Goal: Communication & Community: Ask a question

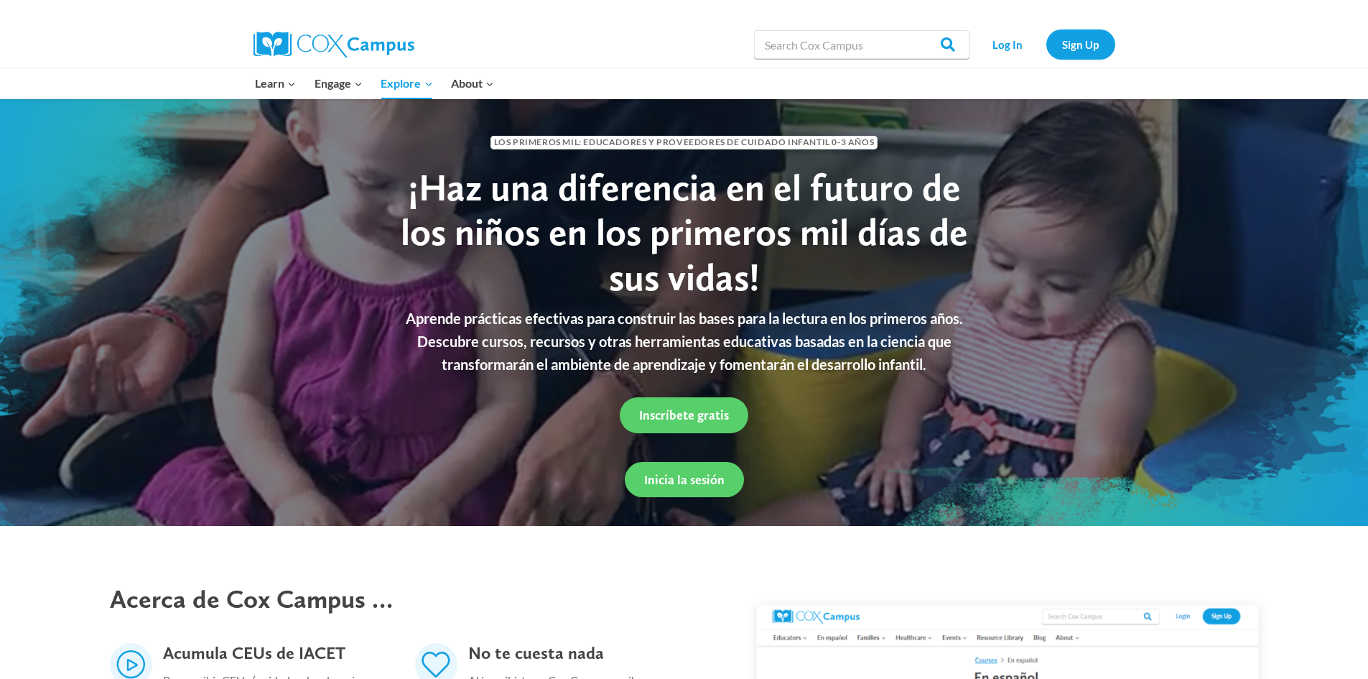
drag, startPoint x: 498, startPoint y: 140, endPoint x: 875, endPoint y: 129, distance: 377.8
click at [874, 131] on div "LOS PRIMEROS MIL: Educadores y proveedores de cuidado infantil 0-3 años" at bounding box center [684, 139] width 582 height 23
click at [905, 158] on div "LOS PRIMEROS MIL: Educadores y proveedores de cuidado infantil 0-3 años" at bounding box center [684, 139] width 610 height 52
drag, startPoint x: 497, startPoint y: 135, endPoint x: 886, endPoint y: 142, distance: 389.2
click at [886, 142] on div "LOS PRIMEROS MIL: Educadores y proveedores de cuidado infantil 0-3 años" at bounding box center [684, 139] width 582 height 23
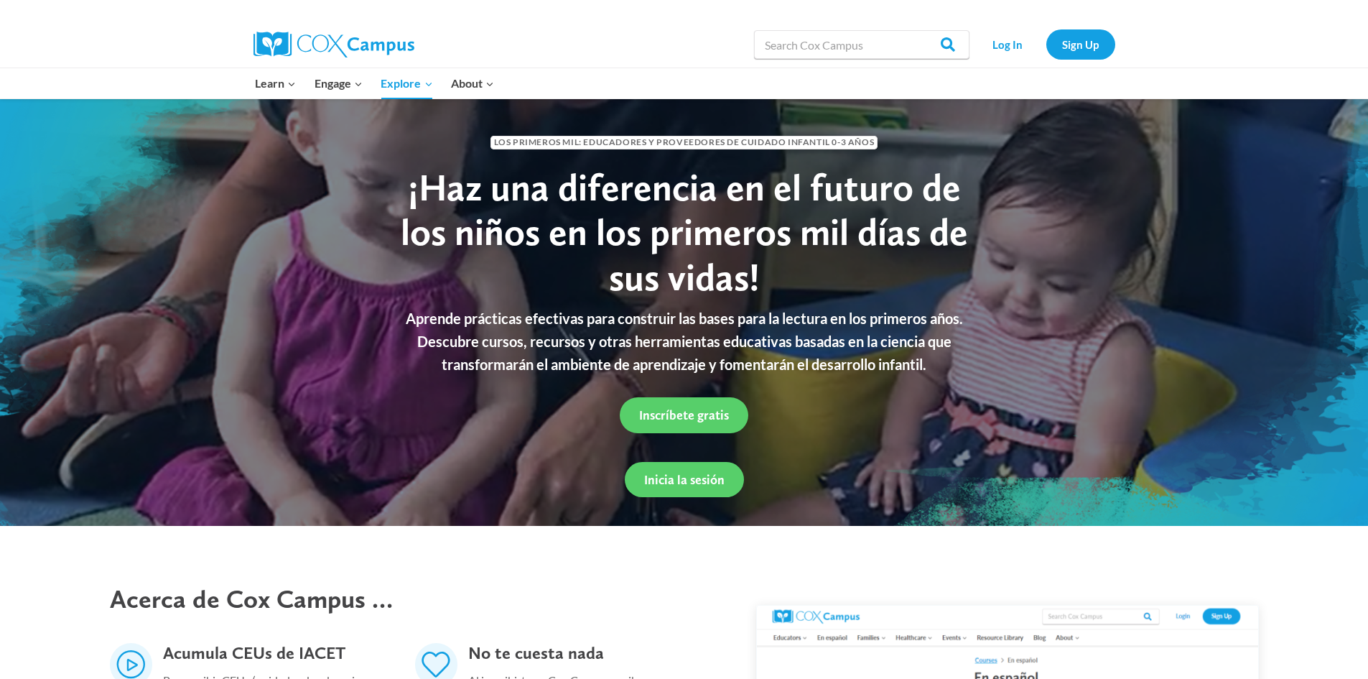
click at [729, 273] on span "¡Haz una diferencia en el futuro de los niños en los primeros mil días de sus v…" at bounding box center [684, 231] width 567 height 135
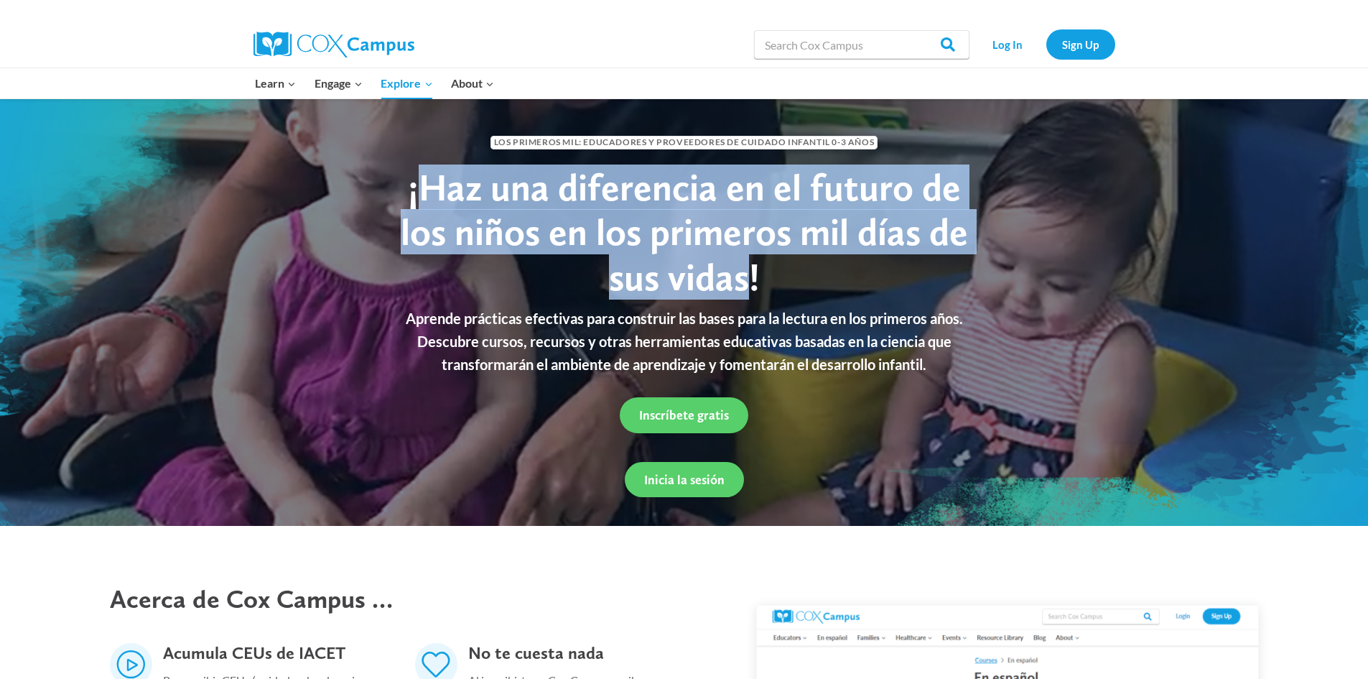
drag, startPoint x: 419, startPoint y: 193, endPoint x: 747, endPoint y: 279, distance: 339.3
click at [747, 279] on span "¡Haz una diferencia en el futuro de los niños en los primeros mil días de sus v…" at bounding box center [684, 231] width 567 height 135
click at [525, 297] on h1 "¡Haz una diferencia en el futuro de los niños en los primeros mil días de sus v…" at bounding box center [684, 232] width 582 height 134
click at [419, 182] on span "¡Haz una diferencia en el futuro de los niños en los primeros mil días de sus v…" at bounding box center [684, 231] width 567 height 135
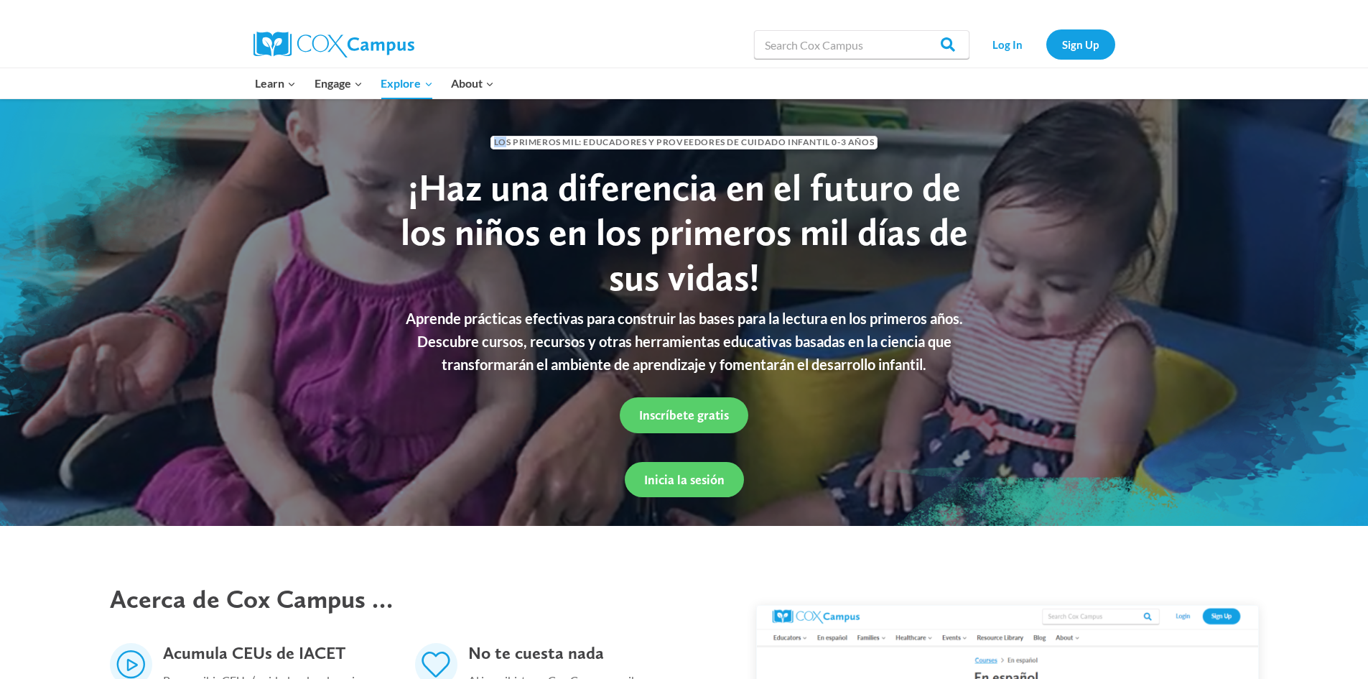
drag, startPoint x: 470, startPoint y: 146, endPoint x: 511, endPoint y: 148, distance: 41.0
click at [510, 148] on div "LOS PRIMEROS MIL: Educadores y proveedores de cuidado infantil 0-3 años" at bounding box center [684, 139] width 582 height 23
click at [561, 180] on span "¡Haz una diferencia en el futuro de los niños en los primeros mil días de sus v…" at bounding box center [684, 231] width 567 height 135
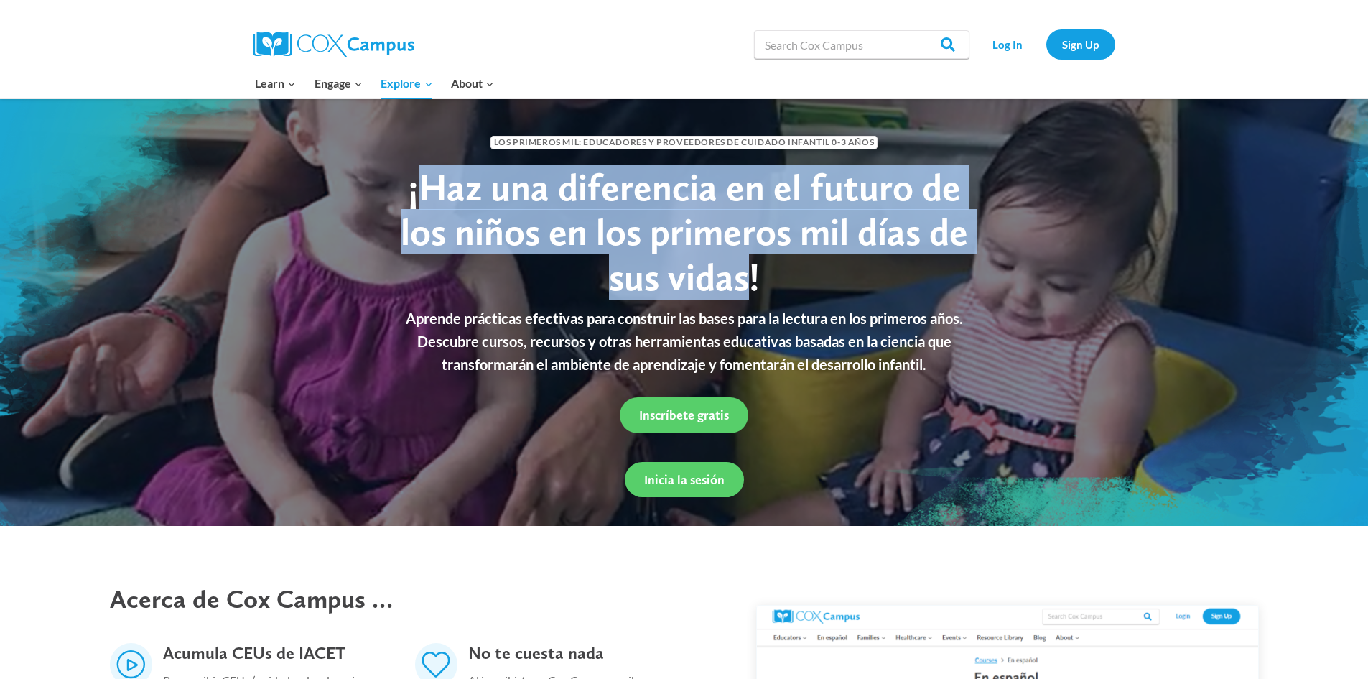
drag, startPoint x: 427, startPoint y: 193, endPoint x: 749, endPoint y: 266, distance: 329.9
click at [749, 266] on span "¡Haz una diferencia en el futuro de los niños en los primeros mil días de sus v…" at bounding box center [684, 231] width 567 height 135
click at [686, 230] on span "¡Haz una diferencia en el futuro de los niños en los primeros mil días de sus v…" at bounding box center [684, 231] width 567 height 135
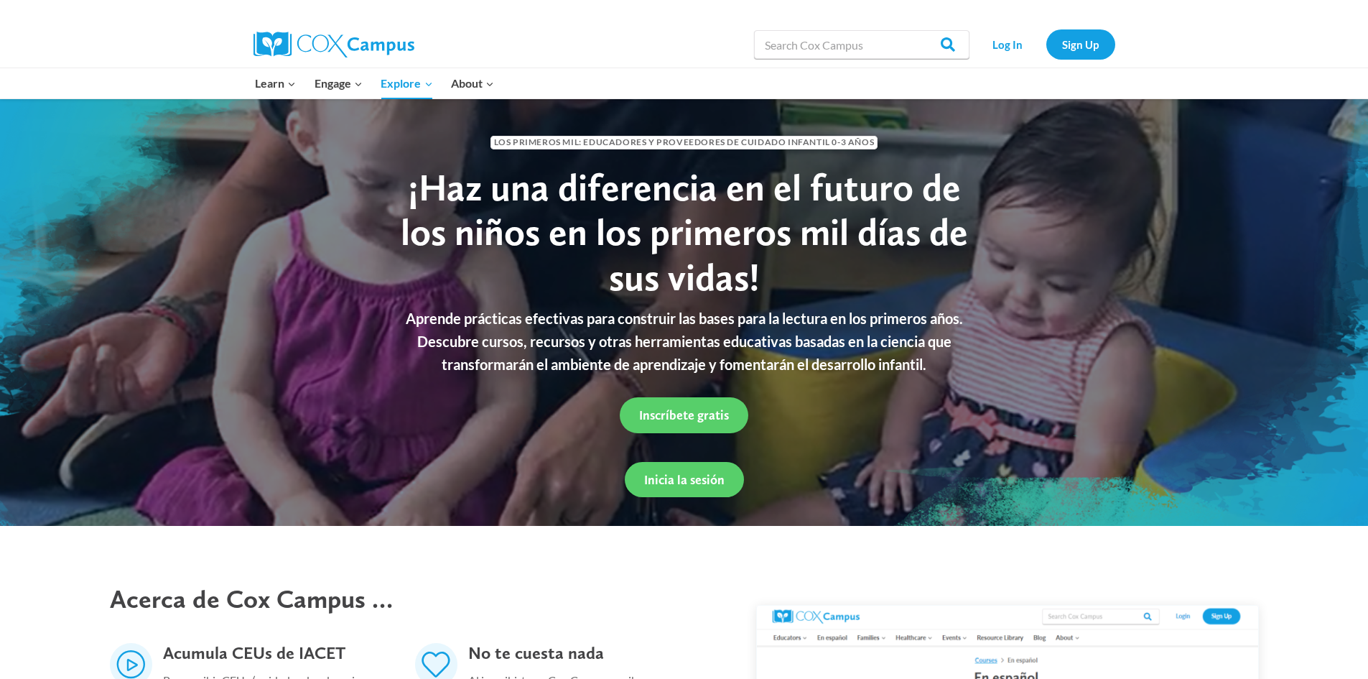
drag, startPoint x: 400, startPoint y: 315, endPoint x: 976, endPoint y: 362, distance: 577.7
click at [975, 362] on div "Aprende prácticas efectivas para construir las bases para la lectura en los pri…" at bounding box center [684, 345] width 610 height 76
click at [986, 439] on div "Inscríbete gratis" at bounding box center [684, 415] width 610 height 64
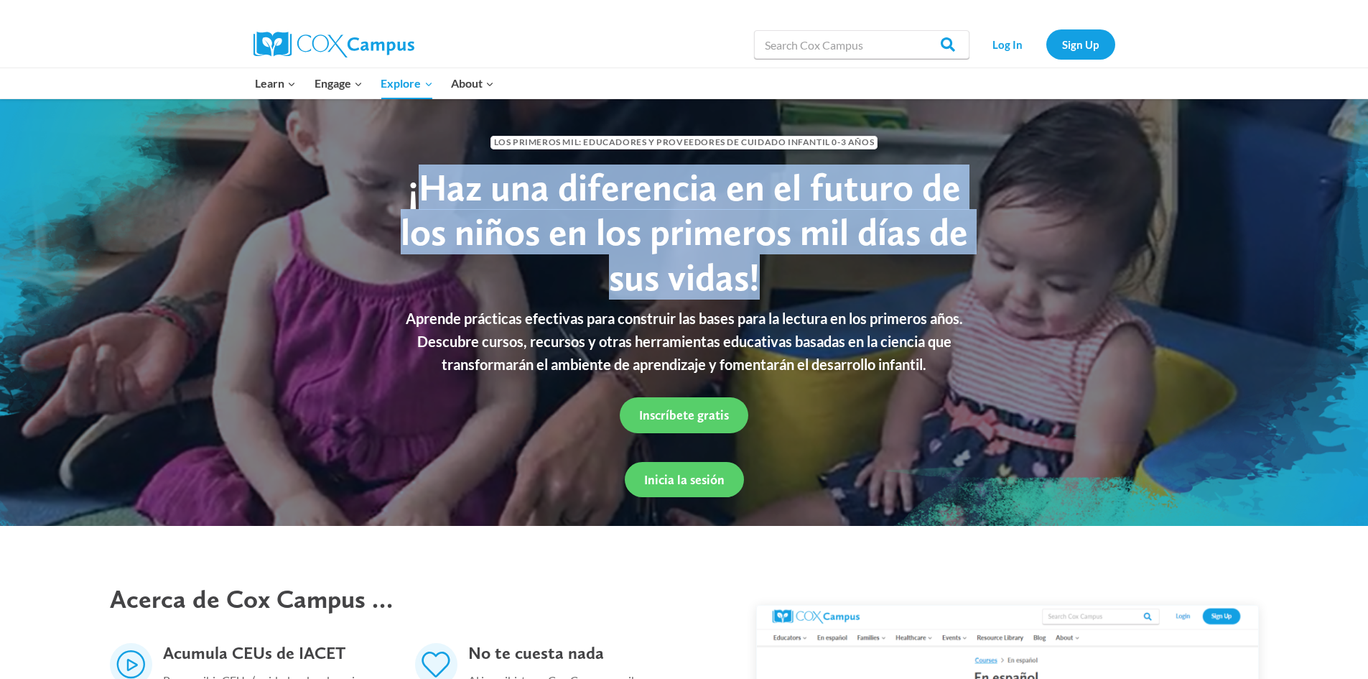
drag, startPoint x: 426, startPoint y: 190, endPoint x: 760, endPoint y: 278, distance: 346.1
click at [760, 278] on h1 "¡Haz una diferencia en el futuro de los niños en los primeros mil días de sus v…" at bounding box center [684, 232] width 582 height 134
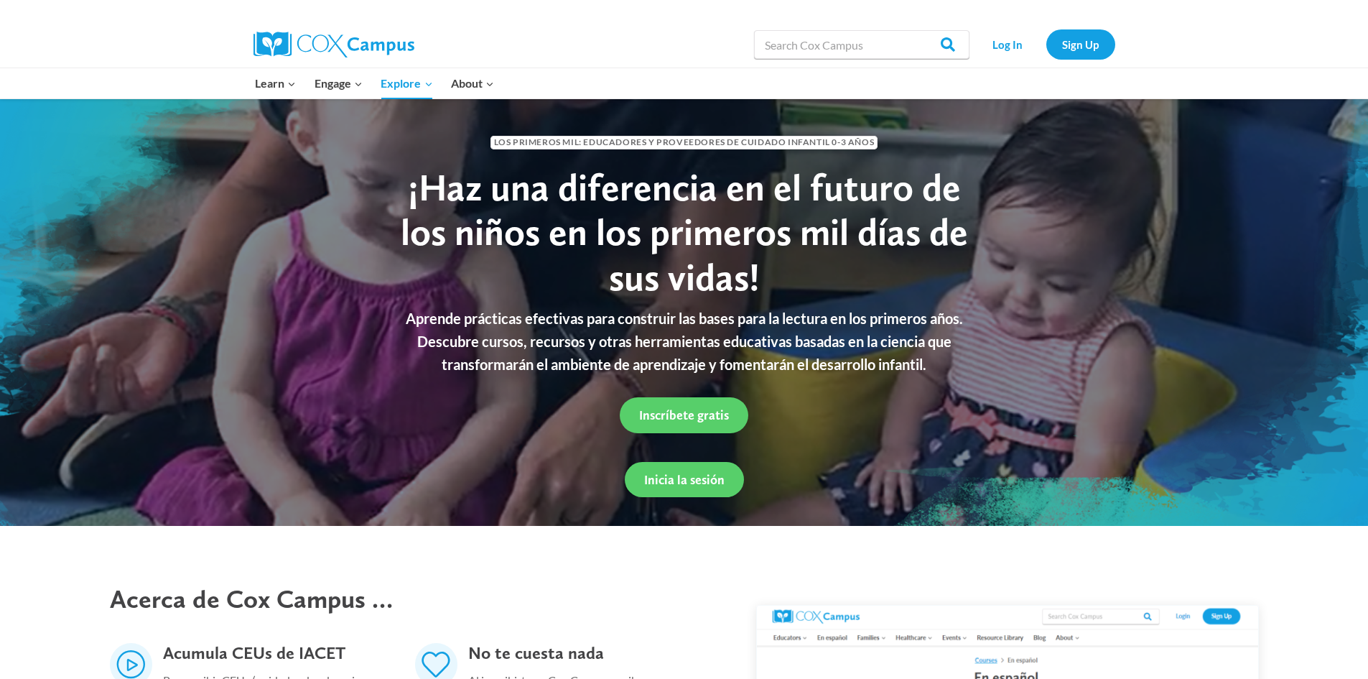
click at [401, 183] on h1 "¡Haz una diferencia en el futuro de los niños en los primeros mil días de sus v…" at bounding box center [684, 232] width 582 height 134
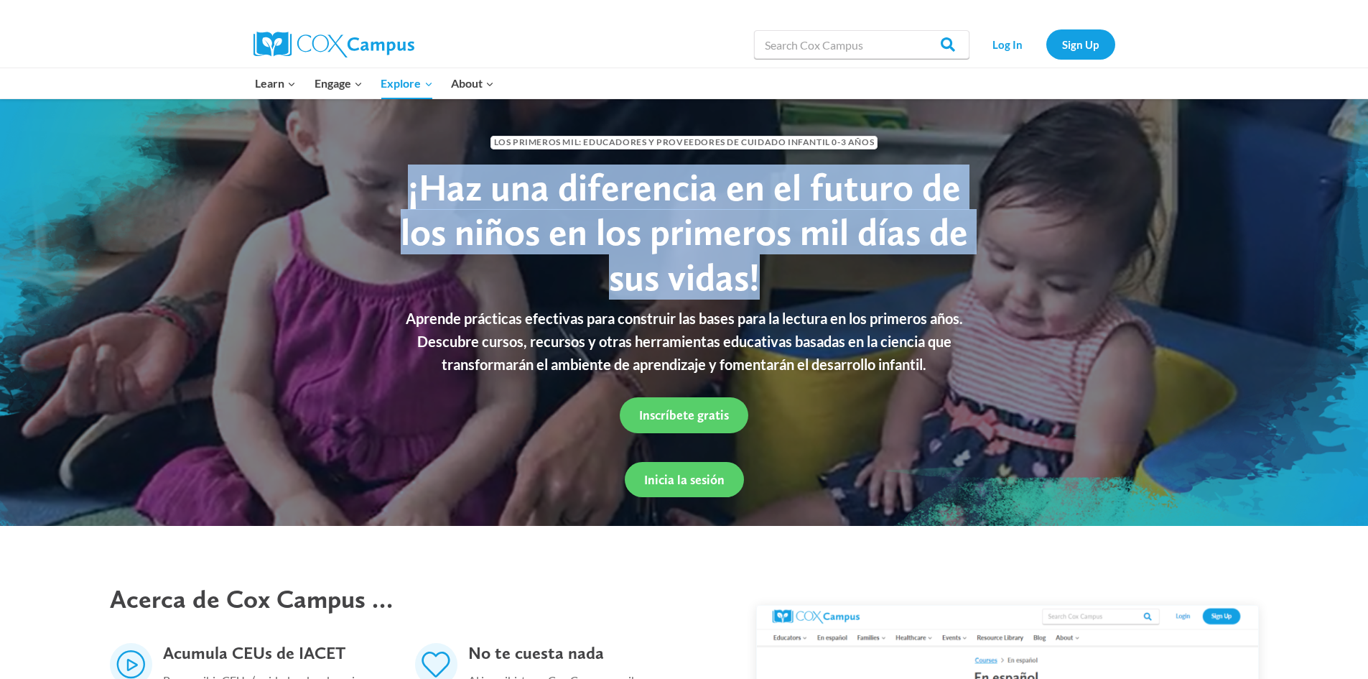
drag, startPoint x: 410, startPoint y: 198, endPoint x: 812, endPoint y: 295, distance: 413.6
click at [812, 295] on h1 "¡Haz una diferencia en el futuro de los niños en los primeros mil días de sus v…" at bounding box center [684, 232] width 582 height 134
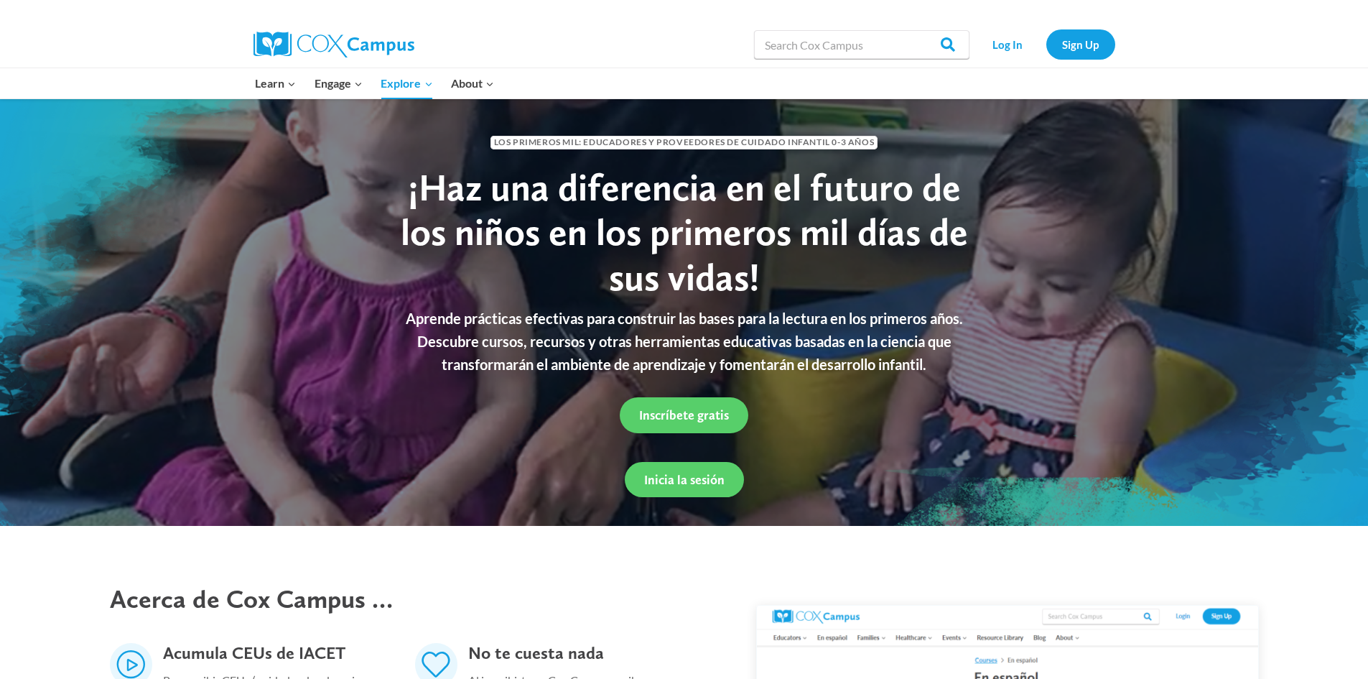
click at [600, 373] on p "Aprende prácticas efectivas para construir las bases para la lectura en los pri…" at bounding box center [684, 341] width 582 height 69
click at [685, 411] on span "Inscríbete gratis" at bounding box center [684, 414] width 90 height 15
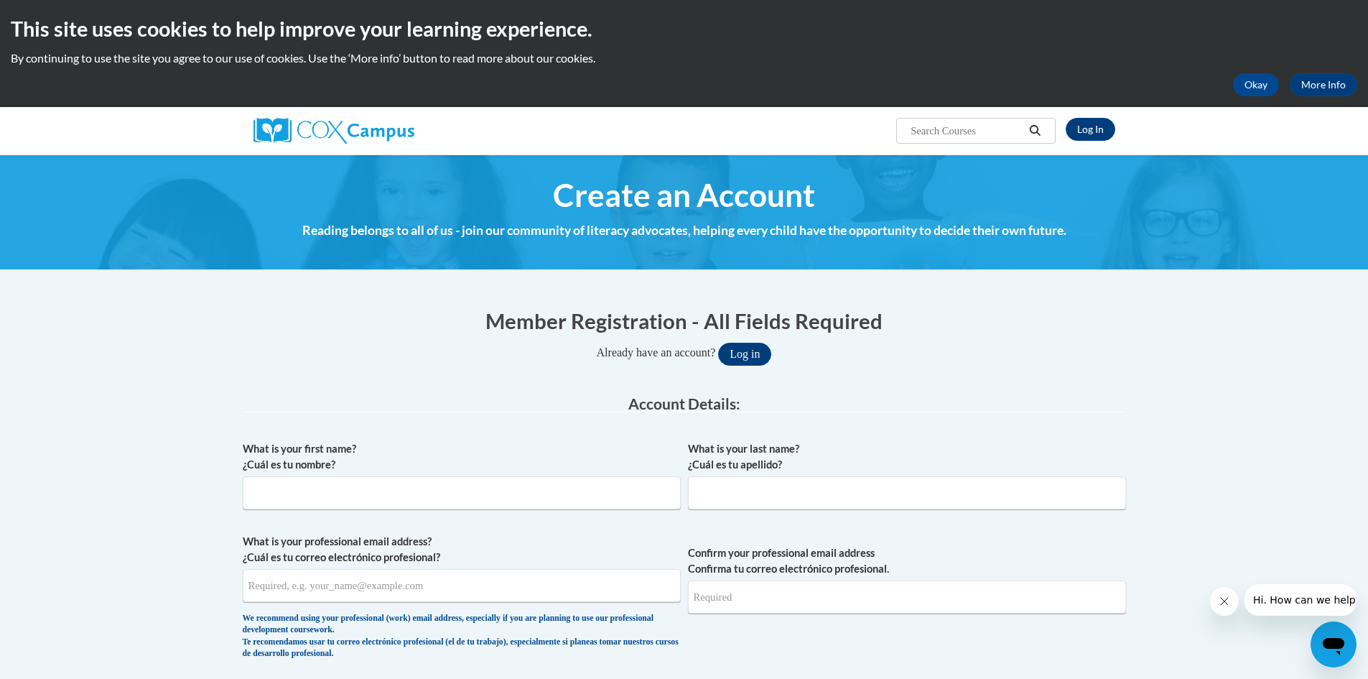
click at [498, 511] on div "What is your first name? ¿Cuál es tu nombre?" at bounding box center [462, 480] width 438 height 79
click at [437, 495] on input "What is your first name? ¿Cuál es tu nombre?" at bounding box center [462, 492] width 438 height 33
type input "Berta"
click at [891, 488] on input "What is your last name? ¿Cuál es tu apellido?" at bounding box center [907, 492] width 438 height 33
type input "Ramos"
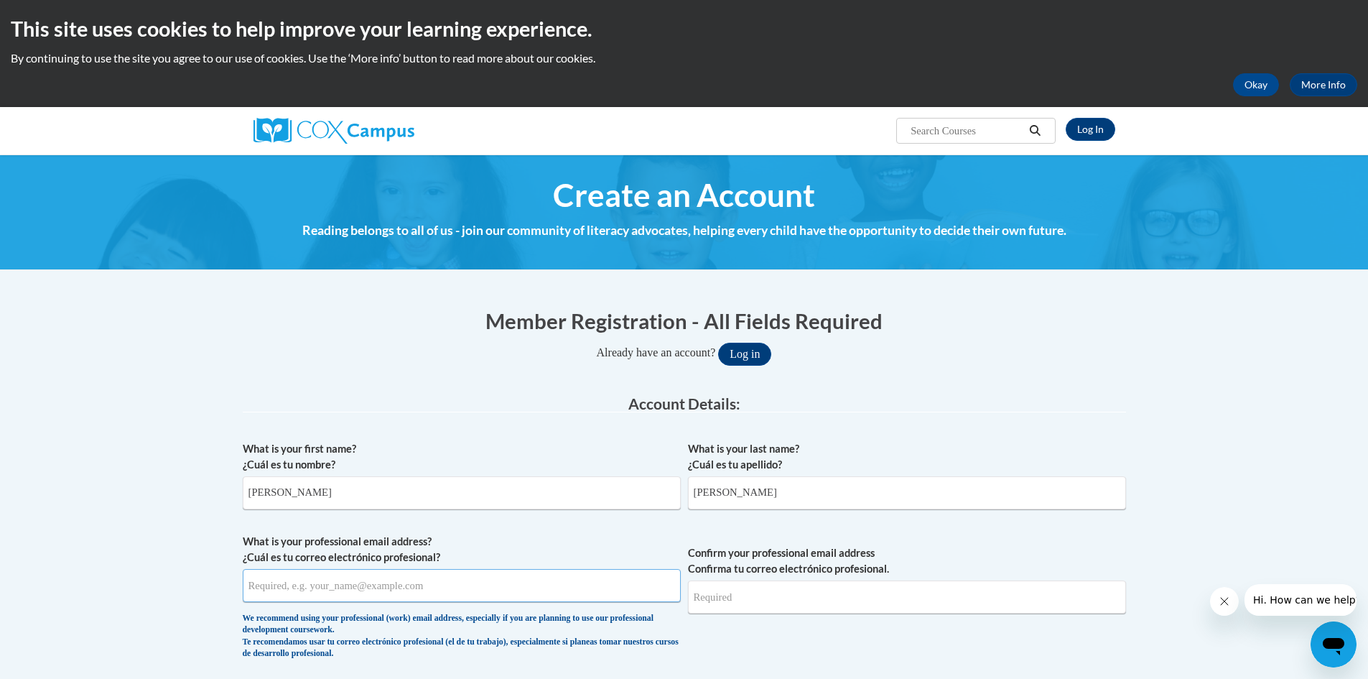
click at [388, 593] on input "What is your professional email address? ¿Cuál es tu correo electrónico profesi…" at bounding box center [462, 585] width 438 height 33
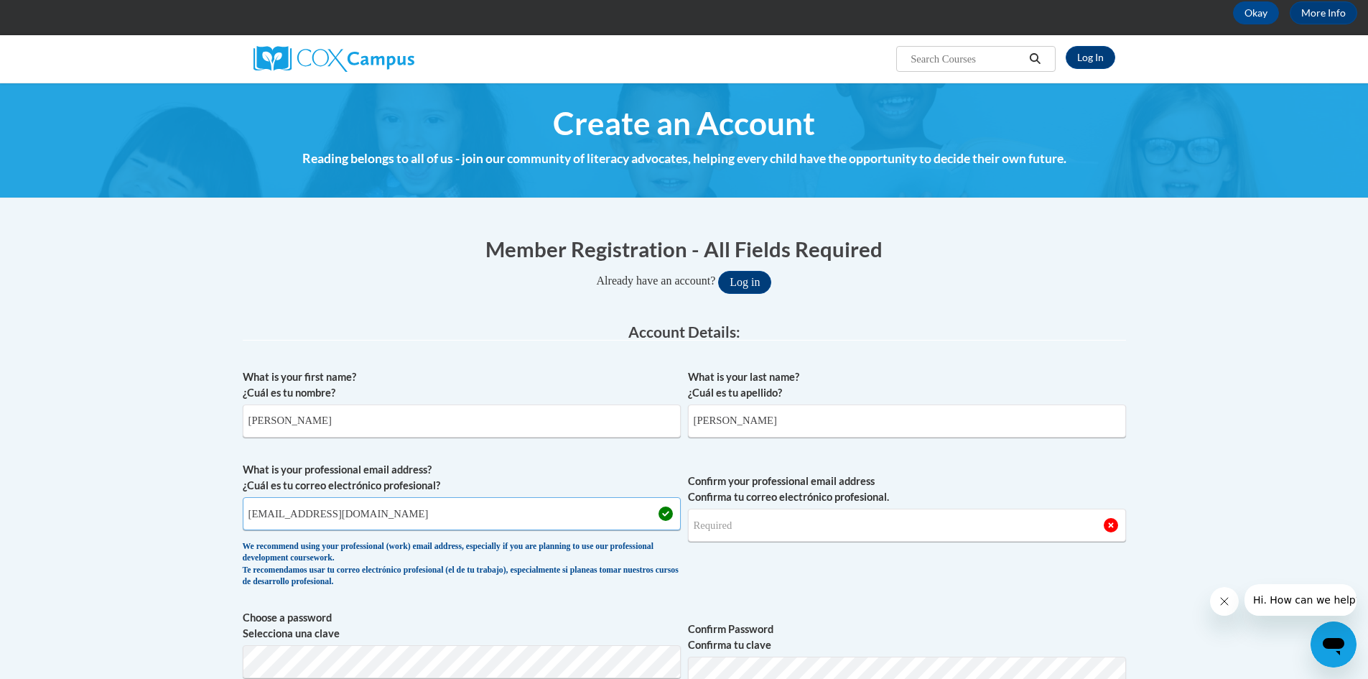
click at [302, 515] on input "bmramos14@hotmail.com" at bounding box center [462, 513] width 438 height 33
type input "bmramos14@hotmail.com"
click at [733, 531] on input "Confirm your professional email address Confirma tu correo electrónico profesio…" at bounding box center [907, 524] width 438 height 33
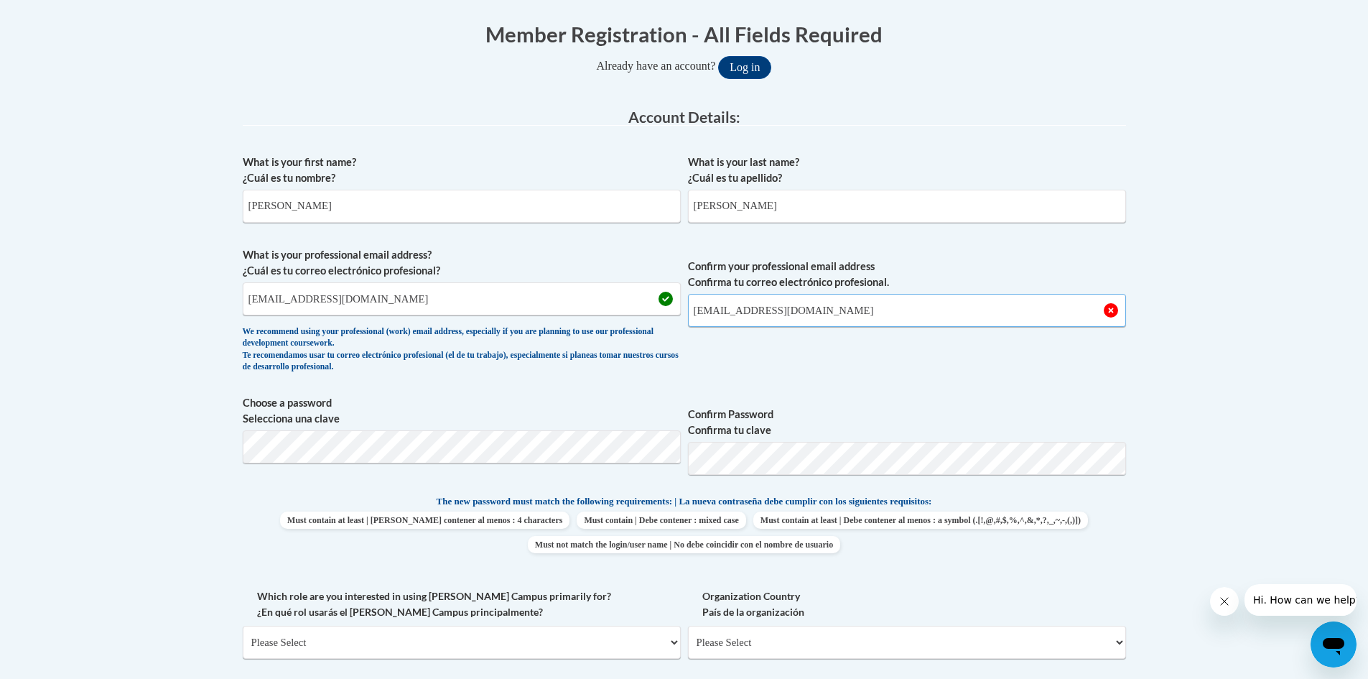
scroll to position [287, 0]
type input "bmramos14@hotmail.com"
click at [861, 406] on label "Confirm Password Confirma tu clave" at bounding box center [907, 422] width 438 height 32
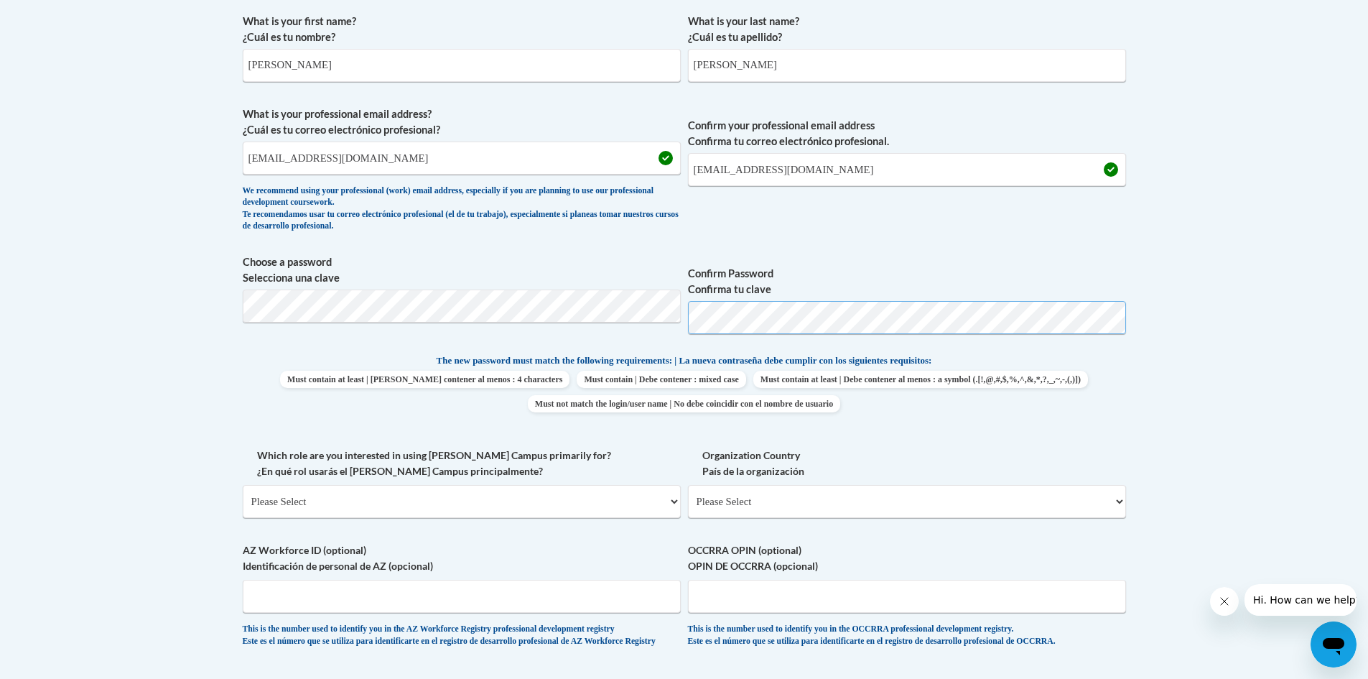
scroll to position [431, 0]
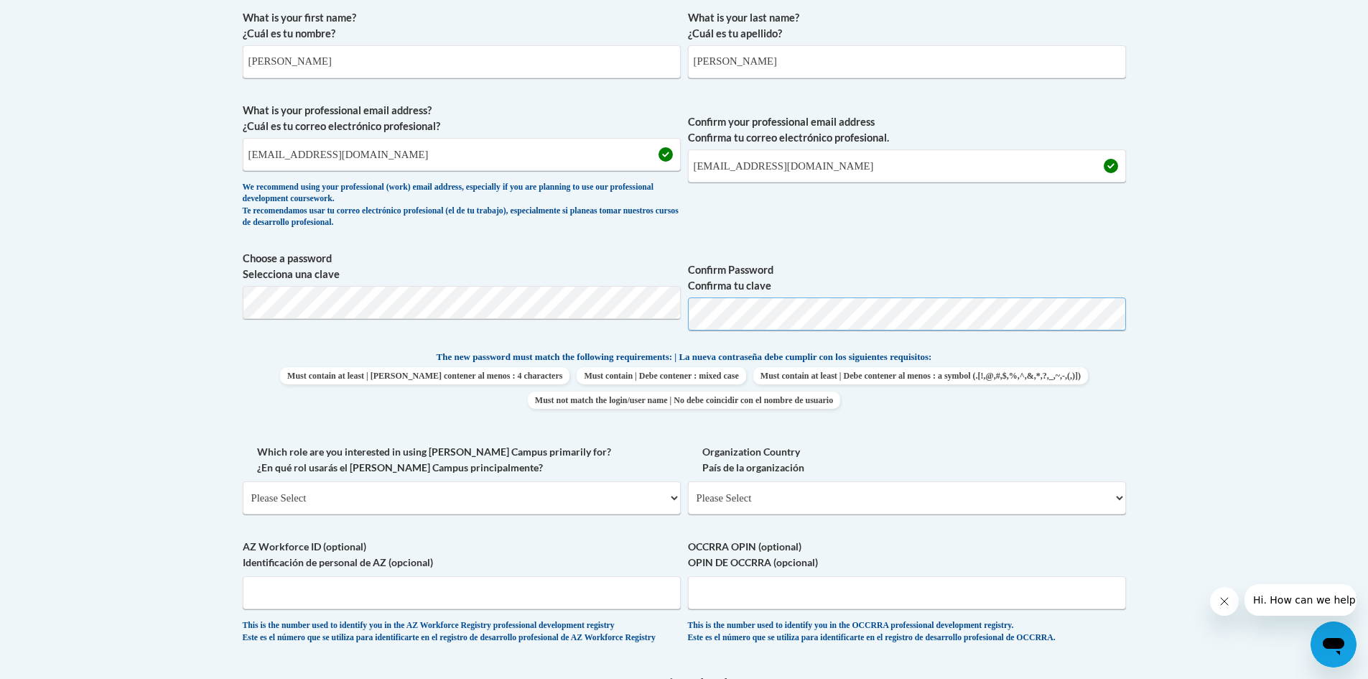
click at [646, 317] on span "Choose a password Selecciona una clave Confirm Password Confirma tu clave" at bounding box center [684, 296] width 883 height 91
click at [1045, 431] on div "What is your first name? ¿Cuál es tu nombre? Berta What is your last name? ¿Cuá…" at bounding box center [684, 330] width 883 height 655
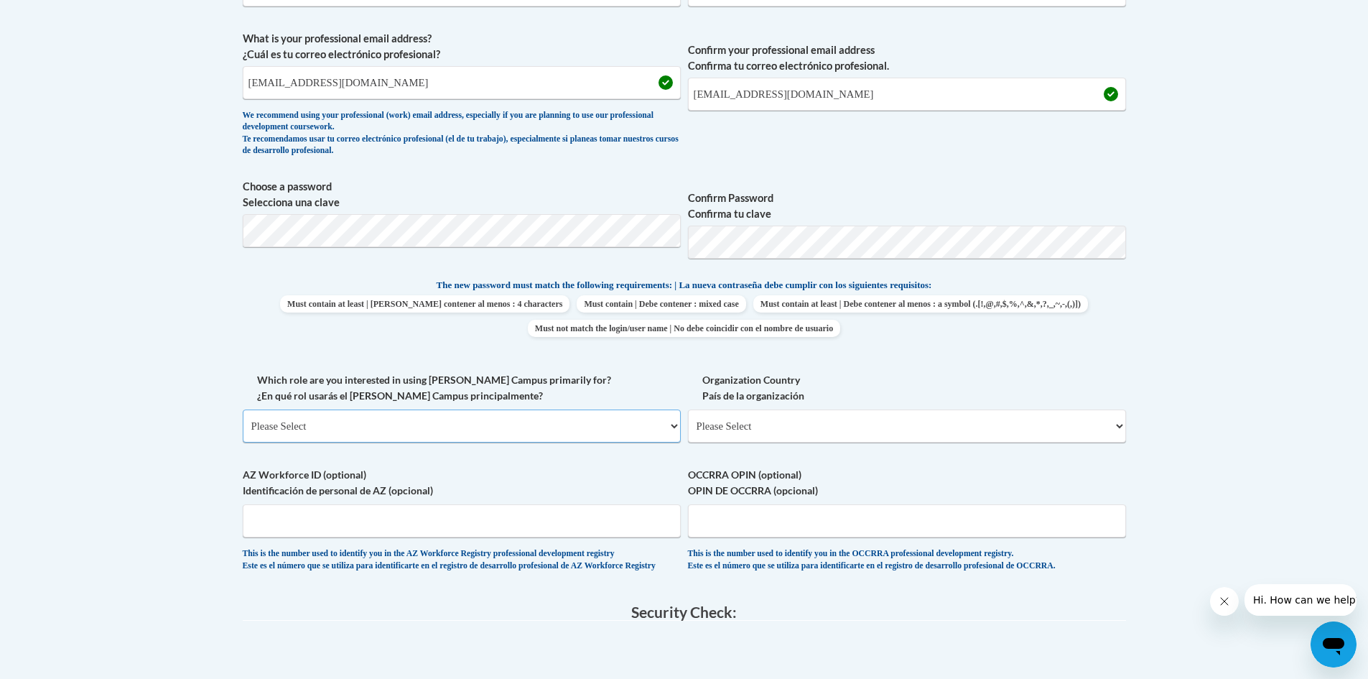
click at [671, 423] on select "Please Select College/University | Colegio/Universidad Community/Nonprofit Part…" at bounding box center [462, 425] width 438 height 33
select select "3271ce3a-a928-4b91-bcec-7d68f79f4f34"
click at [243, 409] on select "Please Select College/University | Colegio/Universidad Community/Nonprofit Part…" at bounding box center [462, 425] width 438 height 33
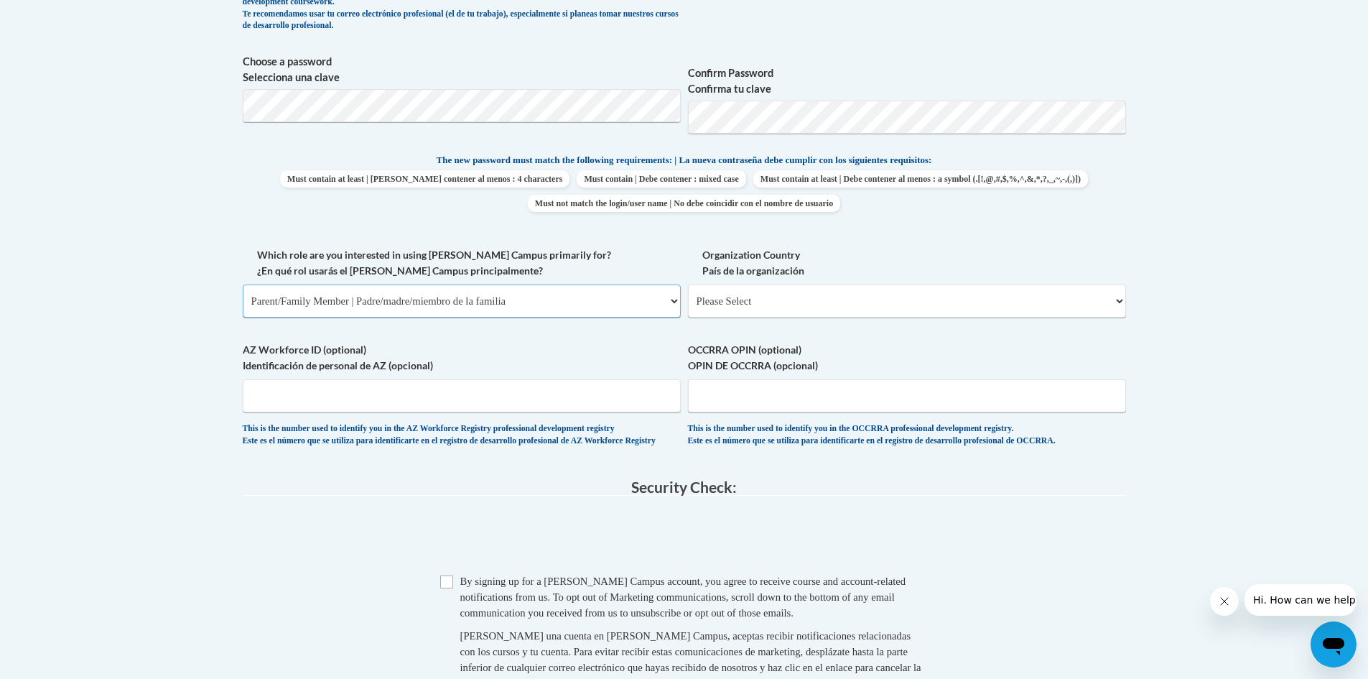
scroll to position [646, 0]
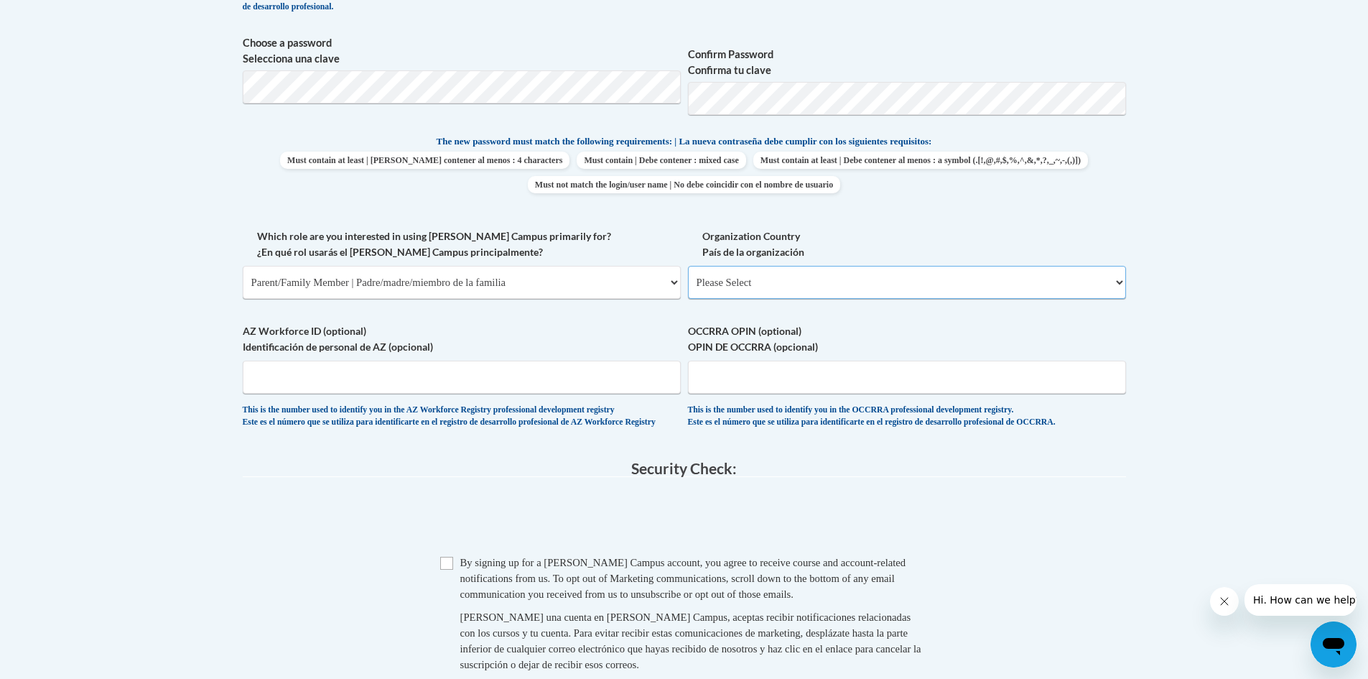
click at [1035, 283] on select "Please Select United States | Estados Unidos Outside of the United States | Fue…" at bounding box center [907, 282] width 438 height 33
select select "2ba6c5f2-6ab4-47b5-9408-0a73ae60d186"
click at [688, 266] on select "Please Select United States | Estados Unidos Outside of the United States | Fue…" at bounding box center [907, 282] width 438 height 33
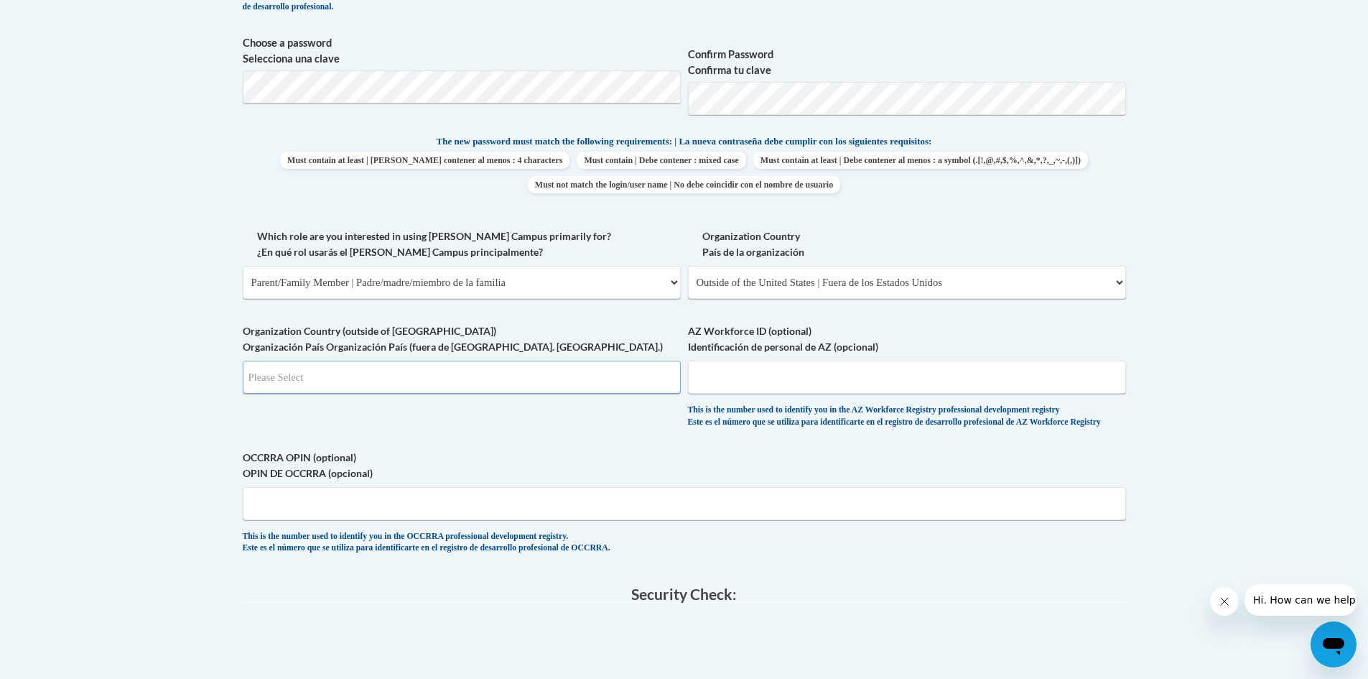
click at [670, 383] on input "Search" at bounding box center [462, 376] width 438 height 33
type input "HN"
click at [787, 376] on input "AZ Workforce ID (optional) Identificación de personal de AZ (opcional)" at bounding box center [907, 376] width 438 height 33
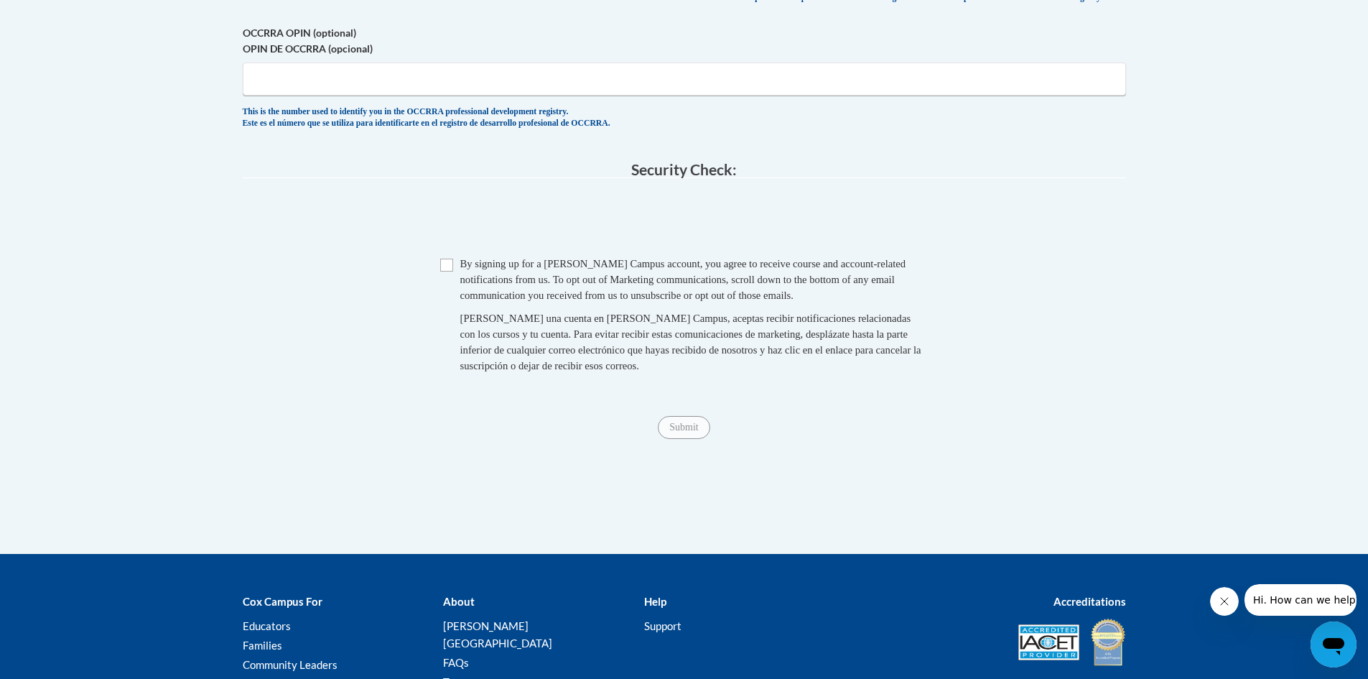
scroll to position [1077, 0]
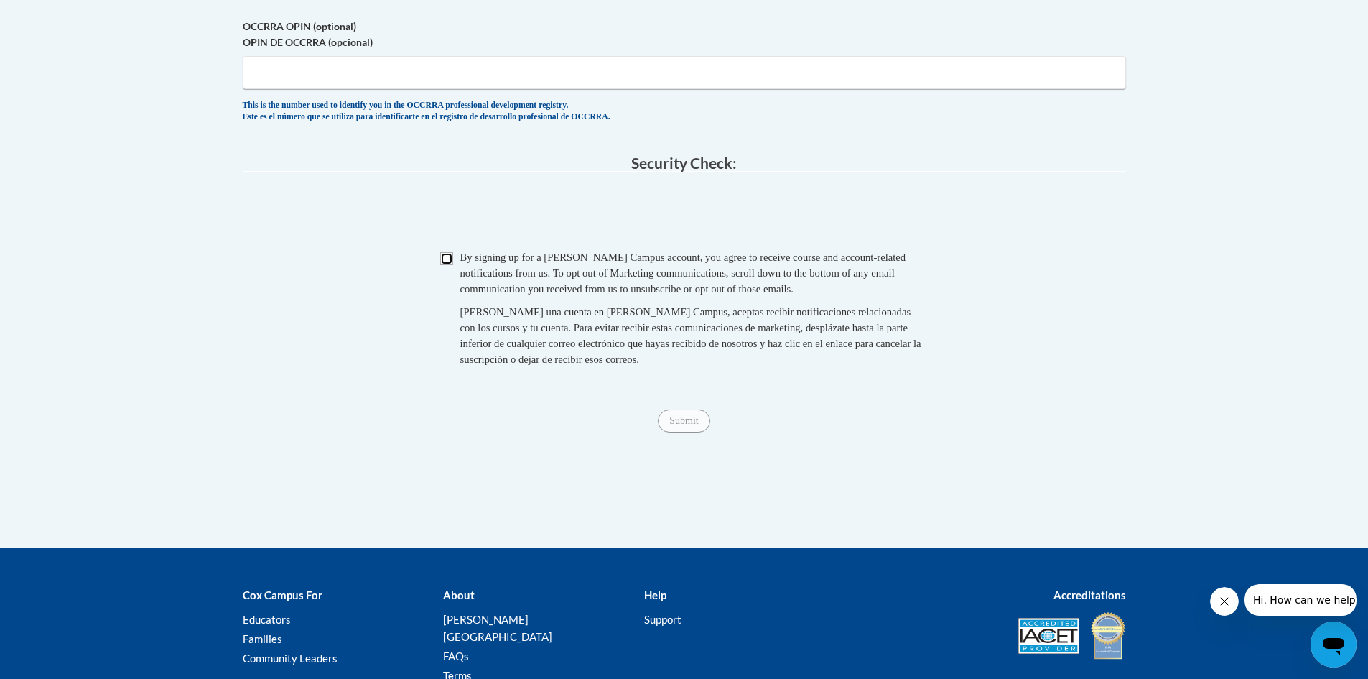
click at [452, 265] on input "Checkbox" at bounding box center [446, 258] width 13 height 13
checkbox input "true"
click at [682, 429] on input "Submit" at bounding box center [684, 420] width 52 height 23
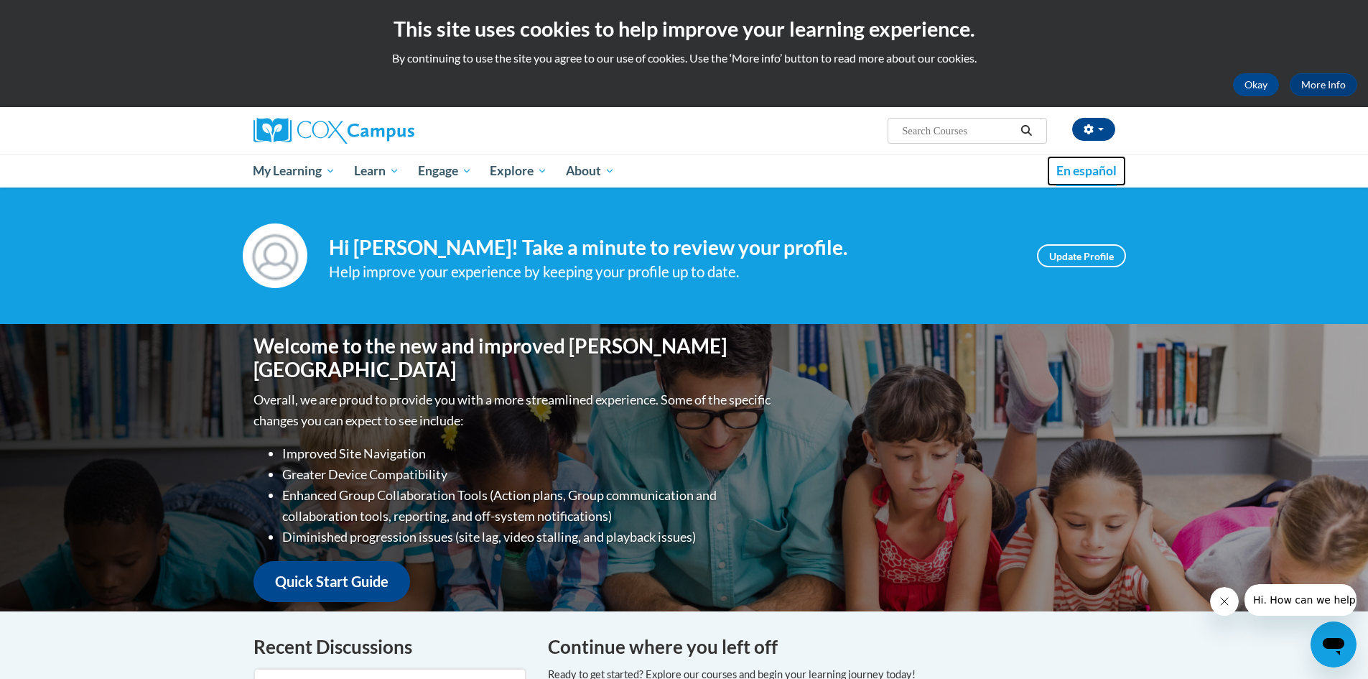
click at [1081, 172] on span "En español" at bounding box center [1086, 170] width 60 height 15
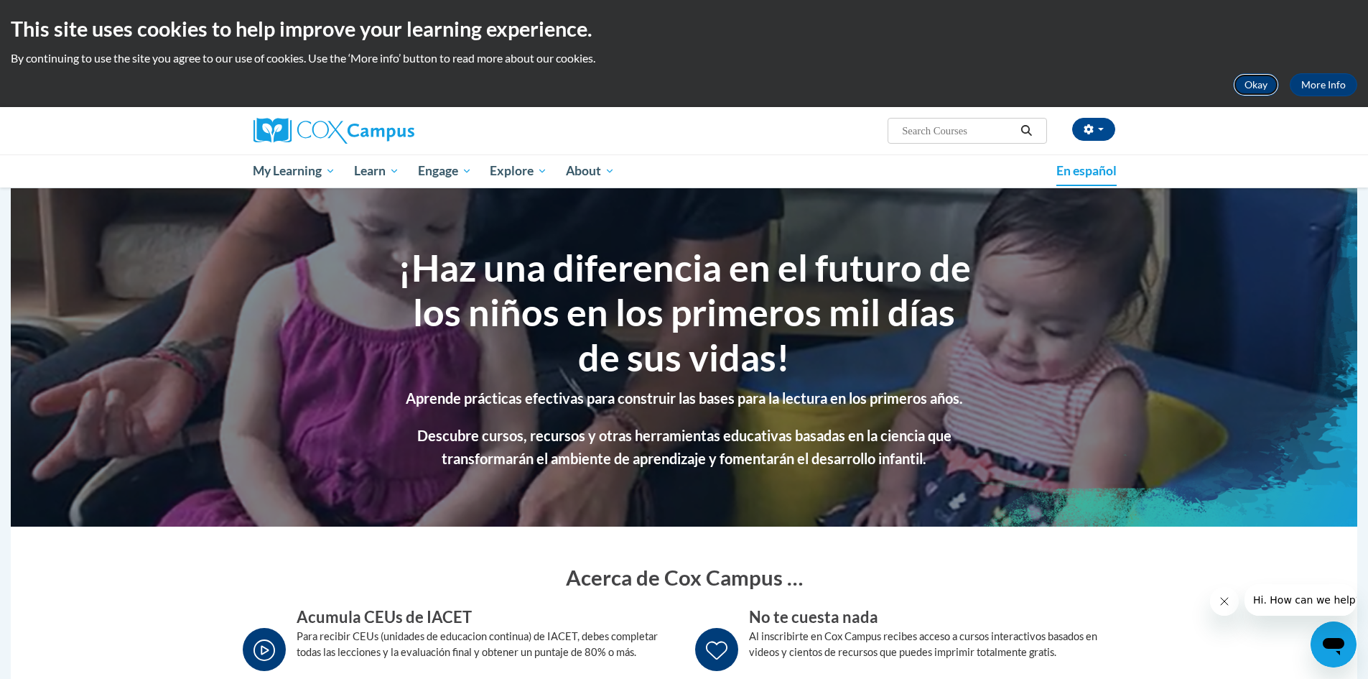
click at [1253, 85] on button "Okay" at bounding box center [1256, 84] width 46 height 23
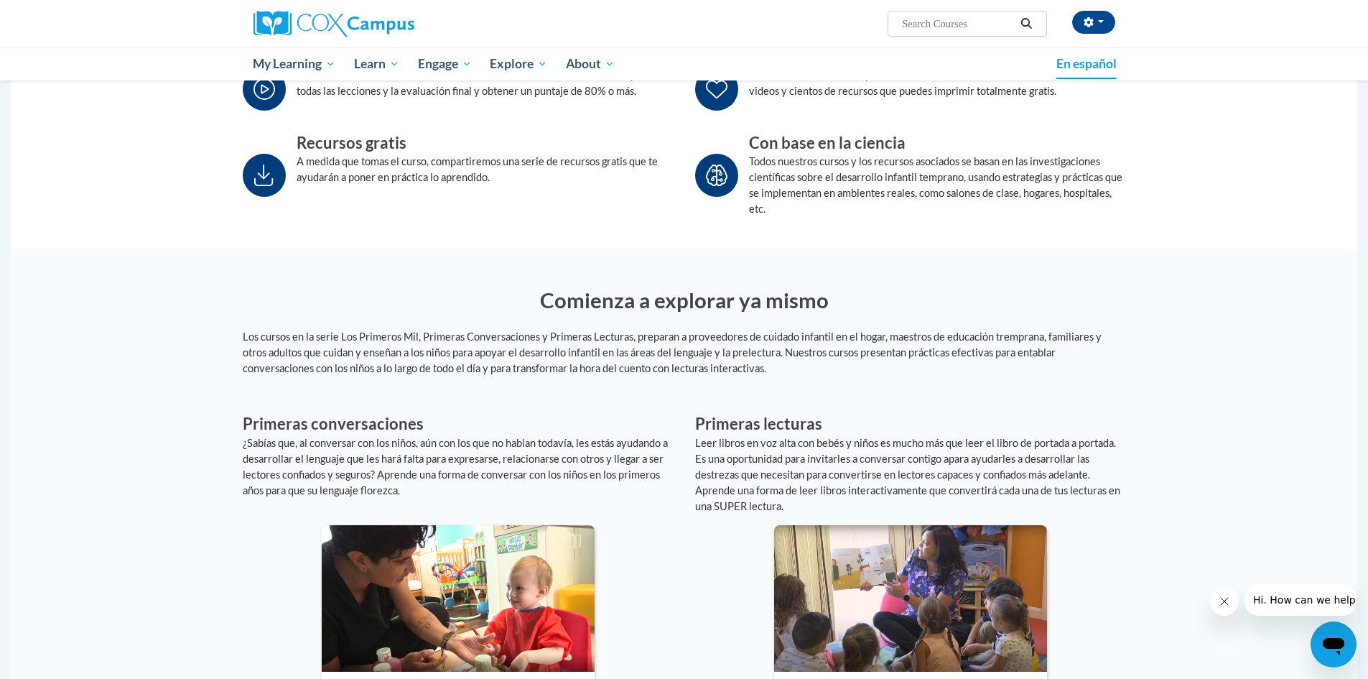
scroll to position [503, 0]
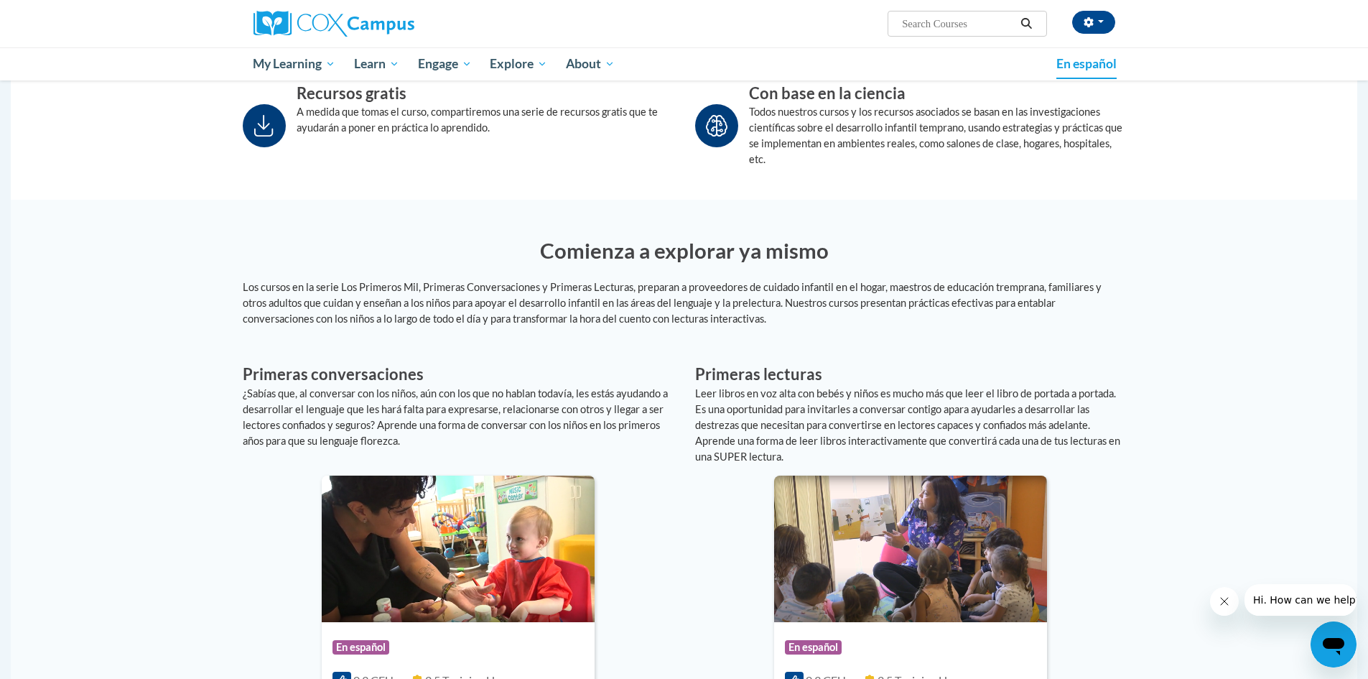
click at [912, 17] on input "Search..." at bounding box center [957, 23] width 115 height 17
type input "5 años"
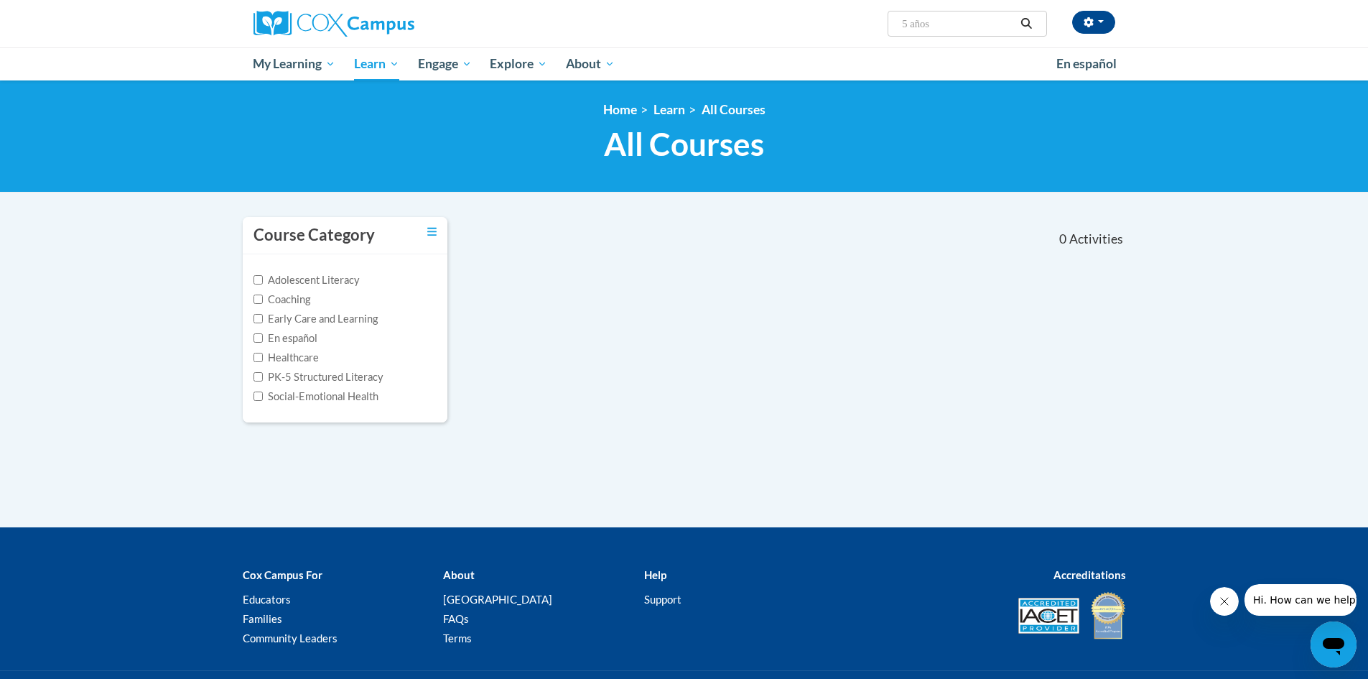
click at [944, 19] on input "5 años" at bounding box center [957, 23] width 115 height 17
type input "5"
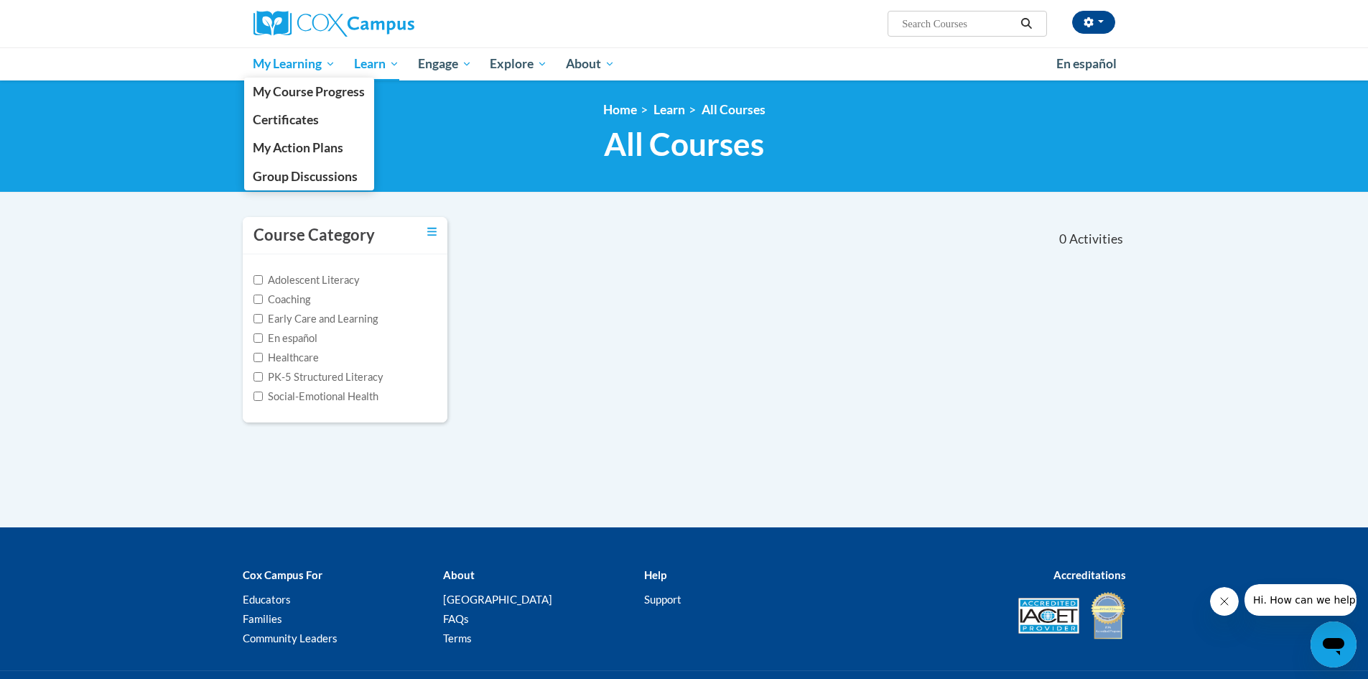
click at [312, 60] on span "My Learning" at bounding box center [294, 63] width 83 height 17
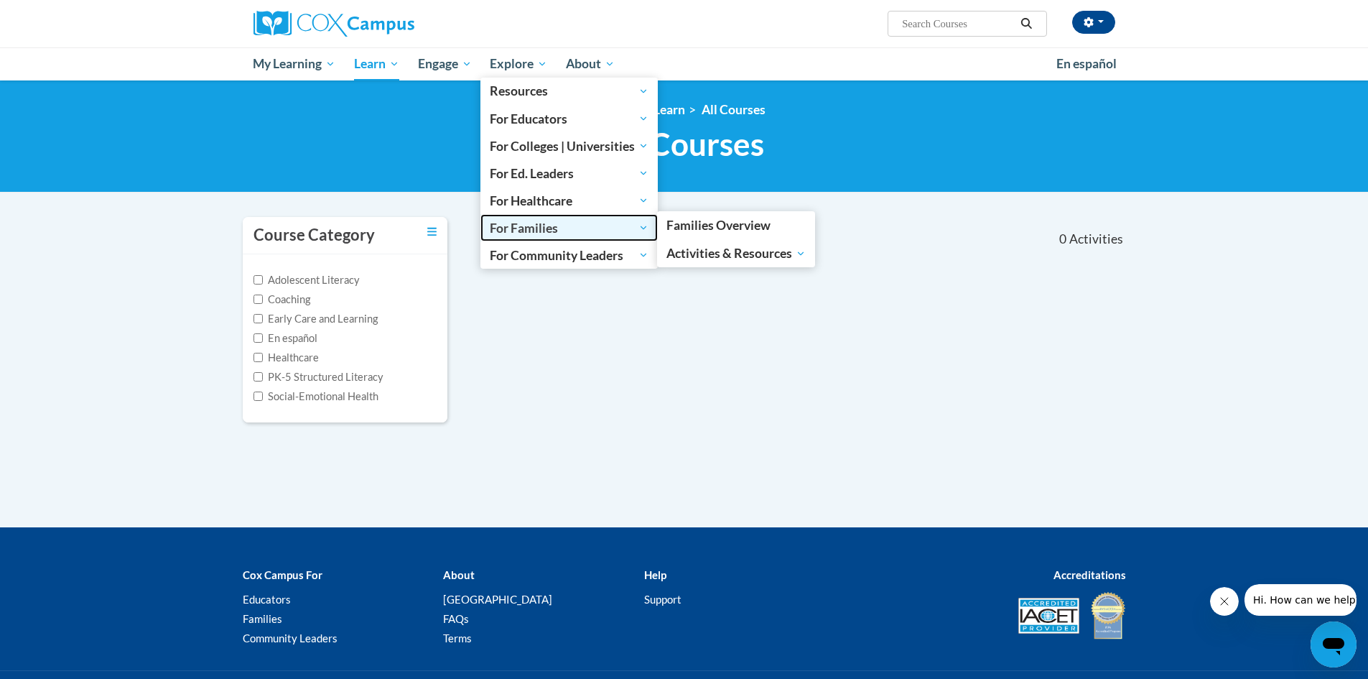
click at [582, 233] on span "For Families" at bounding box center [569, 227] width 159 height 17
click at [639, 223] on span "For Families" at bounding box center [569, 227] width 159 height 17
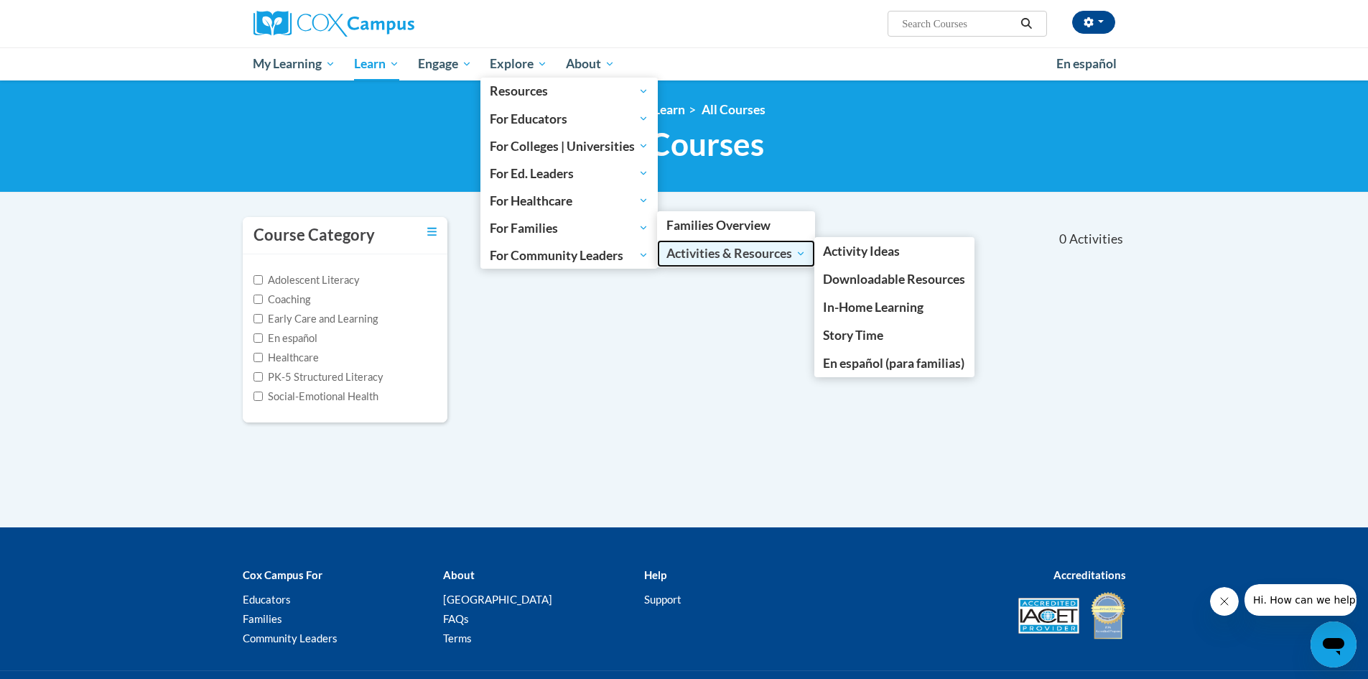
click at [707, 251] on span "Activities & Resources" at bounding box center [735, 253] width 139 height 17
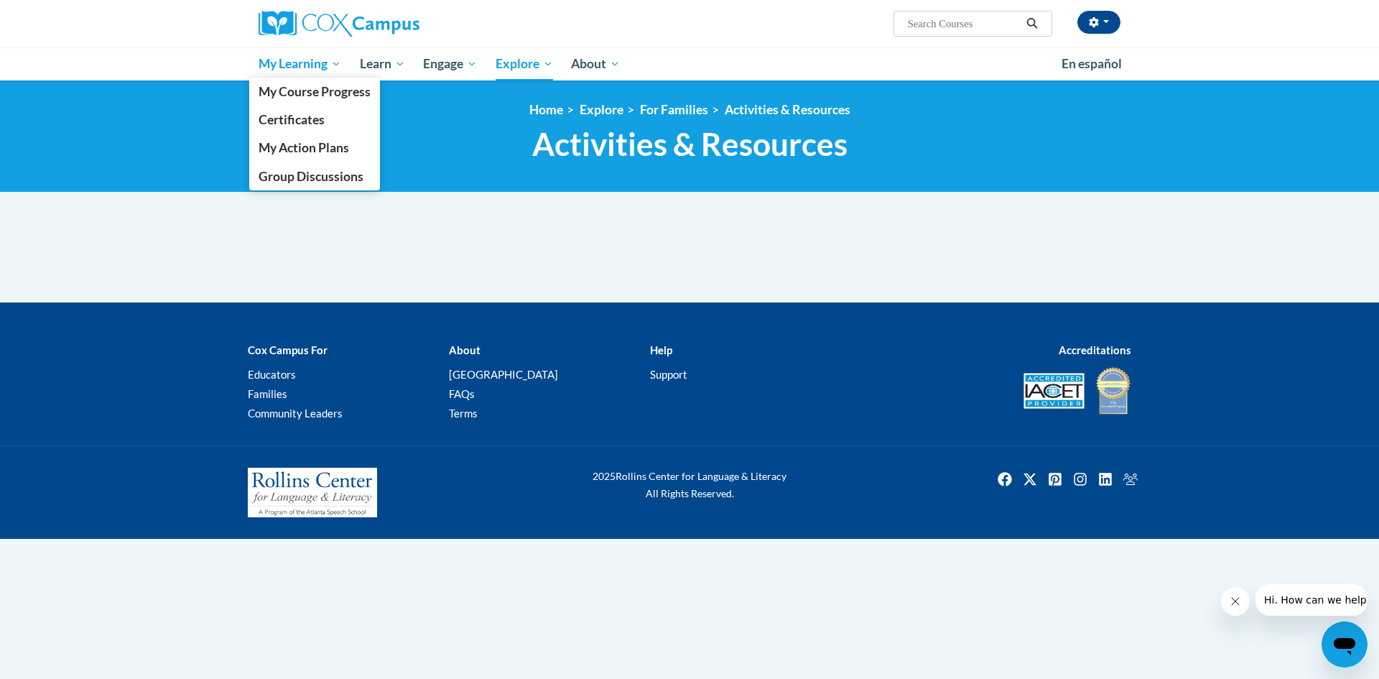
click at [312, 65] on span "My Learning" at bounding box center [299, 63] width 83 height 17
click at [317, 95] on span "My Course Progress" at bounding box center [314, 91] width 112 height 15
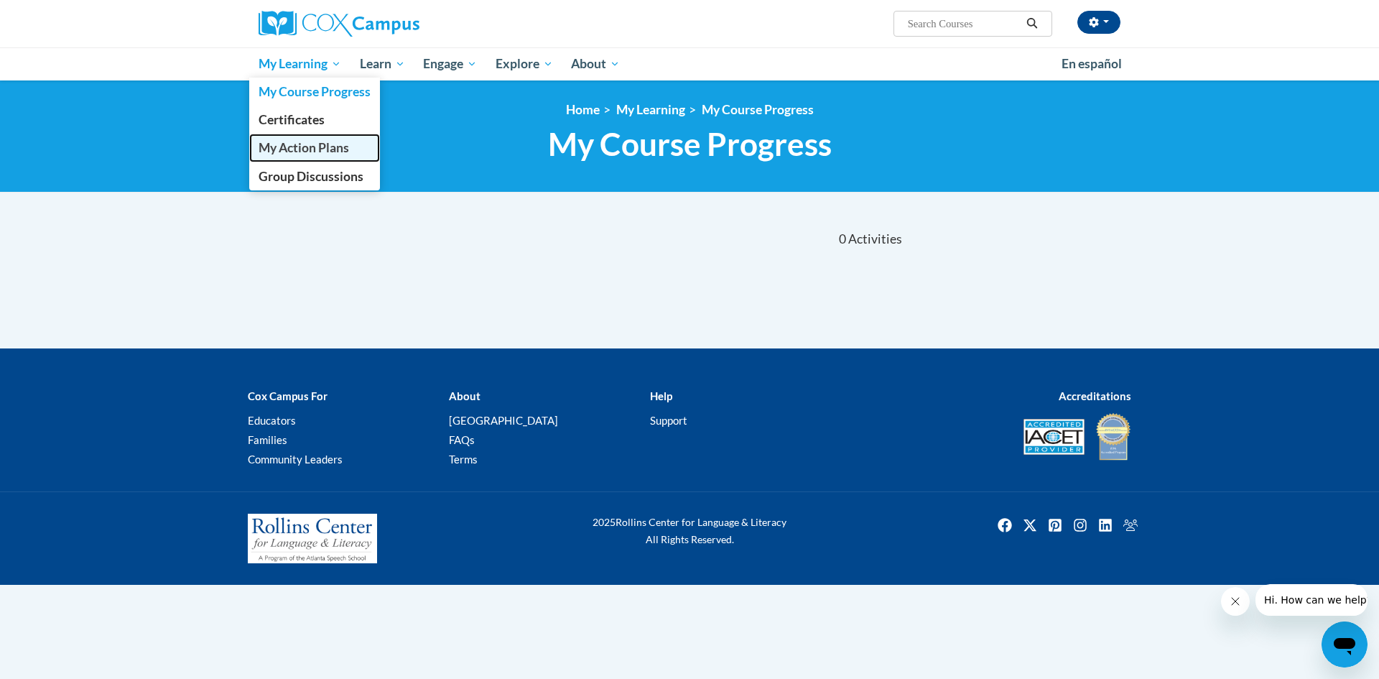
click at [309, 147] on span "My Action Plans" at bounding box center [303, 147] width 90 height 15
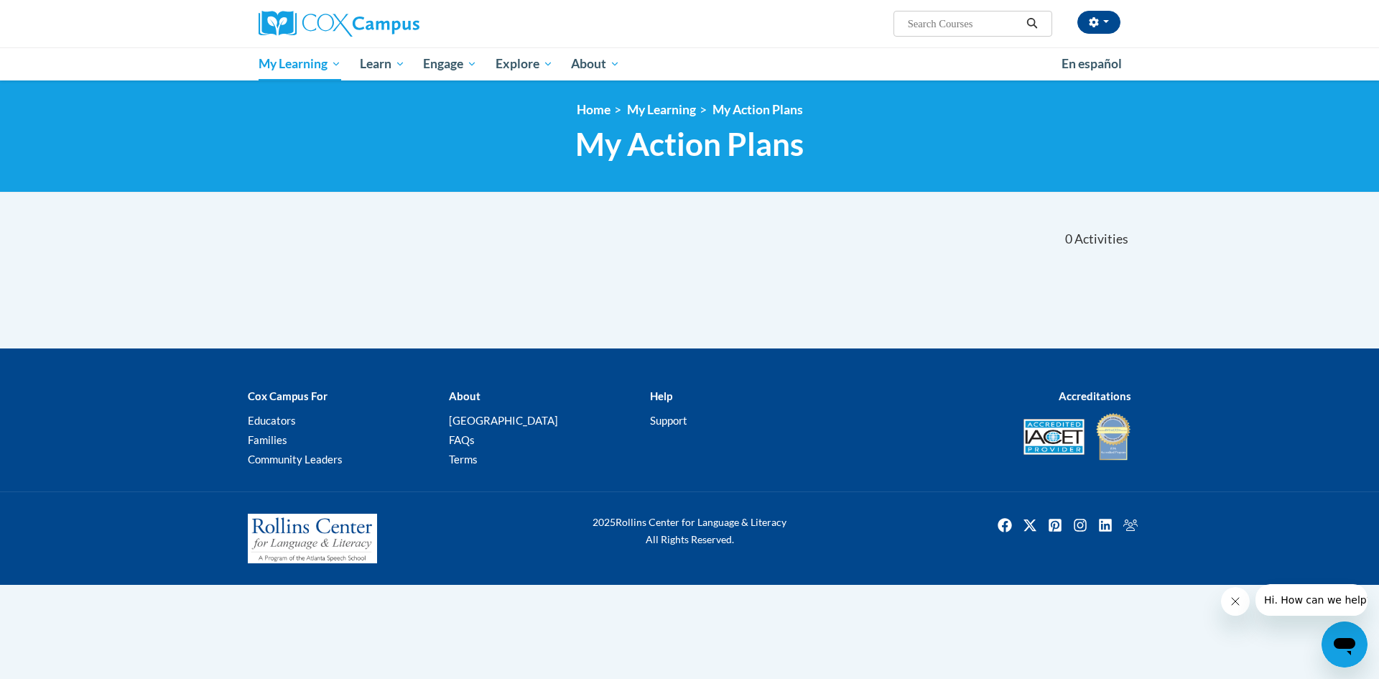
click at [879, 193] on body "[PERSON_NAME] (Central Standard Time GMT-0600 ) My Profile Inbox My Transcripts…" at bounding box center [689, 339] width 1379 height 679
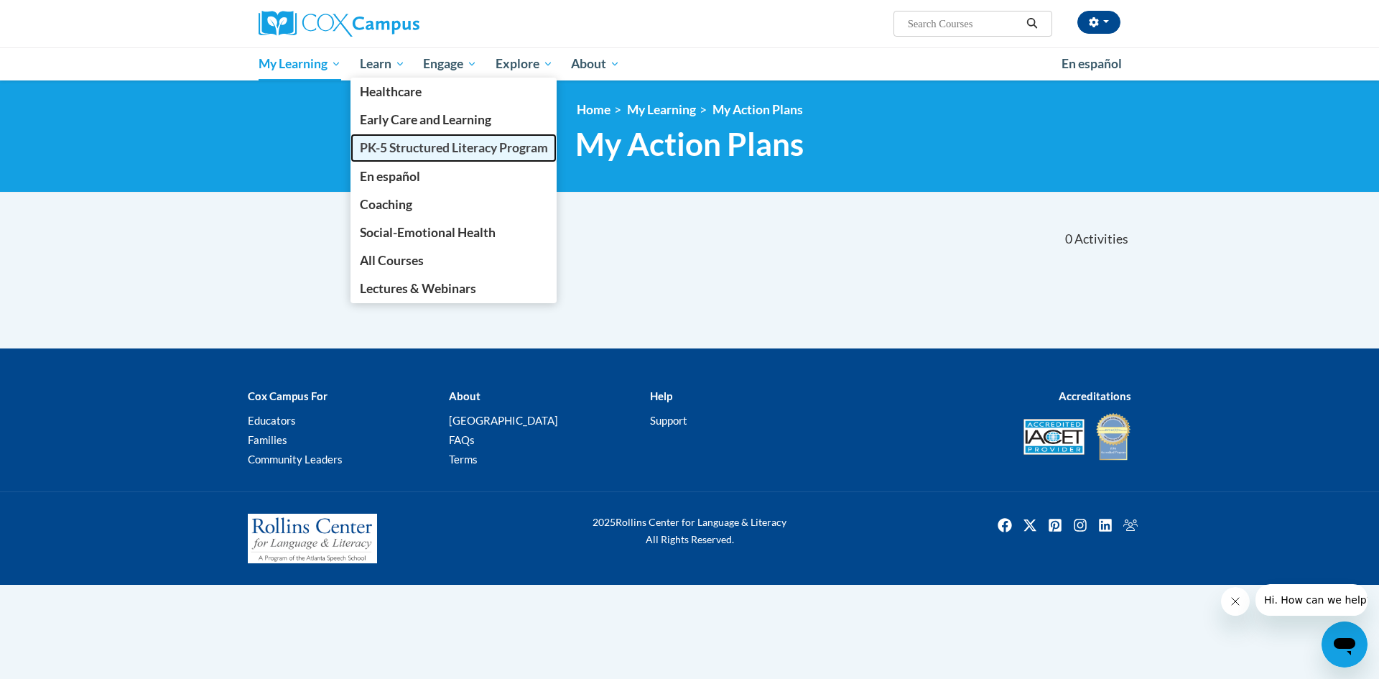
click at [424, 145] on span "PK-5 Structured Literacy Program" at bounding box center [454, 147] width 188 height 15
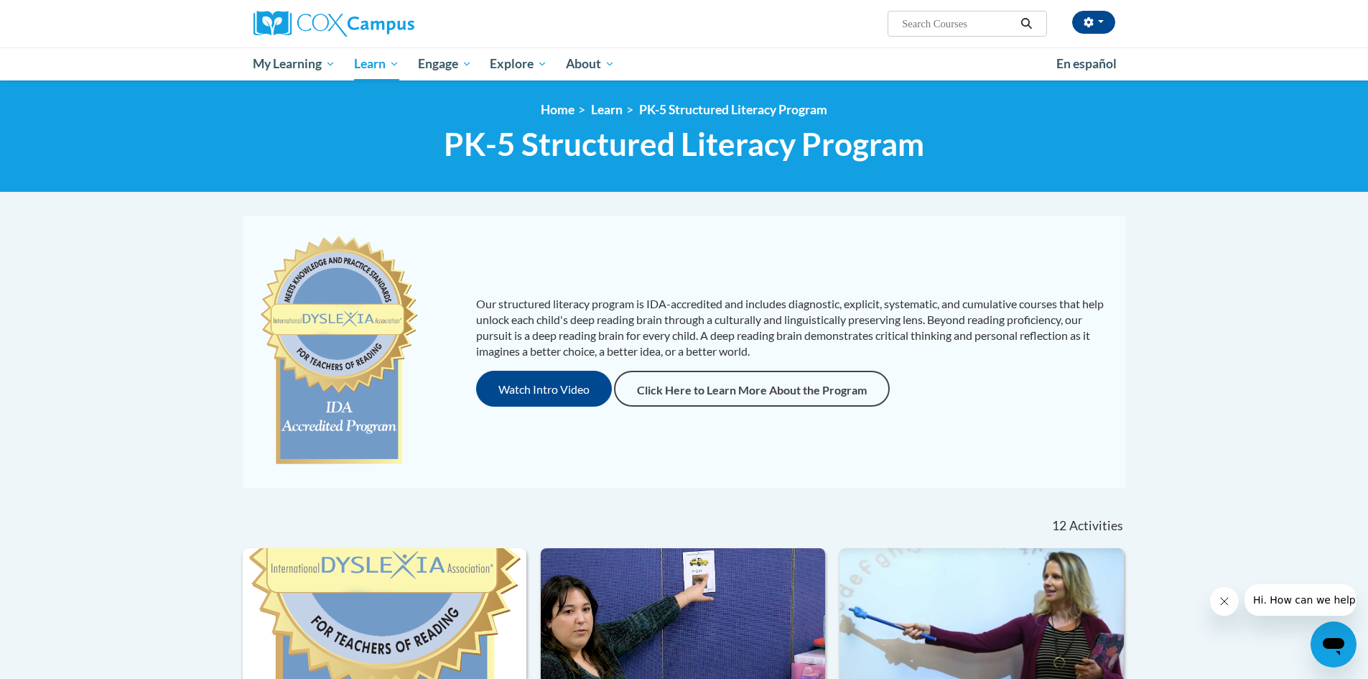
click at [985, 24] on input "Search..." at bounding box center [957, 23] width 115 height 17
type input "language therapy"
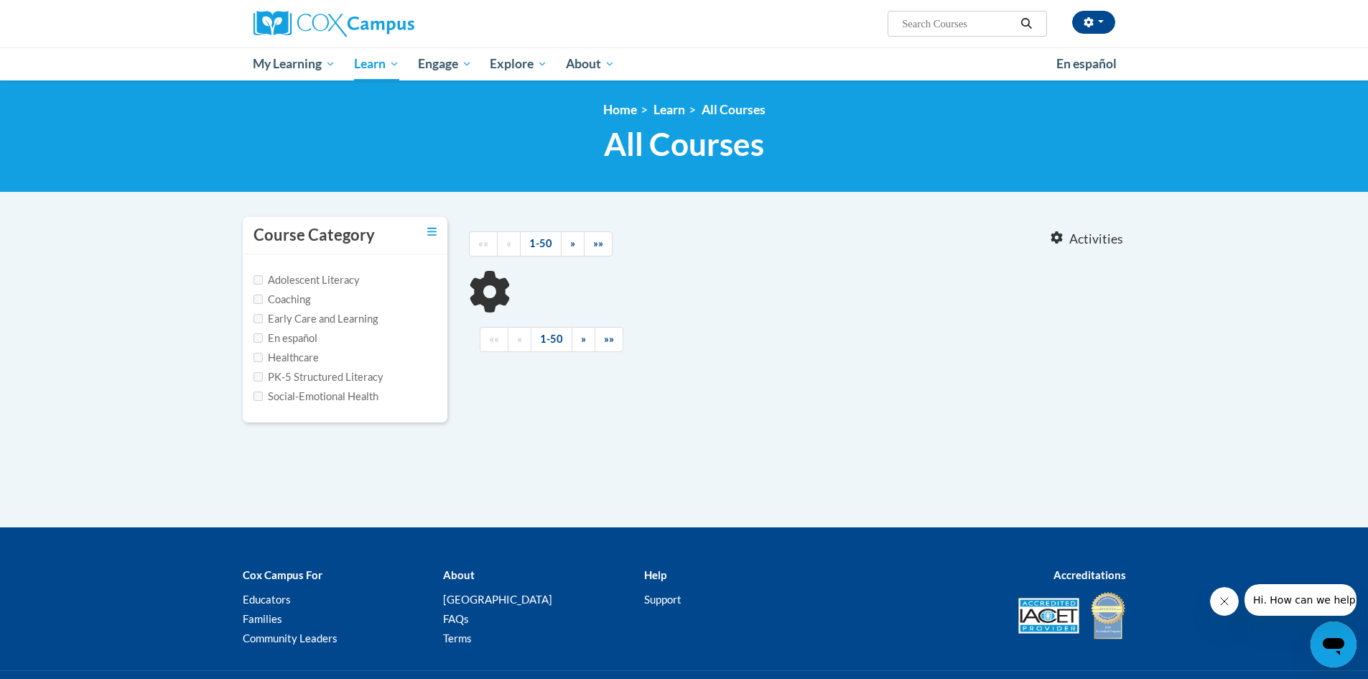
type input "language therapy"
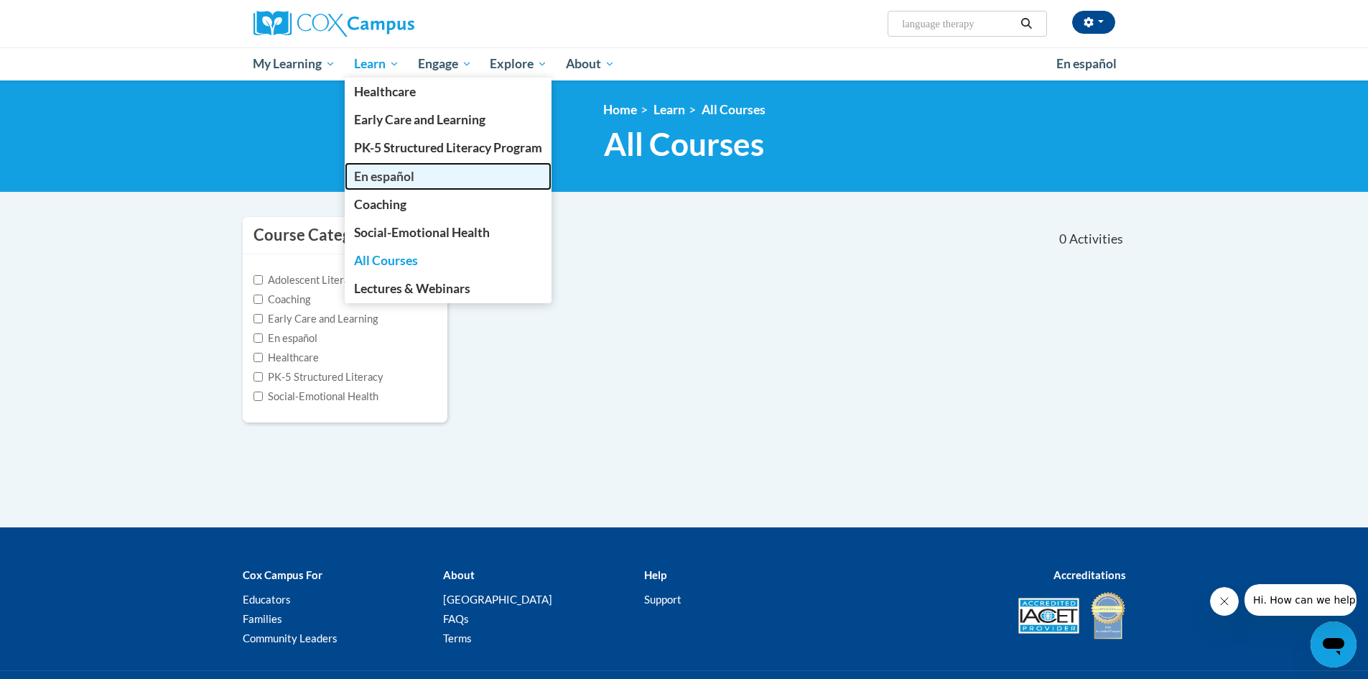
click at [404, 175] on span "En español" at bounding box center [384, 176] width 60 height 15
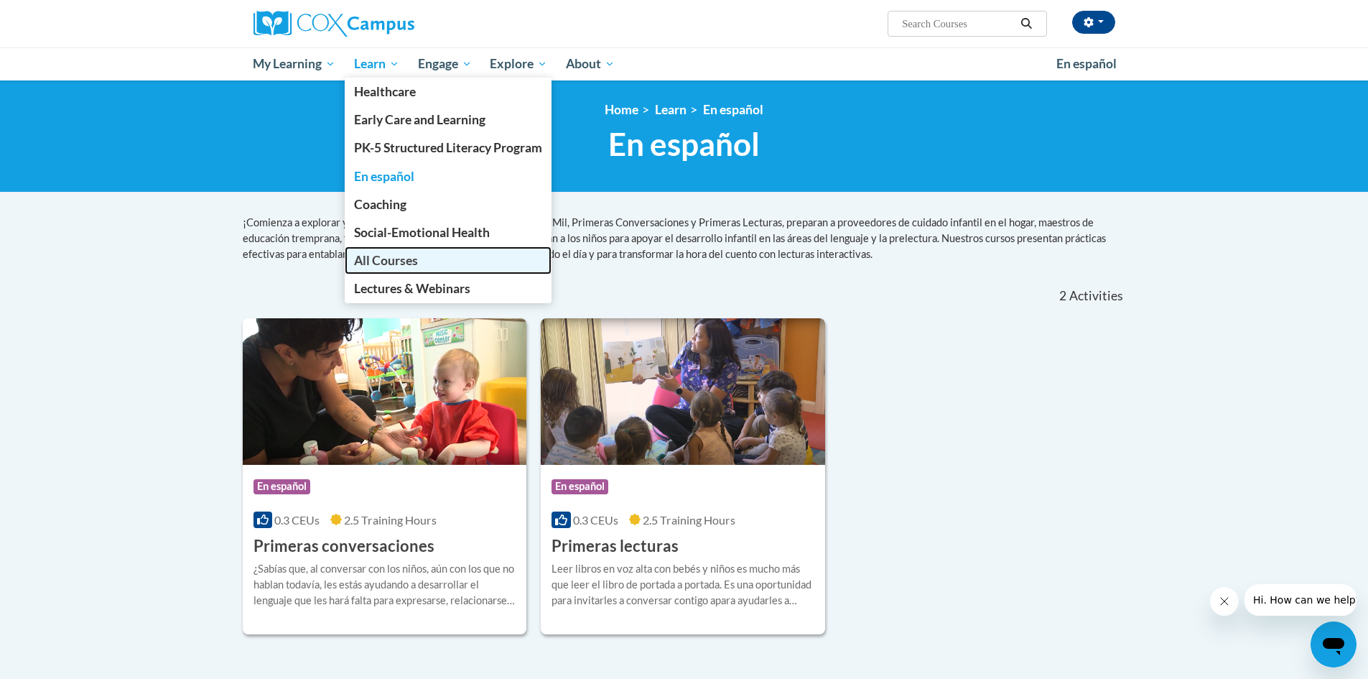
click at [439, 264] on link "All Courses" at bounding box center [448, 260] width 207 height 28
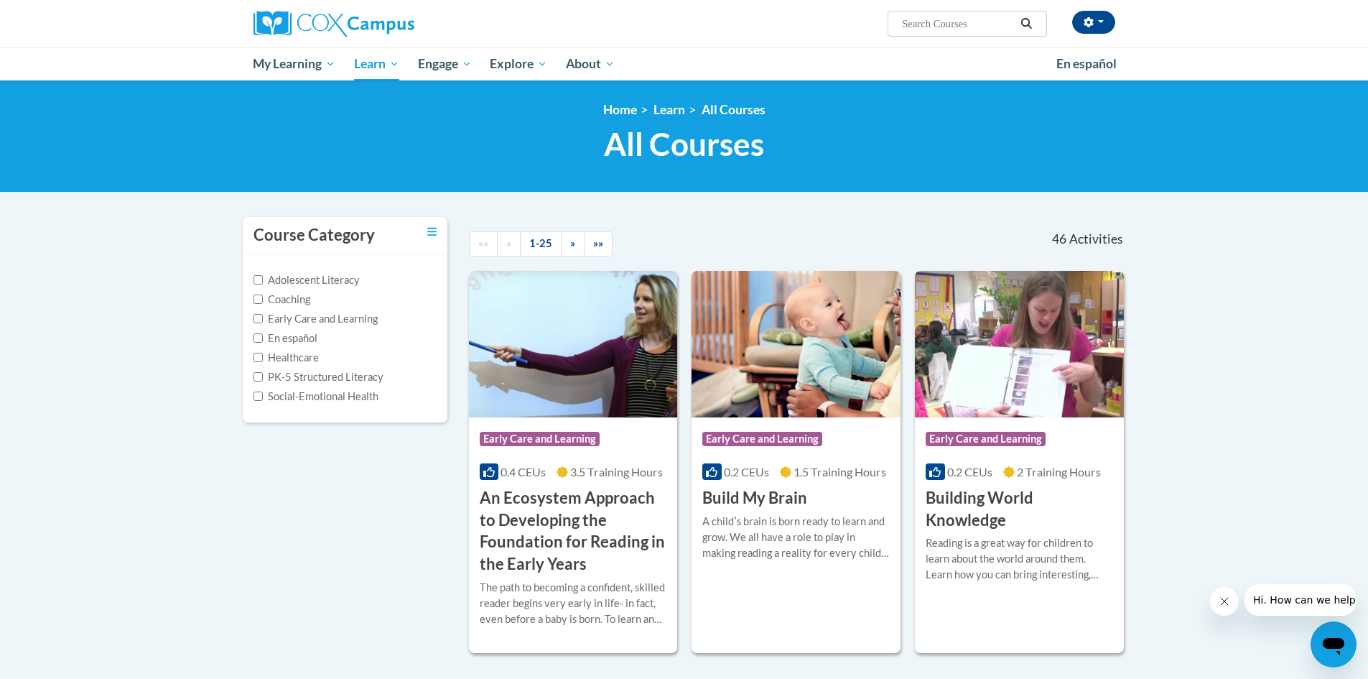
click at [1022, 15] on button "Search" at bounding box center [1026, 23] width 22 height 17
click at [261, 300] on input "Coaching" at bounding box center [257, 298] width 9 height 9
checkbox input "true"
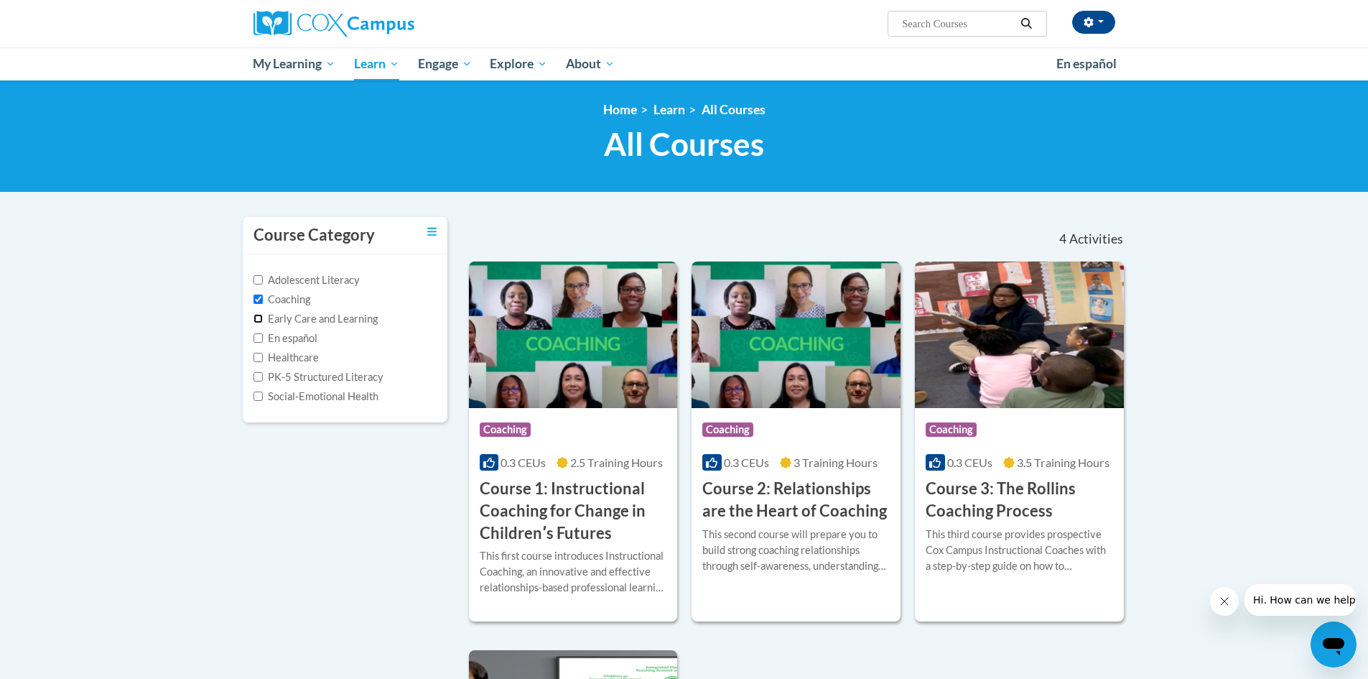
click at [257, 320] on input "Early Care and Learning" at bounding box center [257, 318] width 9 height 9
checkbox input "true"
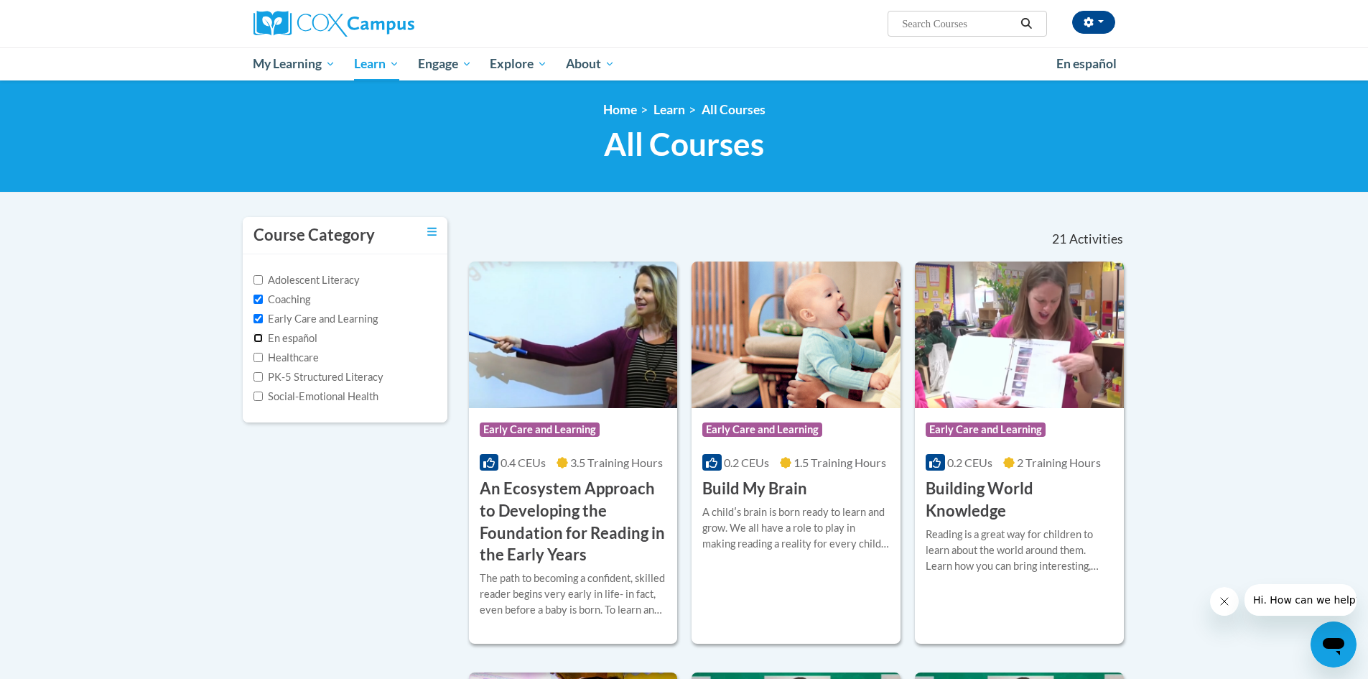
click at [256, 337] on input "En español" at bounding box center [257, 337] width 9 height 9
checkbox input "true"
click at [257, 281] on input "Adolescent Literacy" at bounding box center [257, 279] width 9 height 9
click at [259, 279] on input "Adolescent Literacy" at bounding box center [257, 279] width 9 height 9
checkbox input "false"
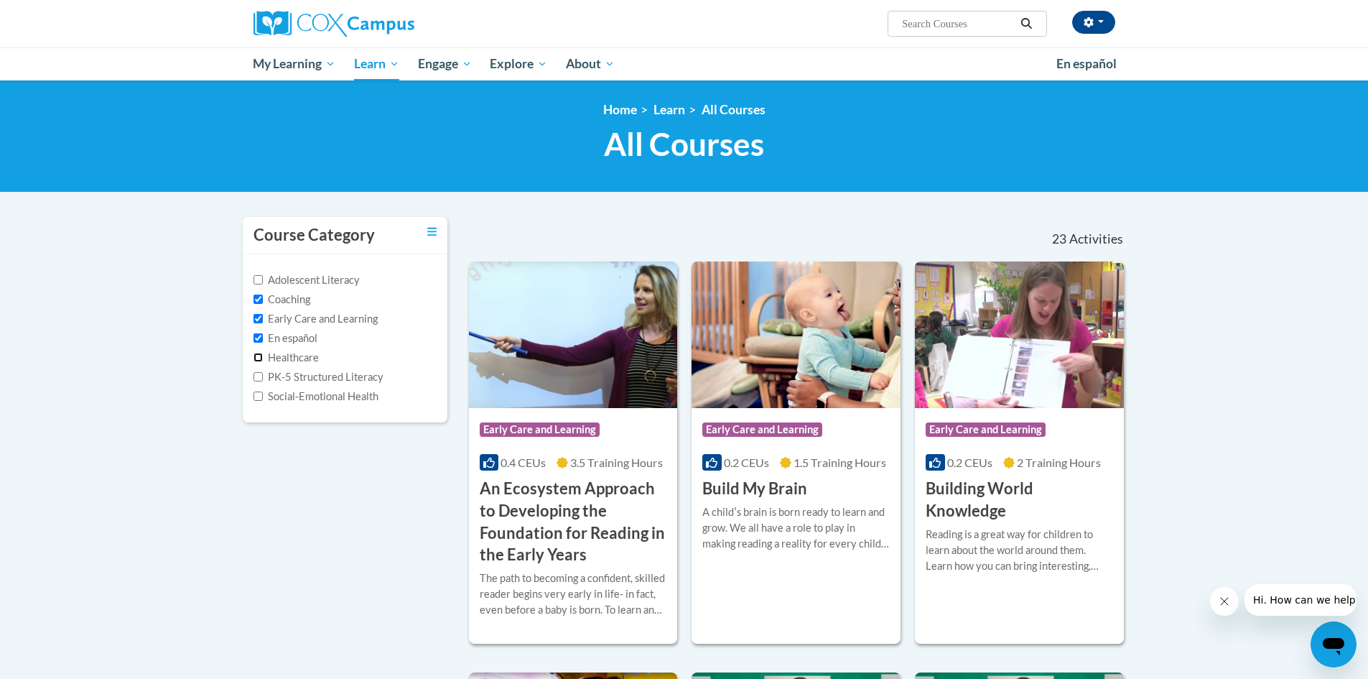
click at [256, 355] on input "Healthcare" at bounding box center [257, 357] width 9 height 9
checkbox input "true"
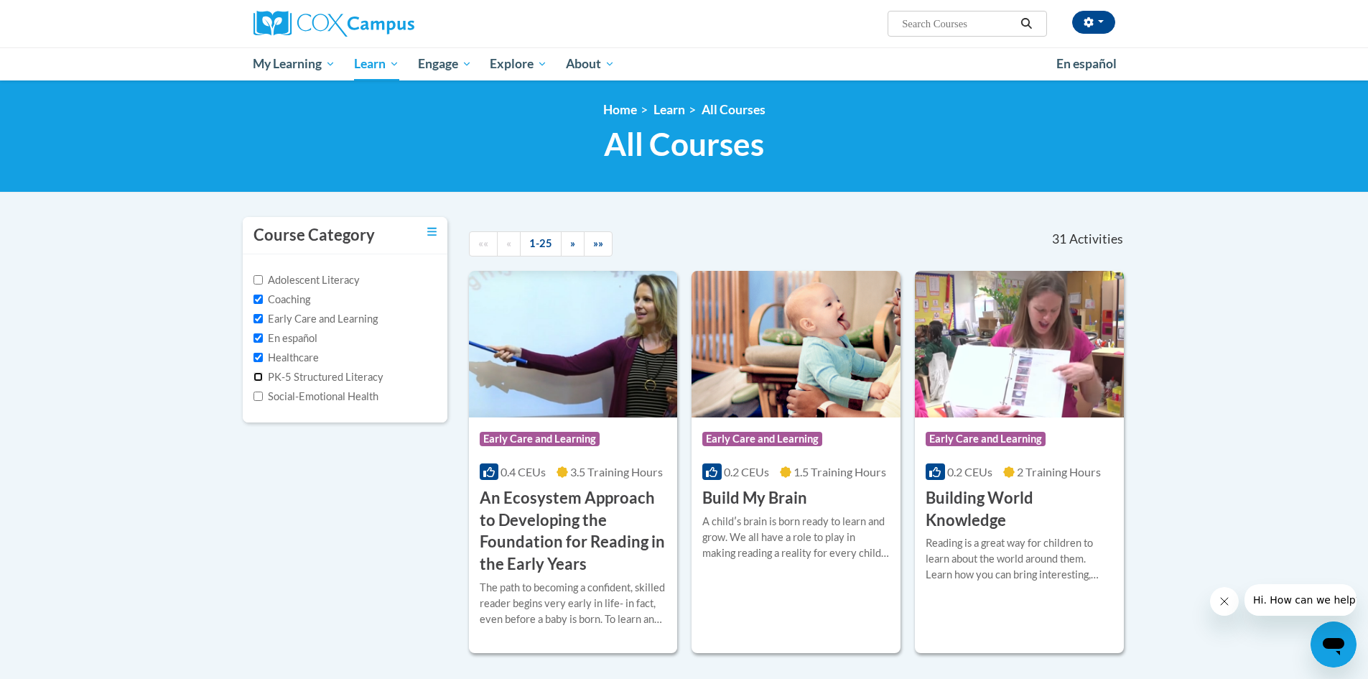
click at [258, 381] on input "PK-5 Structured Literacy" at bounding box center [257, 376] width 9 height 9
checkbox input "true"
click at [258, 400] on input "Social-Emotional Health" at bounding box center [257, 395] width 9 height 9
checkbox input "true"
click at [427, 234] on icon "Toggle collapse" at bounding box center [431, 231] width 9 height 11
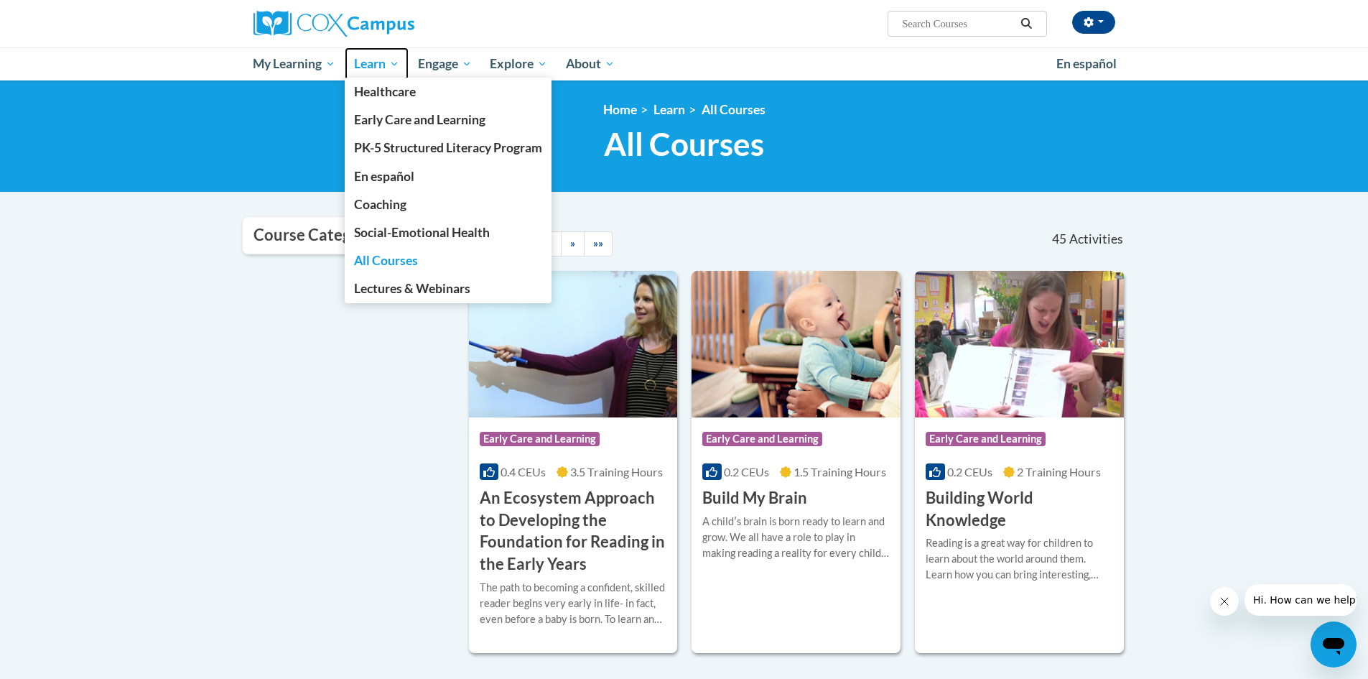
click at [382, 67] on span "Learn" at bounding box center [376, 63] width 45 height 17
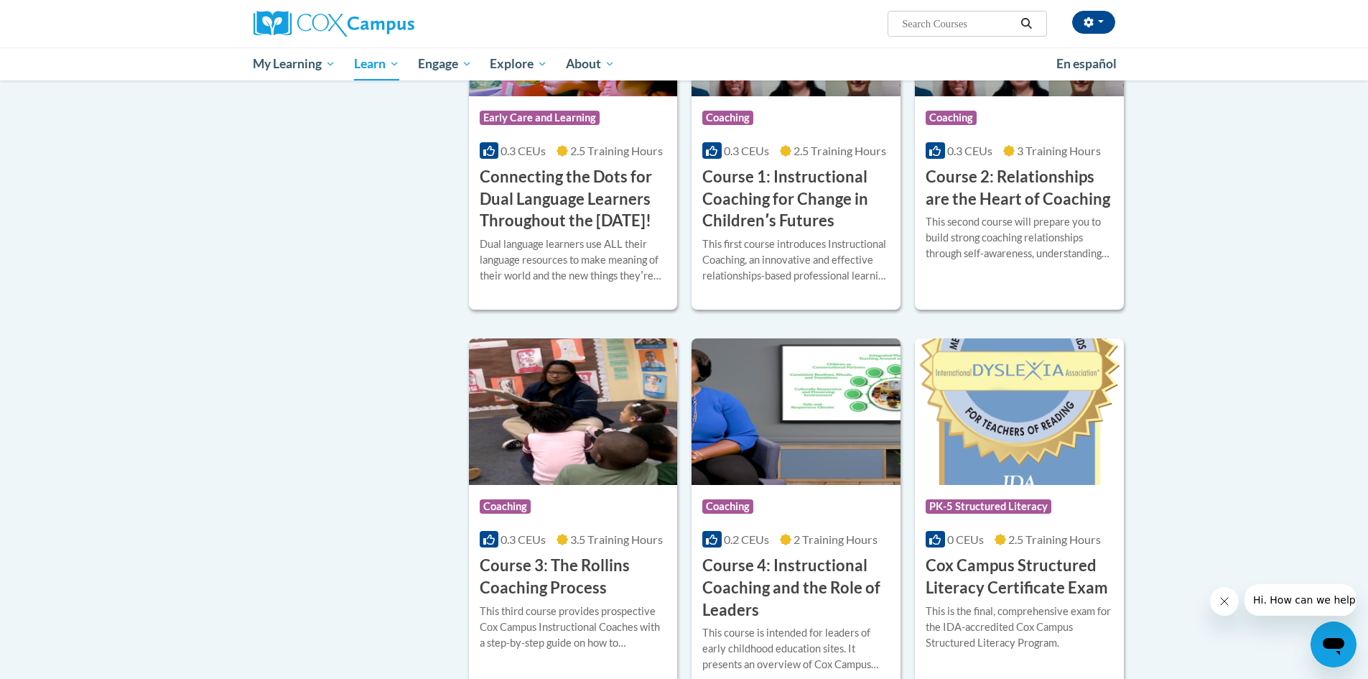
scroll to position [718, 0]
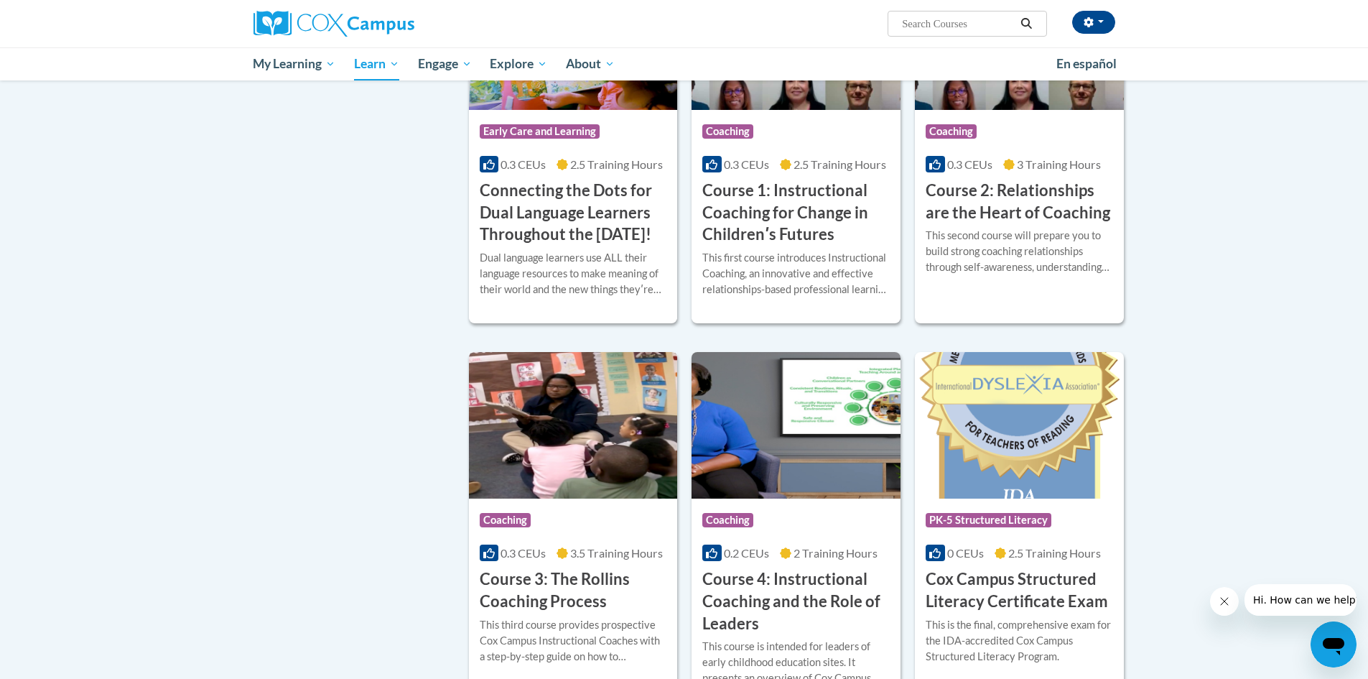
click at [600, 461] on img at bounding box center [573, 425] width 209 height 146
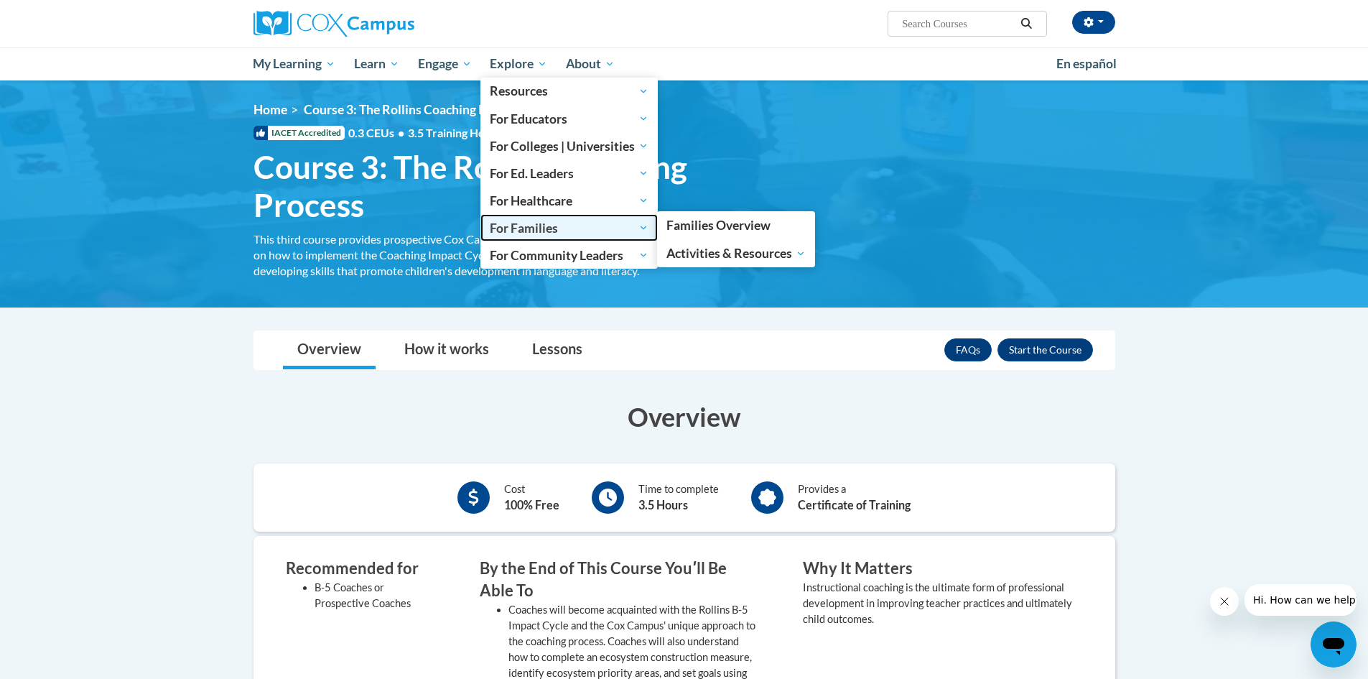
click at [542, 223] on span "For Families" at bounding box center [569, 227] width 159 height 17
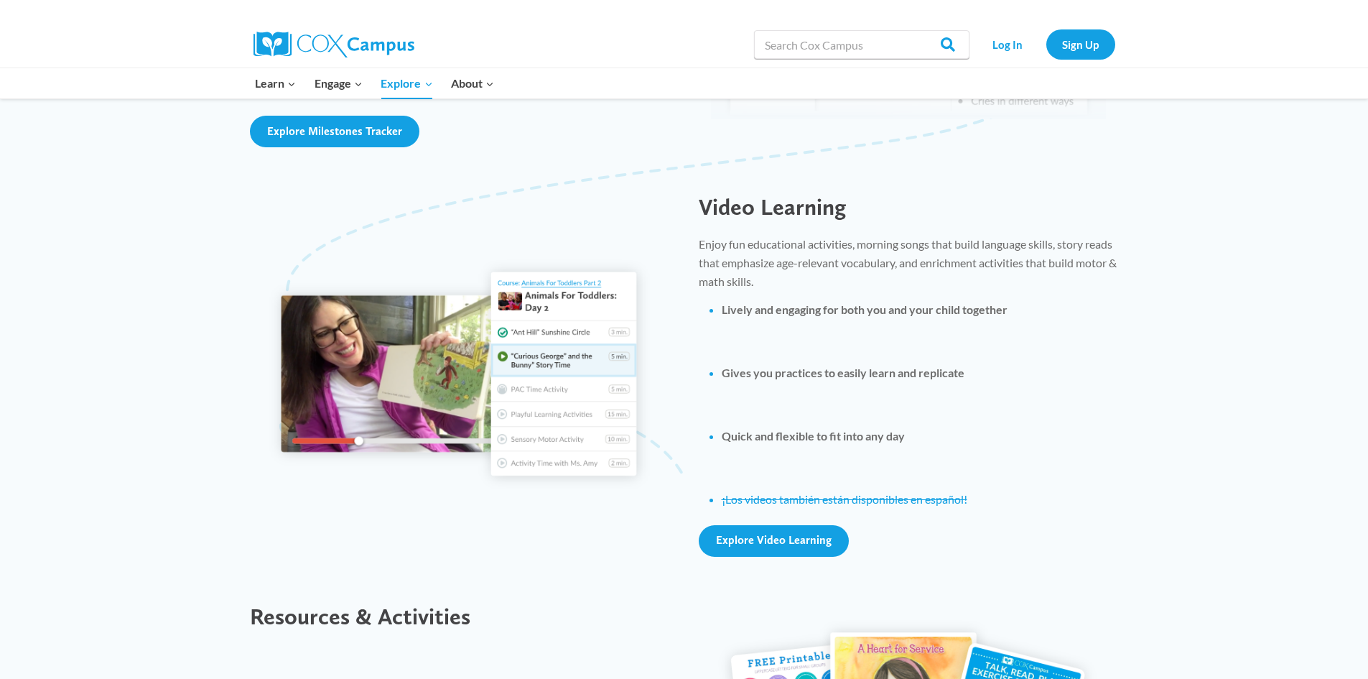
scroll to position [1436, 0]
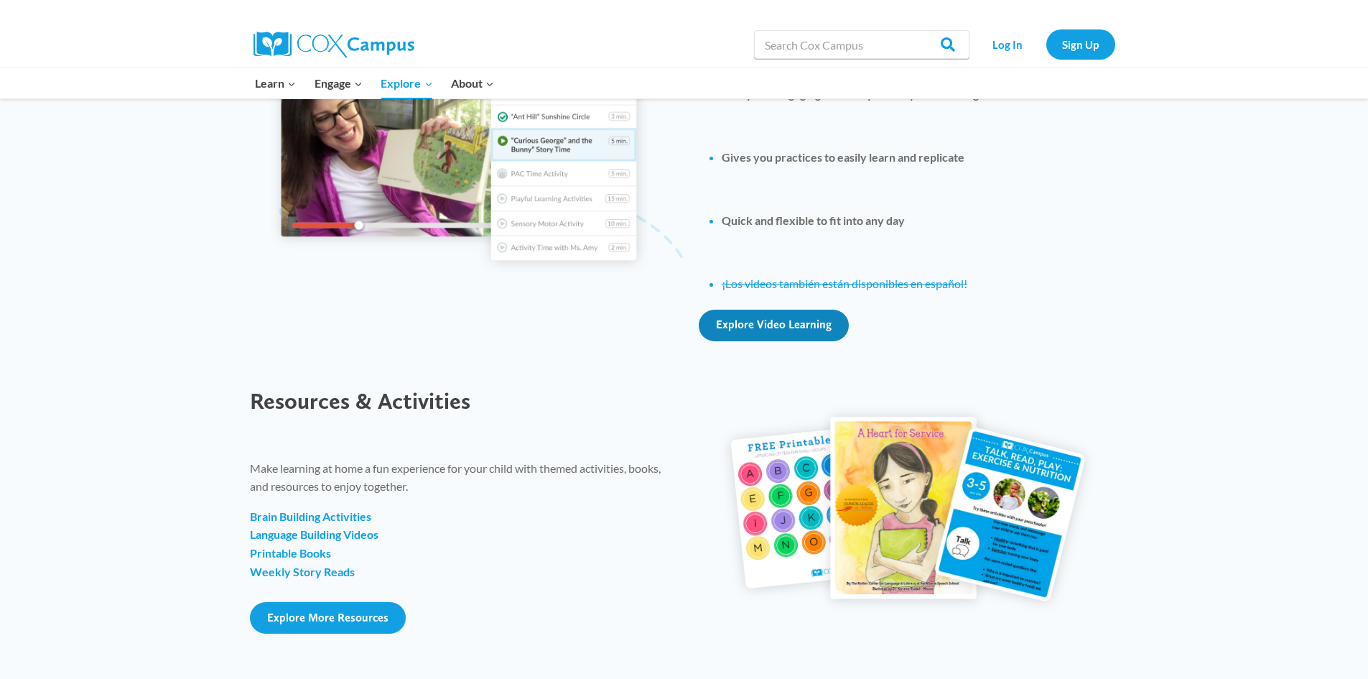
click at [798, 322] on span "Explore Video Learning" at bounding box center [774, 324] width 116 height 14
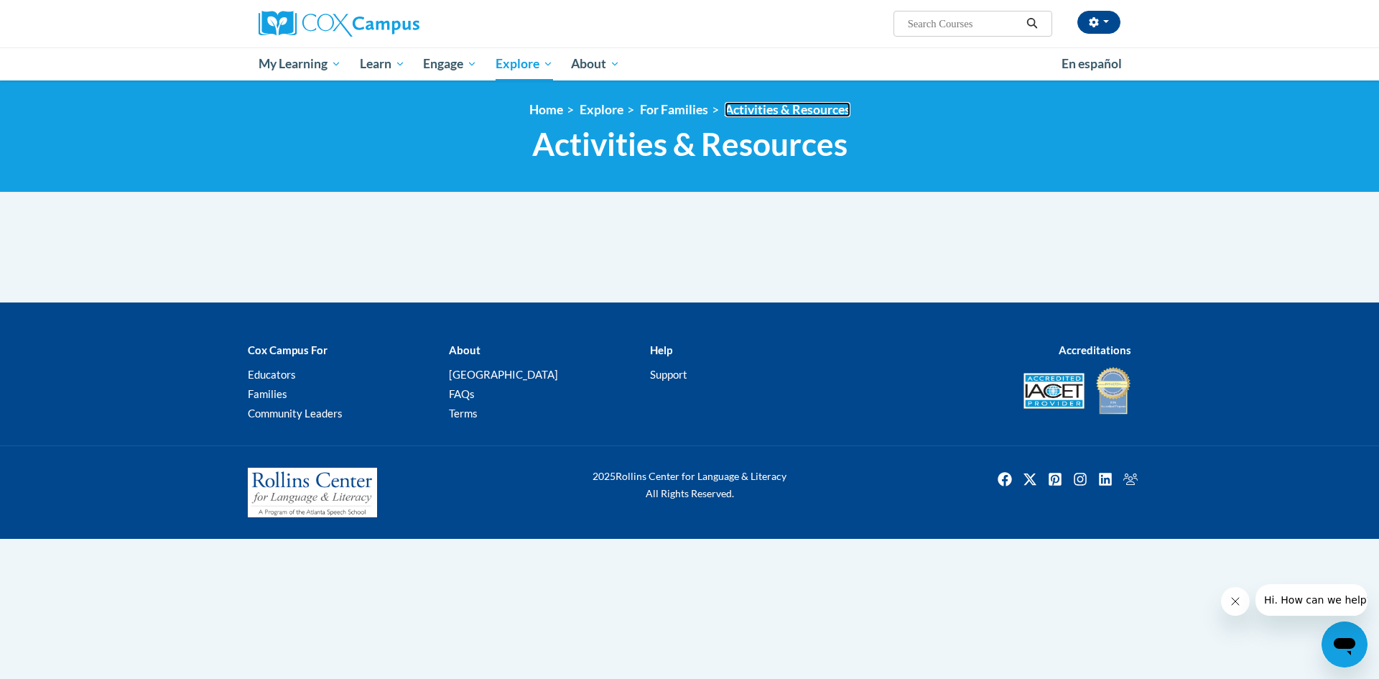
click at [777, 110] on link "Activities & Resources" at bounding box center [787, 109] width 126 height 15
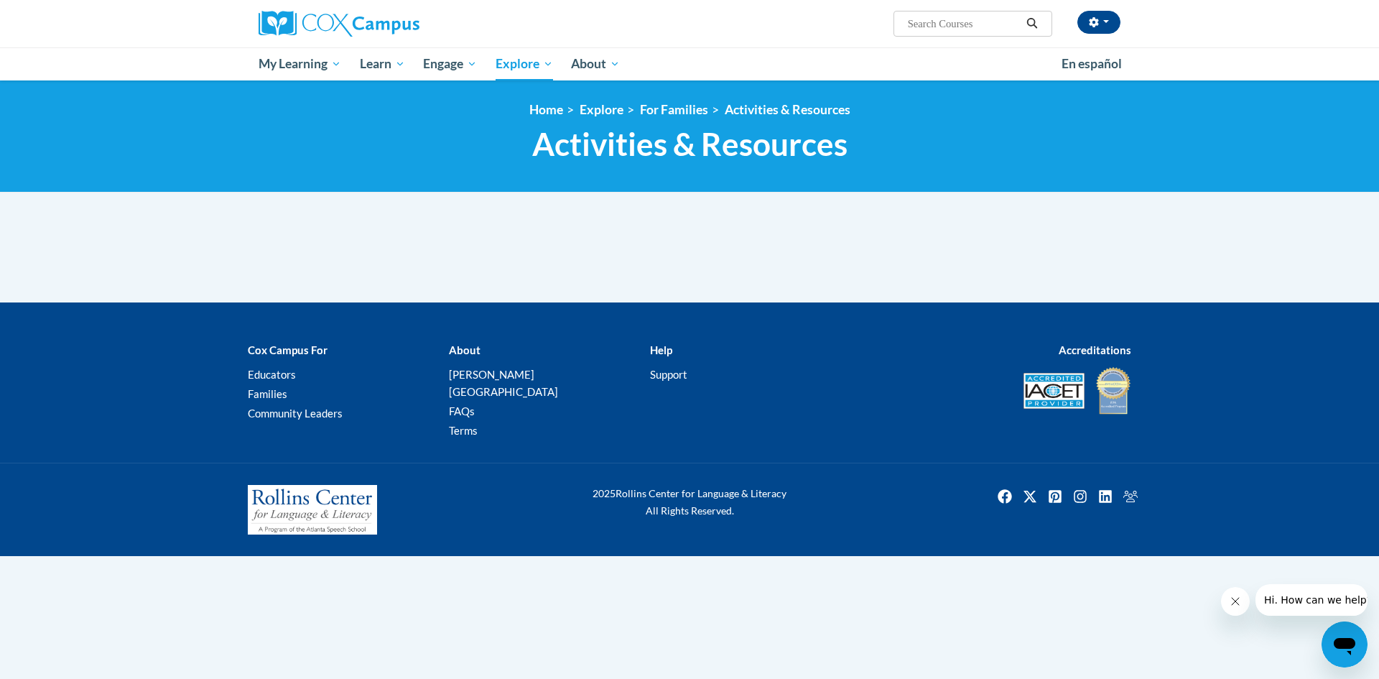
click at [1329, 602] on span "Hi. How can we help?" at bounding box center [1317, 599] width 108 height 11
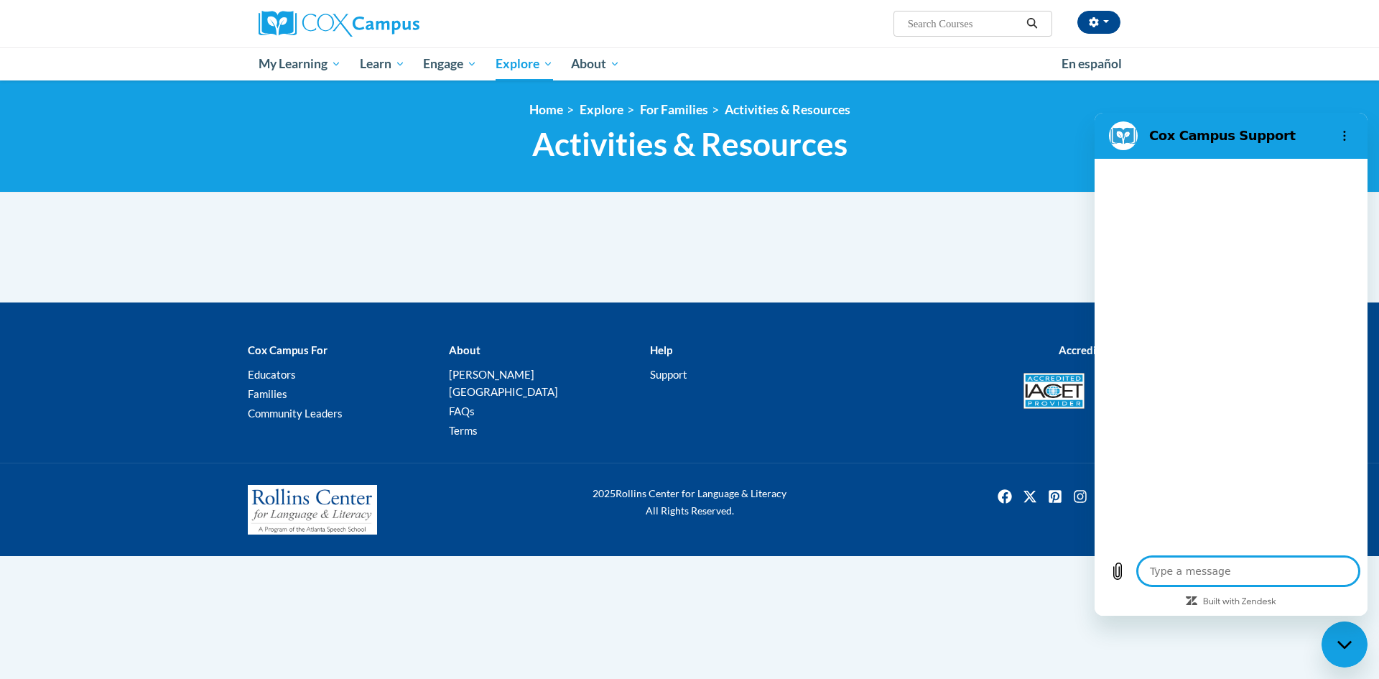
type textarea "x"
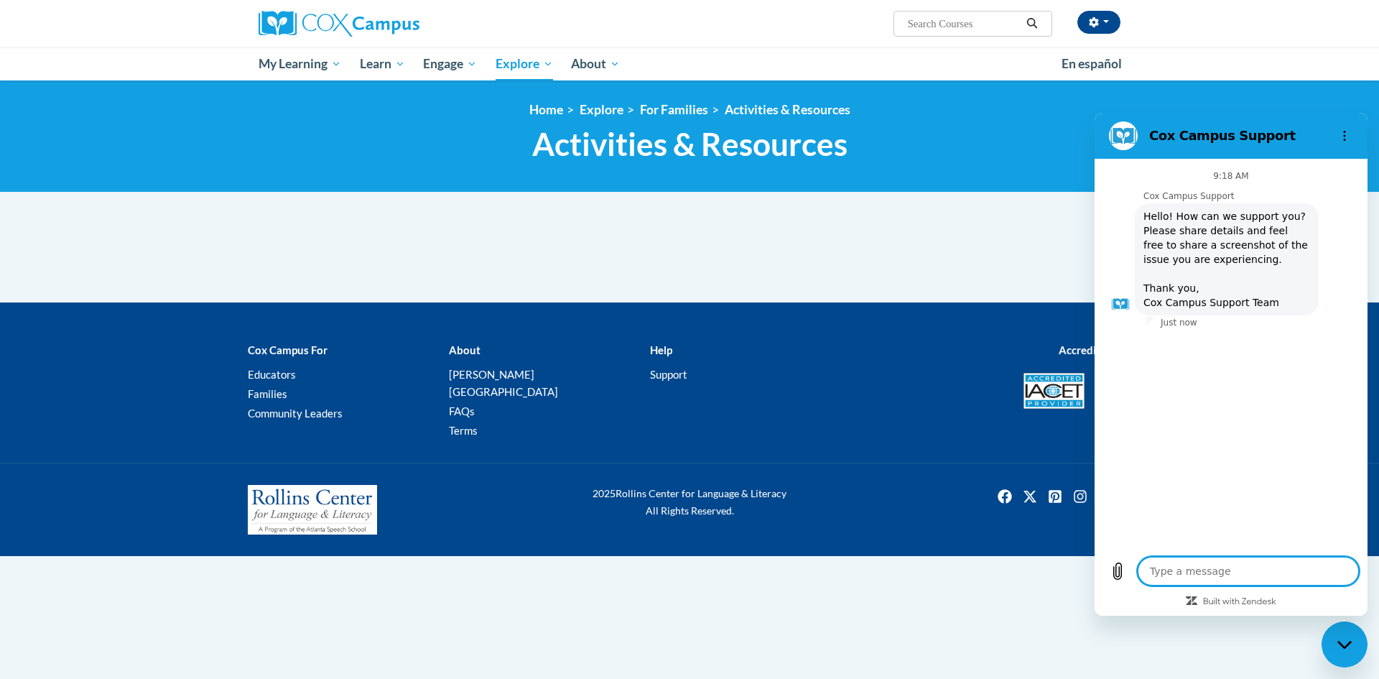
type textarea "H"
type textarea "x"
type textarea "He"
type textarea "x"
type textarea "Hel"
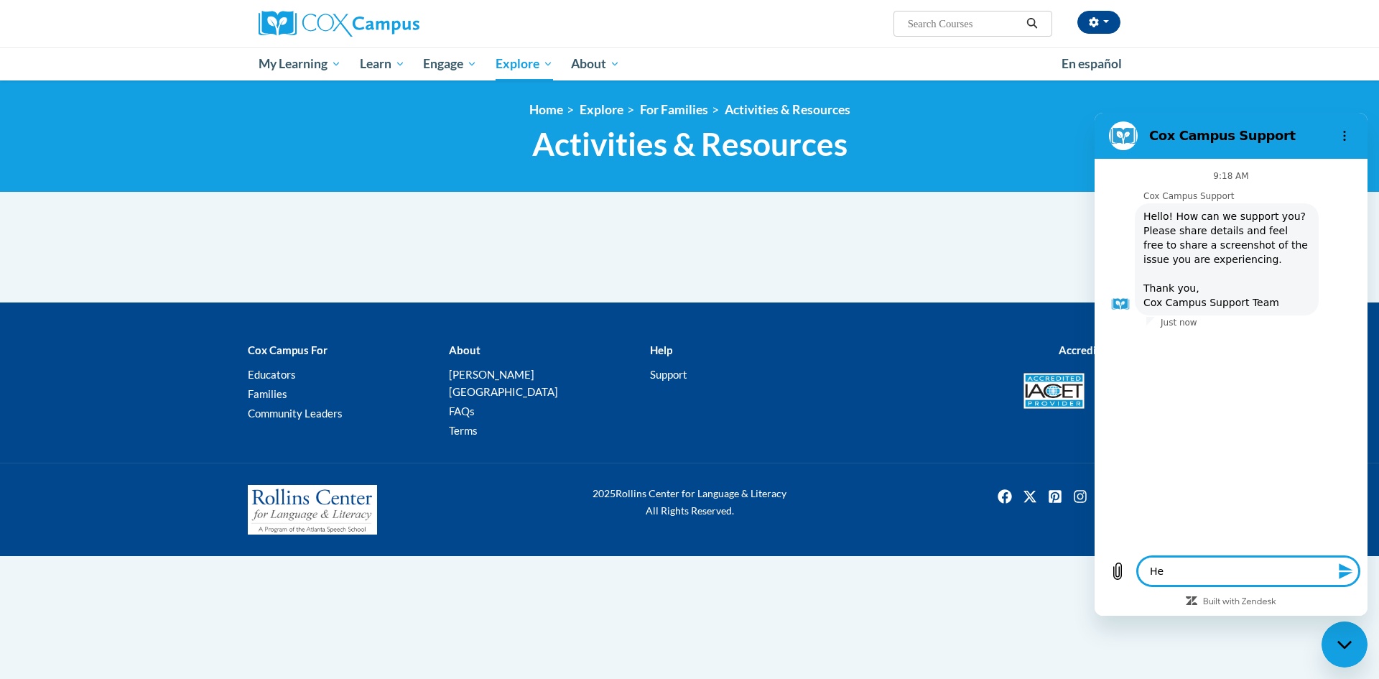
type textarea "x"
type textarea "Hell"
type textarea "x"
type textarea "Hello"
type textarea "x"
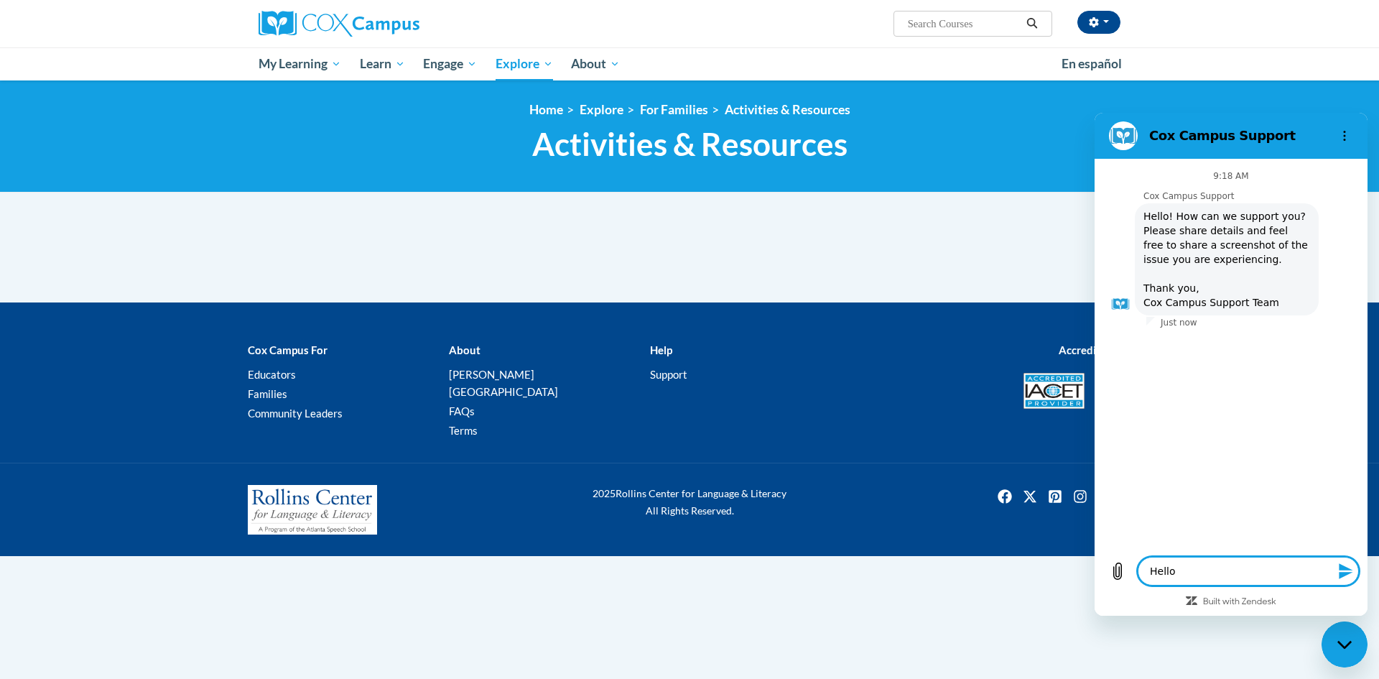
type textarea "Helloo"
type textarea "x"
type textarea "Hellooo"
type textarea "x"
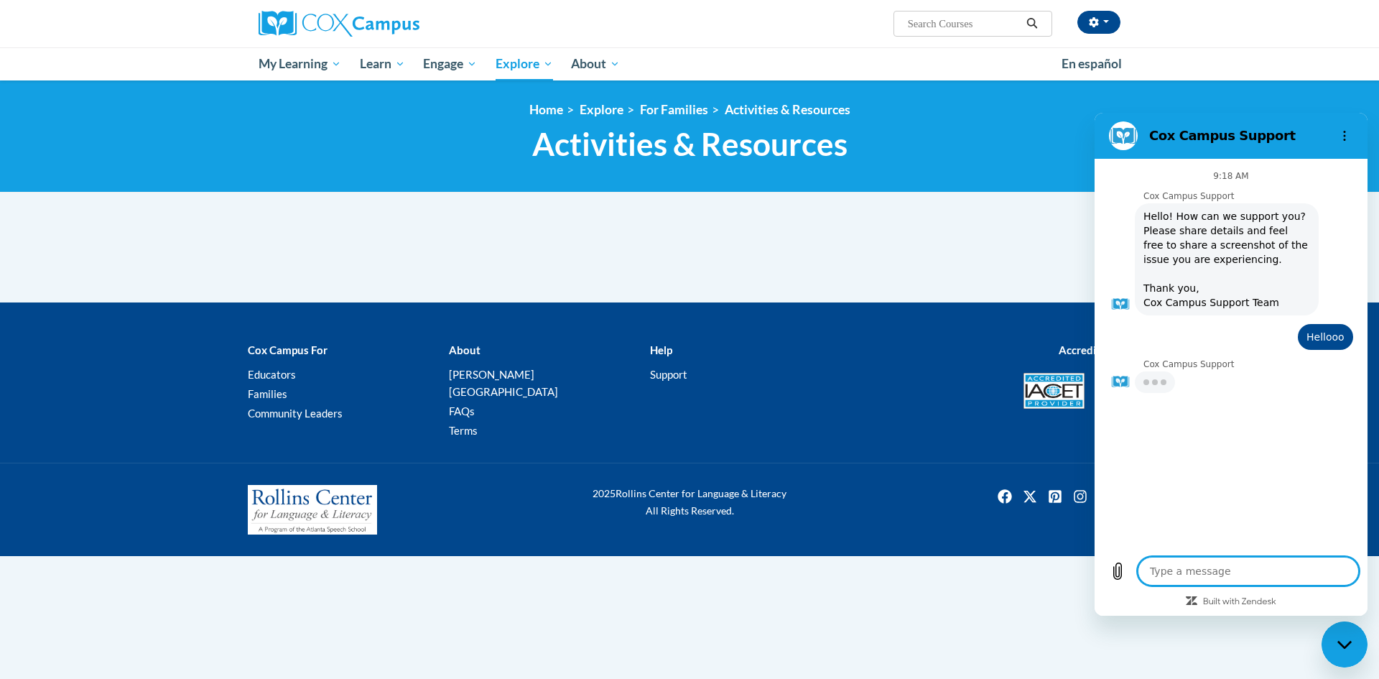
type textarea "i"
type textarea "x"
type textarea "i"
type textarea "x"
type textarea "i w"
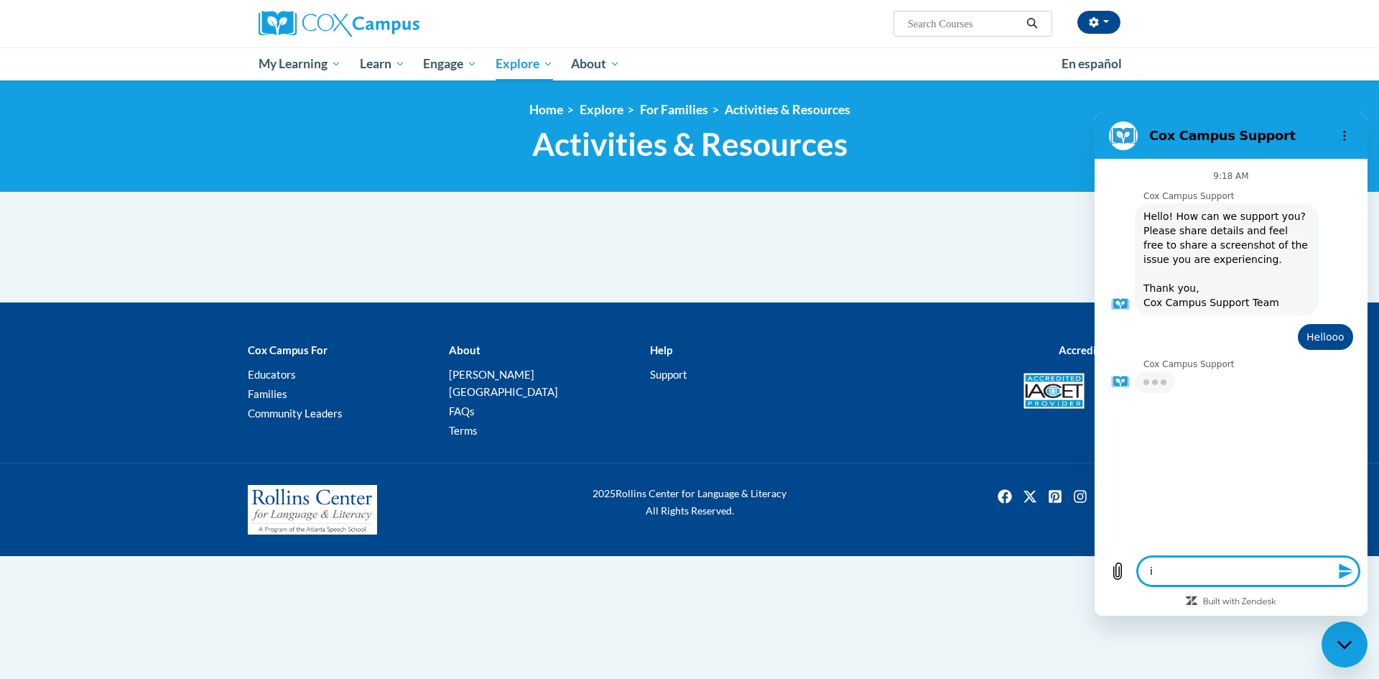
type textarea "x"
type textarea "i wo"
type textarea "x"
type textarea "i wol"
type textarea "x"
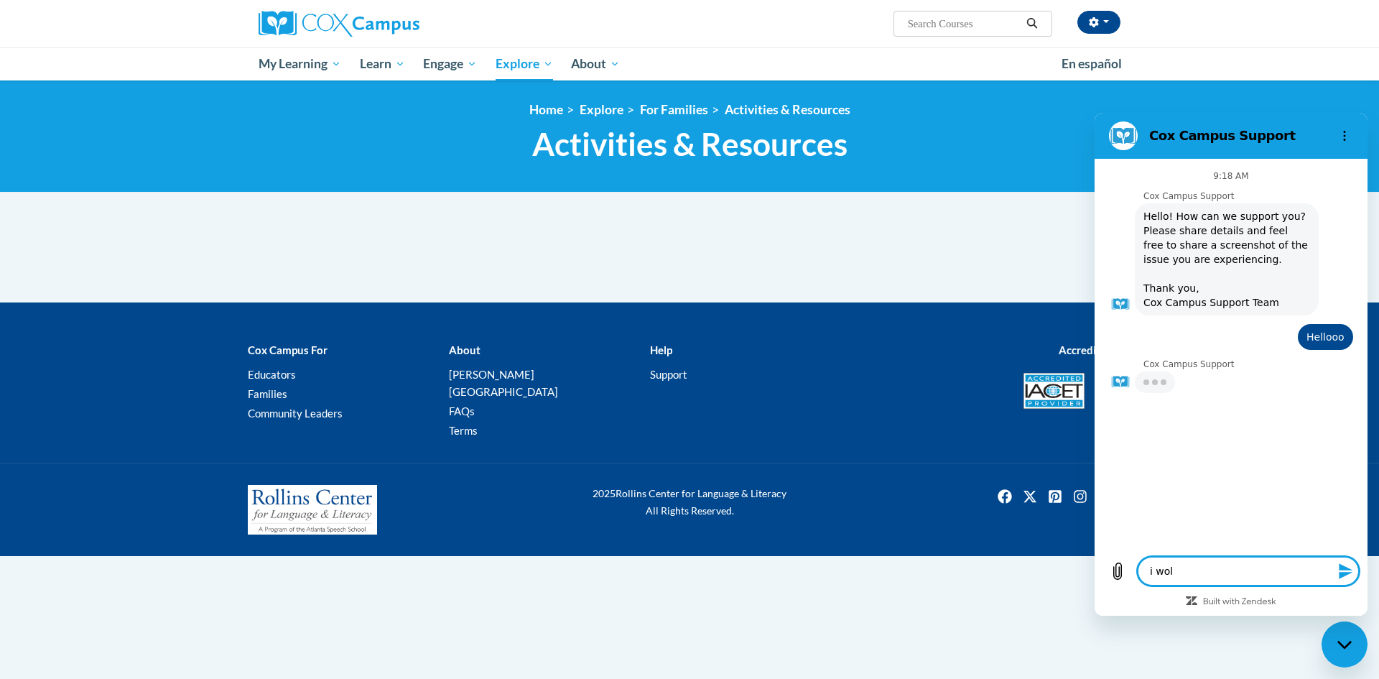
type textarea "i wolu"
type textarea "x"
type textarea "i wolud"
type textarea "x"
type textarea "i woludl"
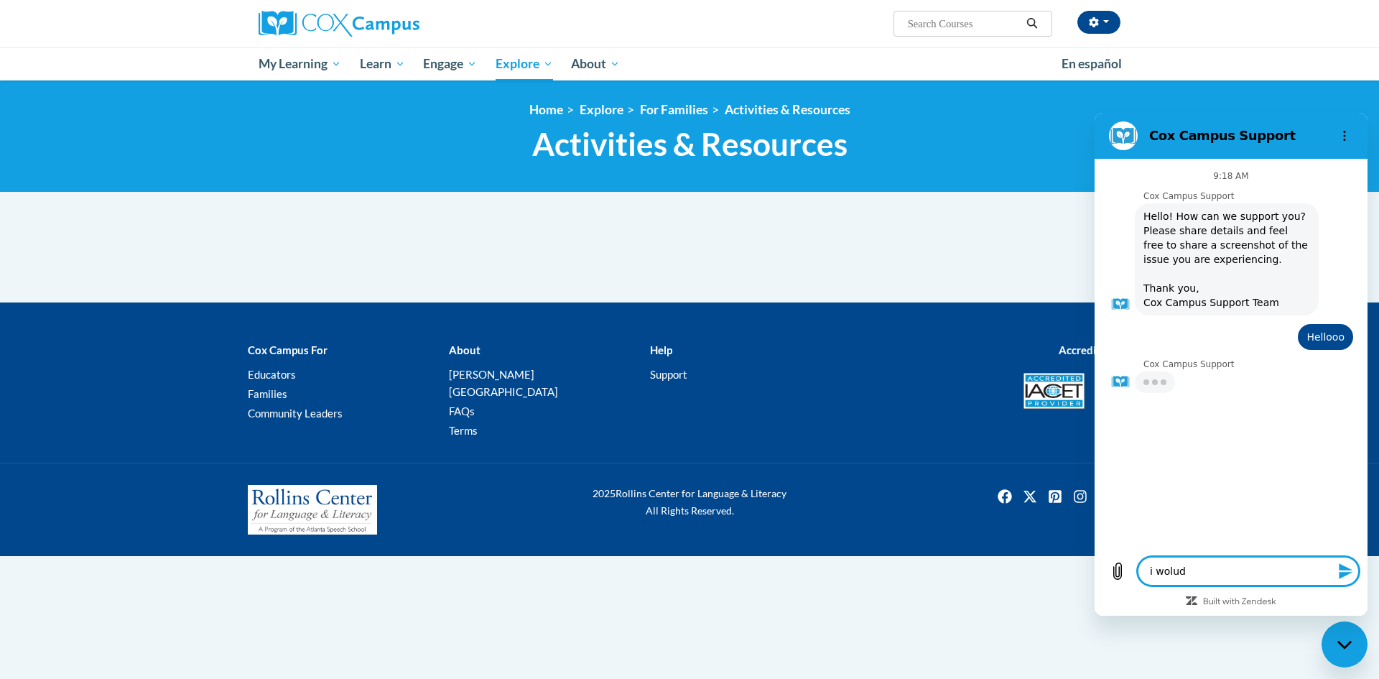
type textarea "x"
type textarea "i woludl"
type textarea "x"
type textarea "i woludl l"
type textarea "x"
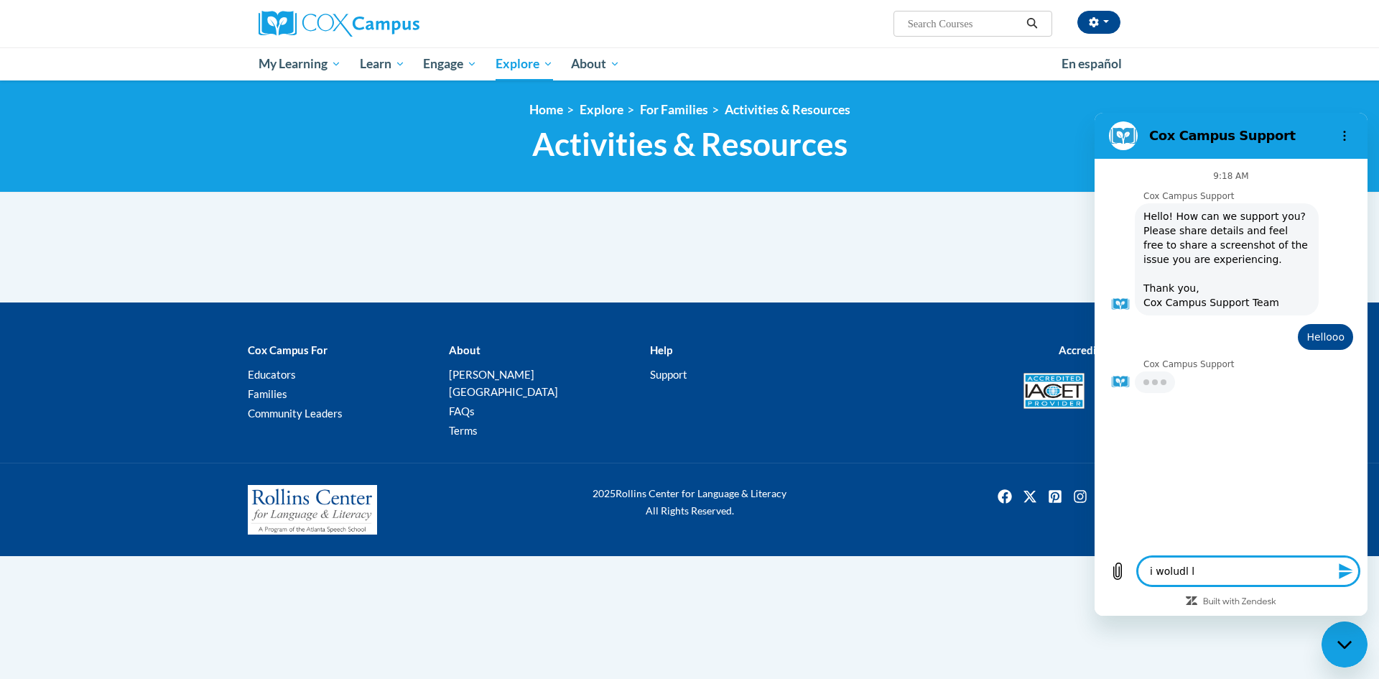
type textarea "i woludl li"
type textarea "x"
type textarea "i woludl l"
type textarea "x"
type textarea "i woludl"
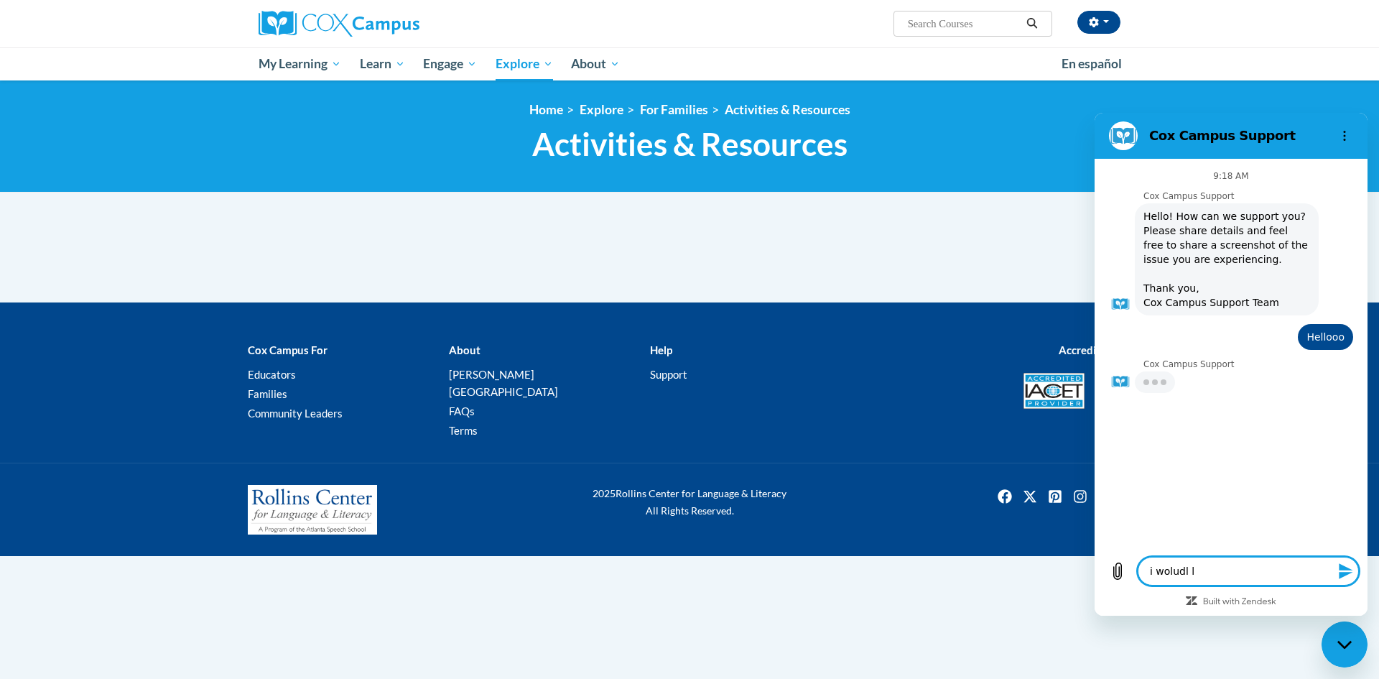
type textarea "x"
type textarea "i woludl"
type textarea "x"
type textarea "i wolud"
type textarea "x"
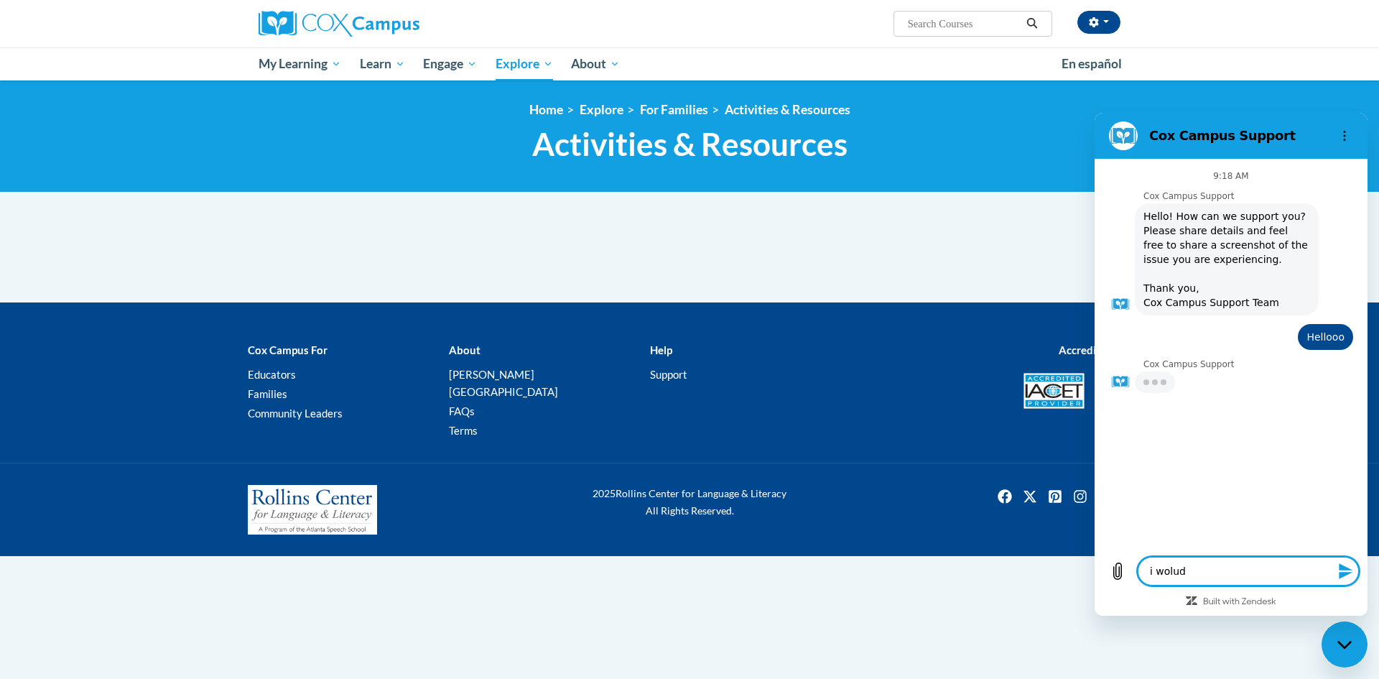
type textarea "i wolu"
type textarea "x"
type textarea "i wol"
type textarea "x"
type textarea "i wo"
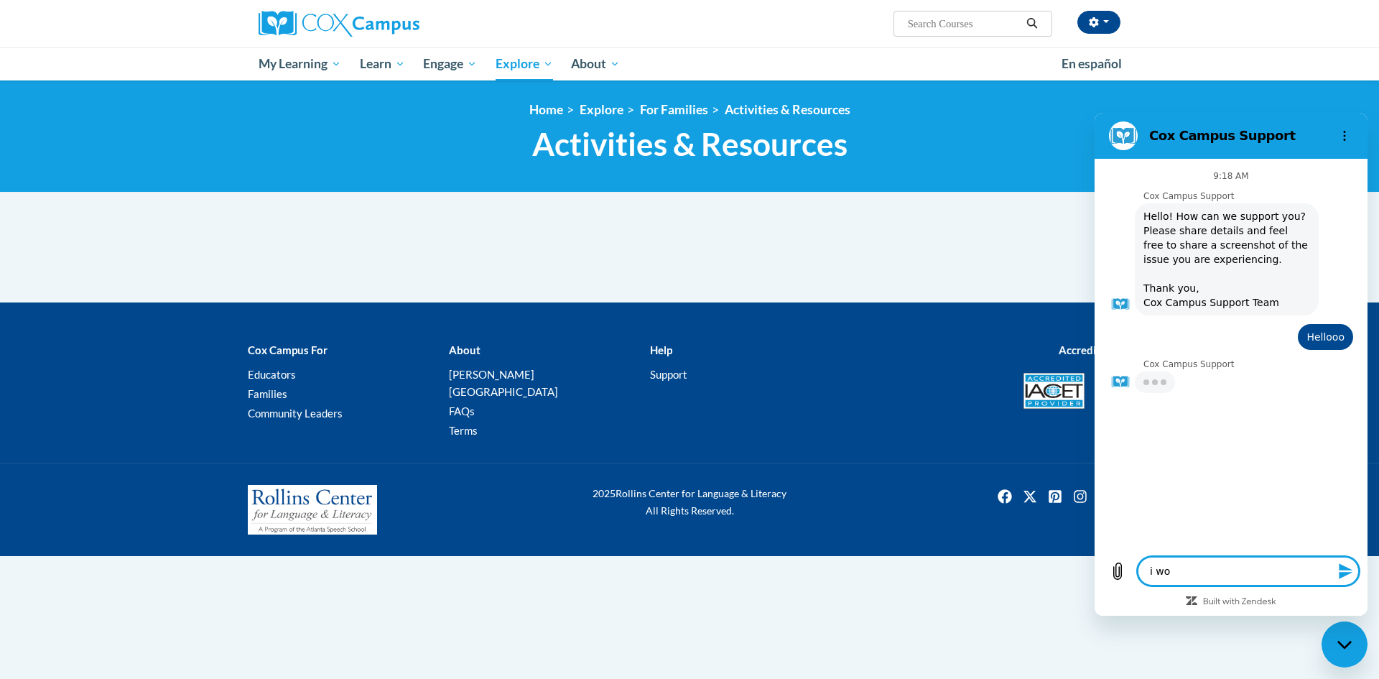
type textarea "x"
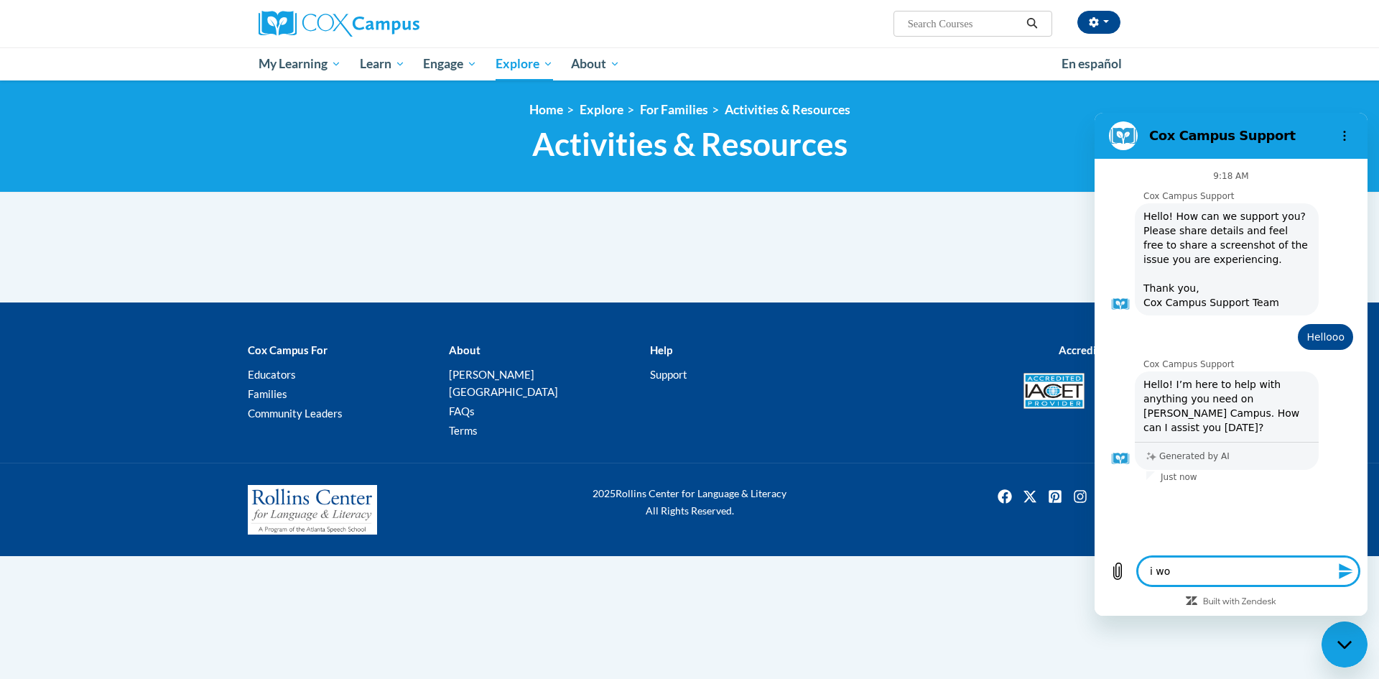
type textarea "i wou"
type textarea "x"
type textarea "i woul"
type textarea "x"
type textarea "i would"
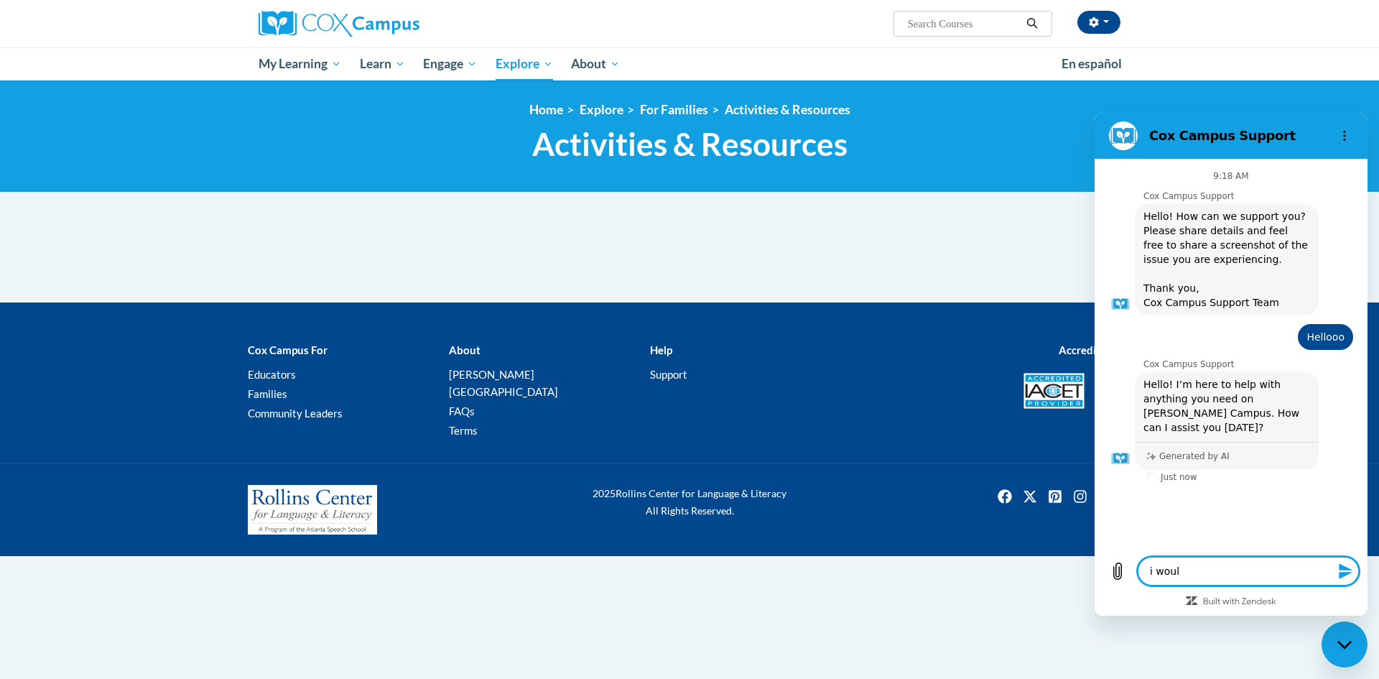
type textarea "x"
type textarea "i would"
type textarea "x"
type textarea "i would l"
type textarea "x"
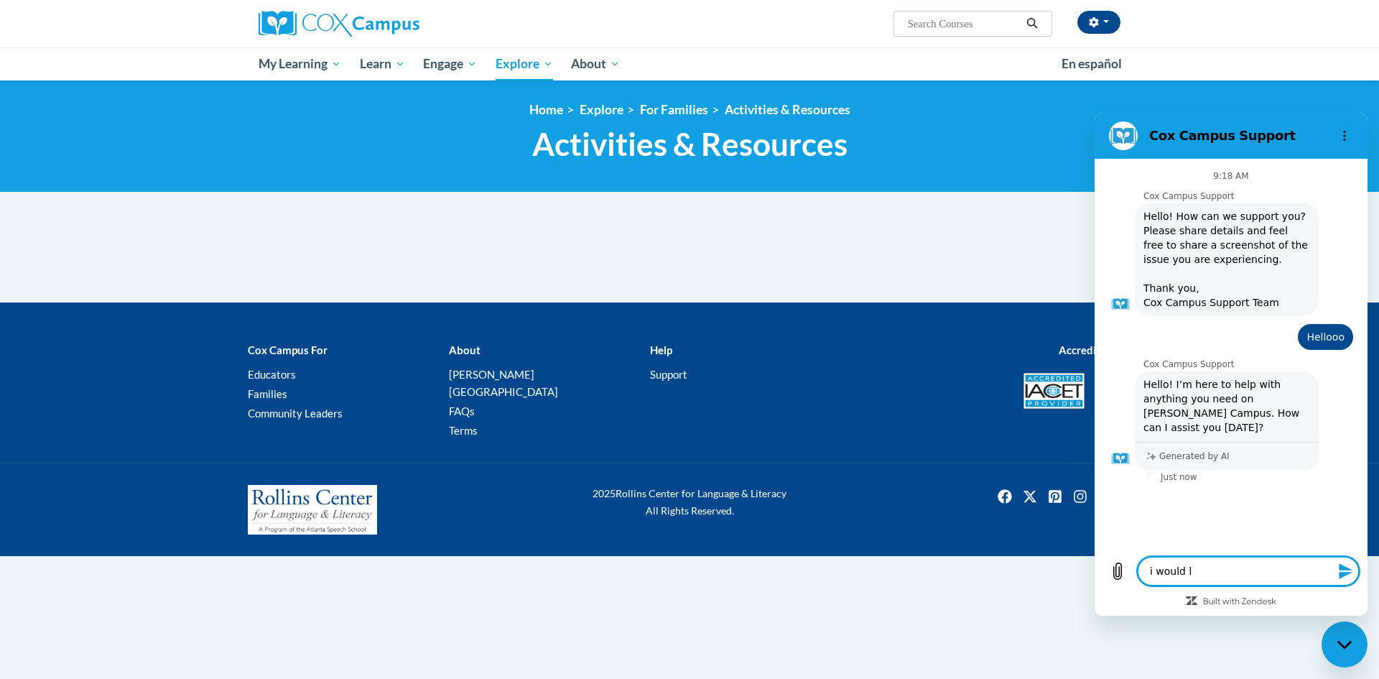
type textarea "i would li"
type textarea "x"
type textarea "i would lik"
type textarea "x"
type textarea "i would like"
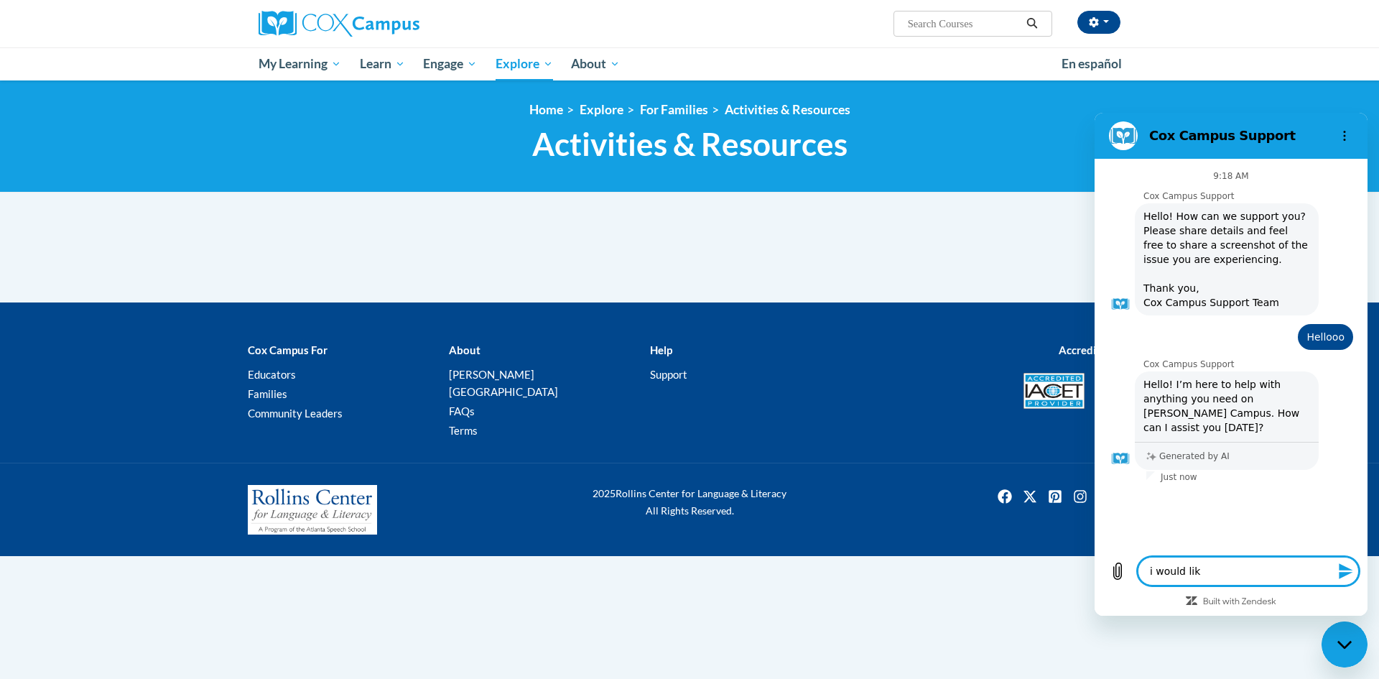
type textarea "x"
type textarea "i would like"
type textarea "x"
type textarea "i would like t"
type textarea "x"
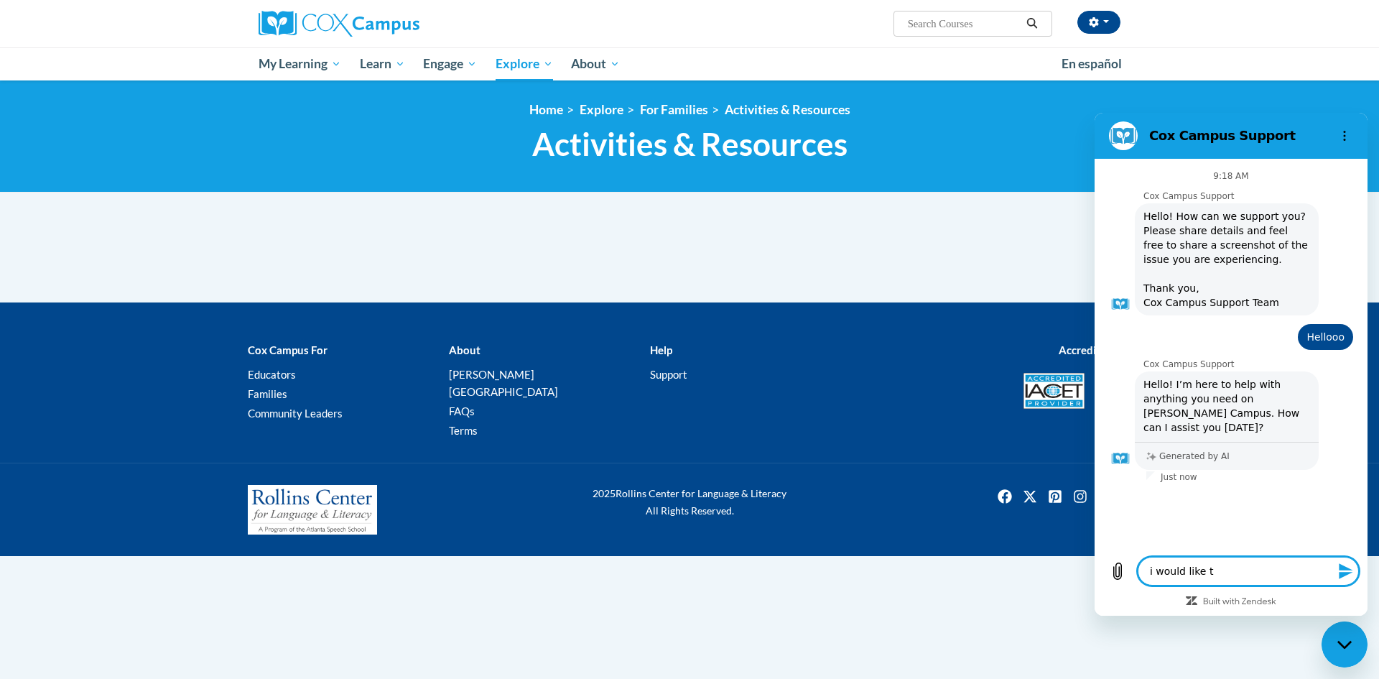
type textarea "i would like to"
type textarea "x"
type textarea "i would like to"
type textarea "x"
type textarea "i would like to h"
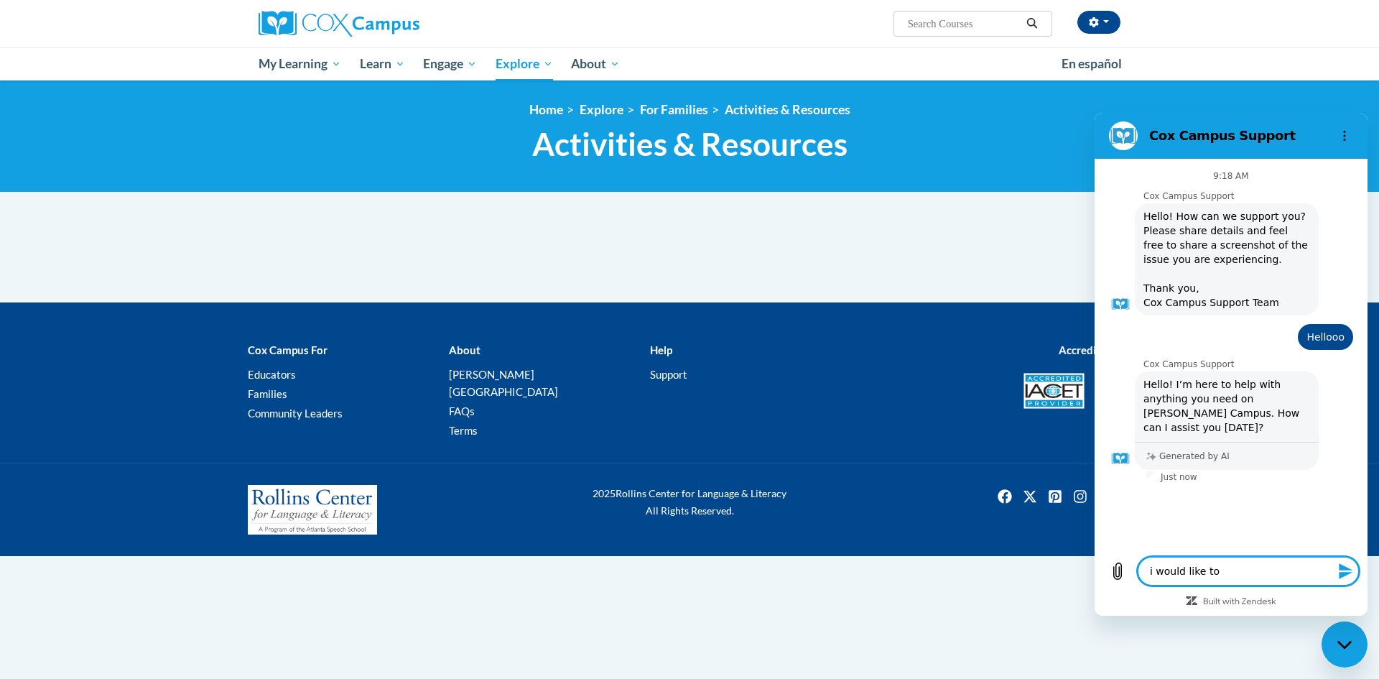
type textarea "x"
type textarea "i would like to ha"
type textarea "x"
type textarea "i would like to hav"
type textarea "x"
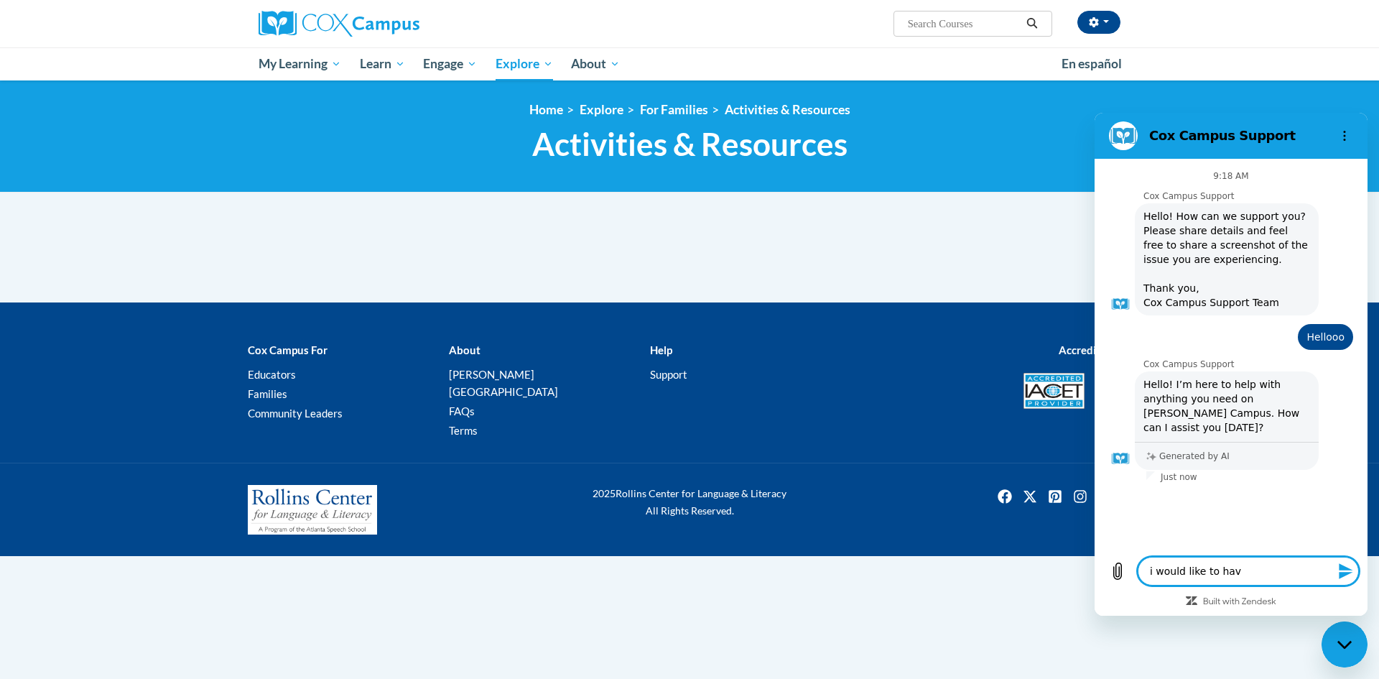
type textarea "i would like to have"
type textarea "x"
type textarea "i would like to have"
type textarea "x"
type textarea "i would like to have r"
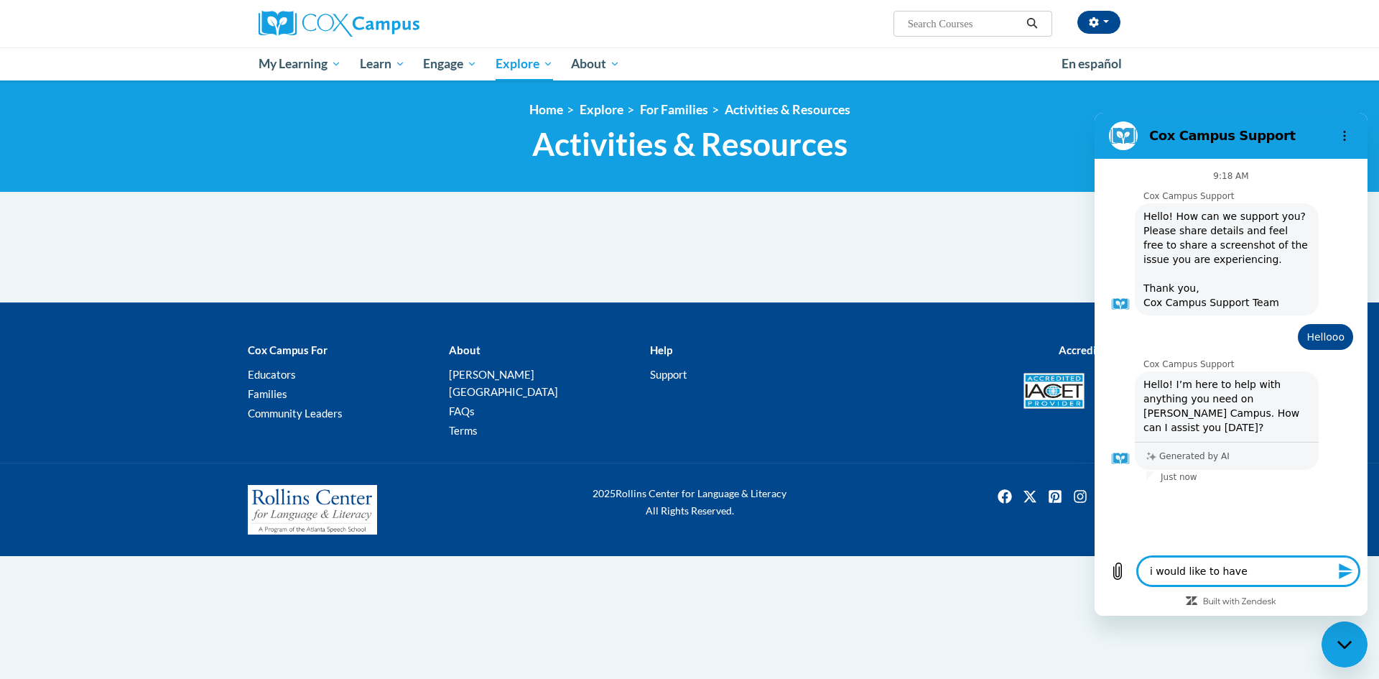
type textarea "x"
type textarea "i would like to have re"
type textarea "x"
type textarea "i would like to have r"
type textarea "x"
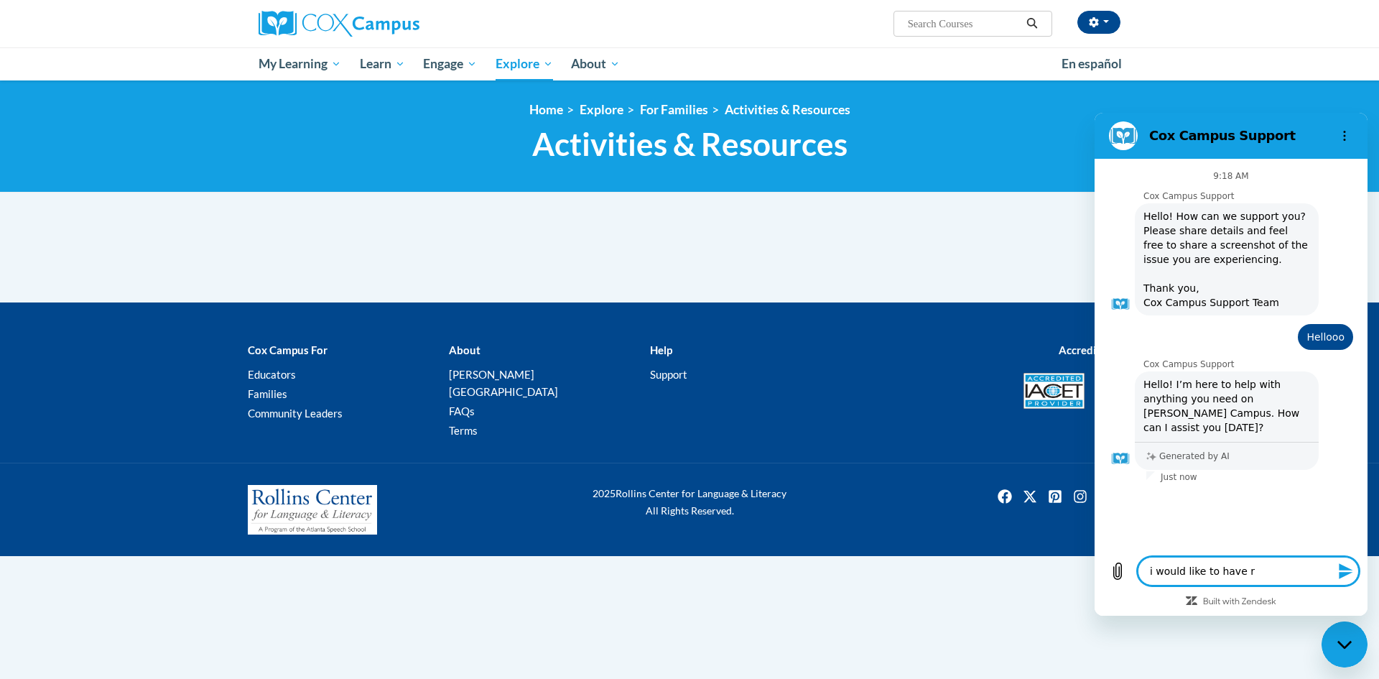
type textarea "i would like to have"
type textarea "x"
type textarea "i would like to have"
type textarea "x"
type textarea "i would like to hav"
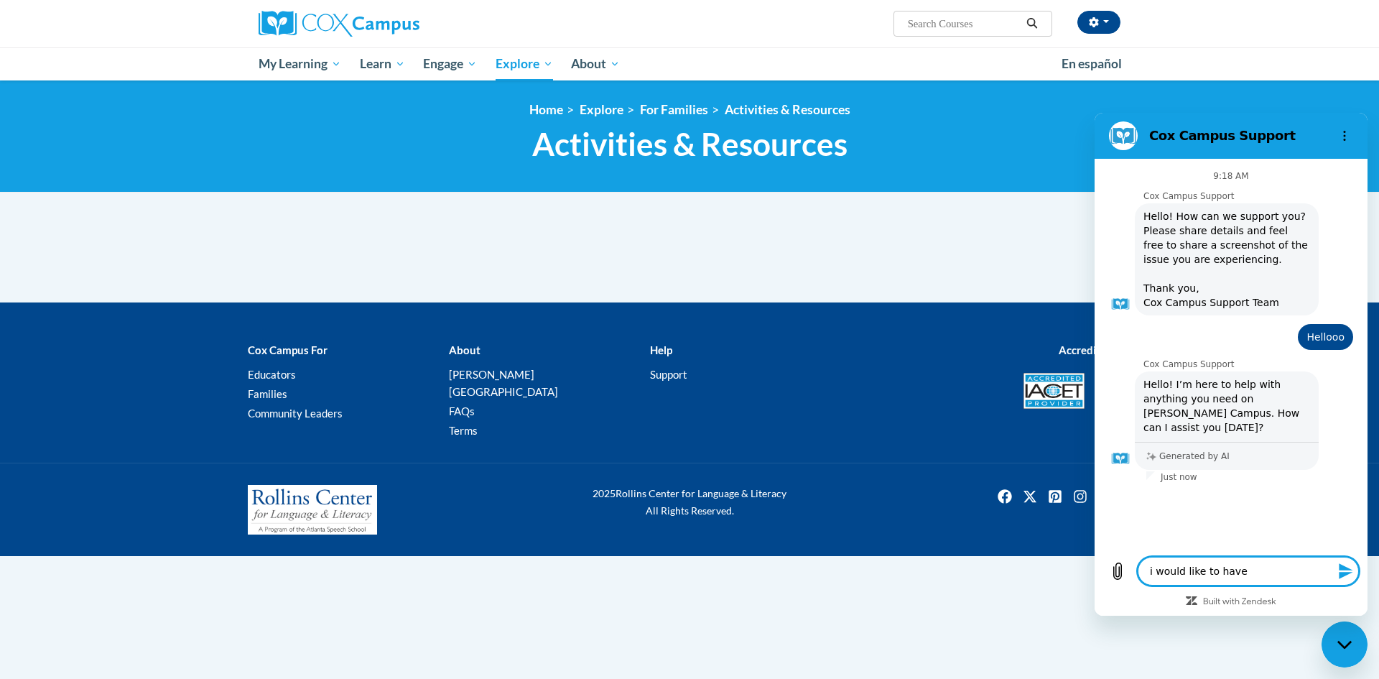
type textarea "x"
type textarea "i would like to ha"
type textarea "x"
type textarea "i would like to h"
type textarea "x"
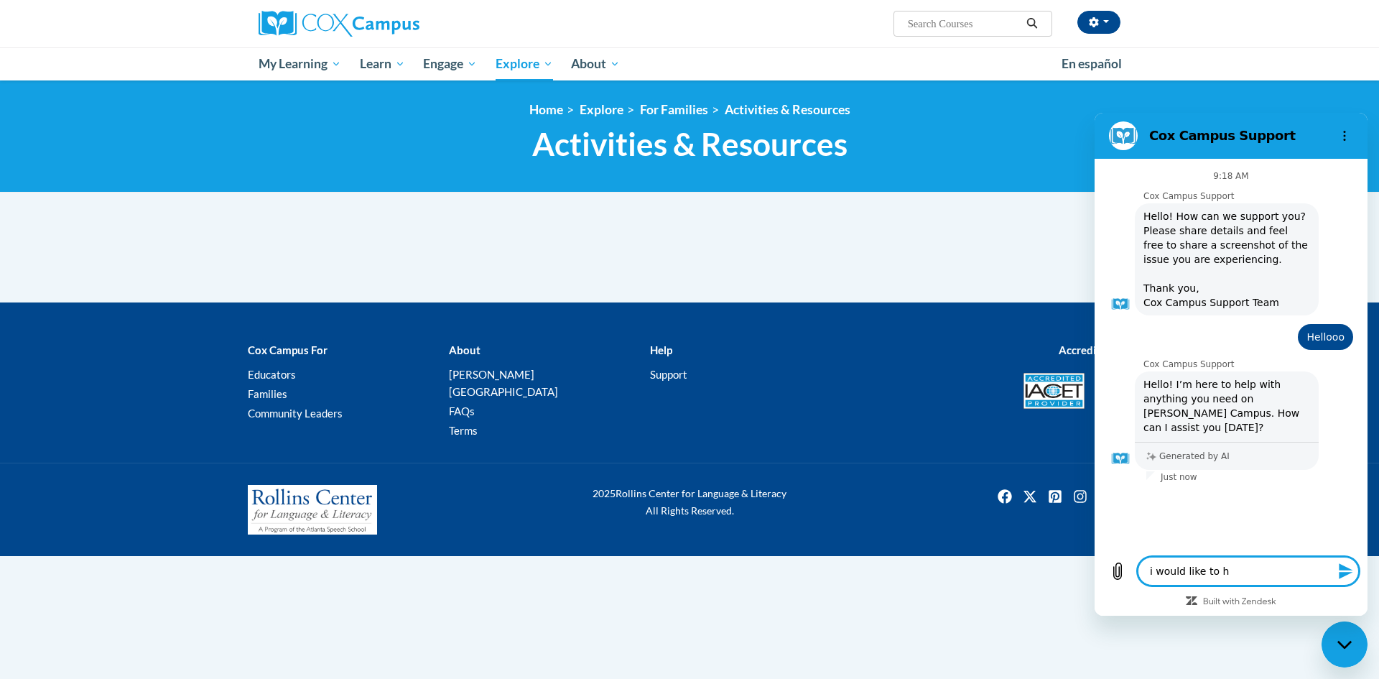
type textarea "i would like to"
type textarea "x"
type textarea "i would like to h"
type textarea "x"
type textarea "i would like to he"
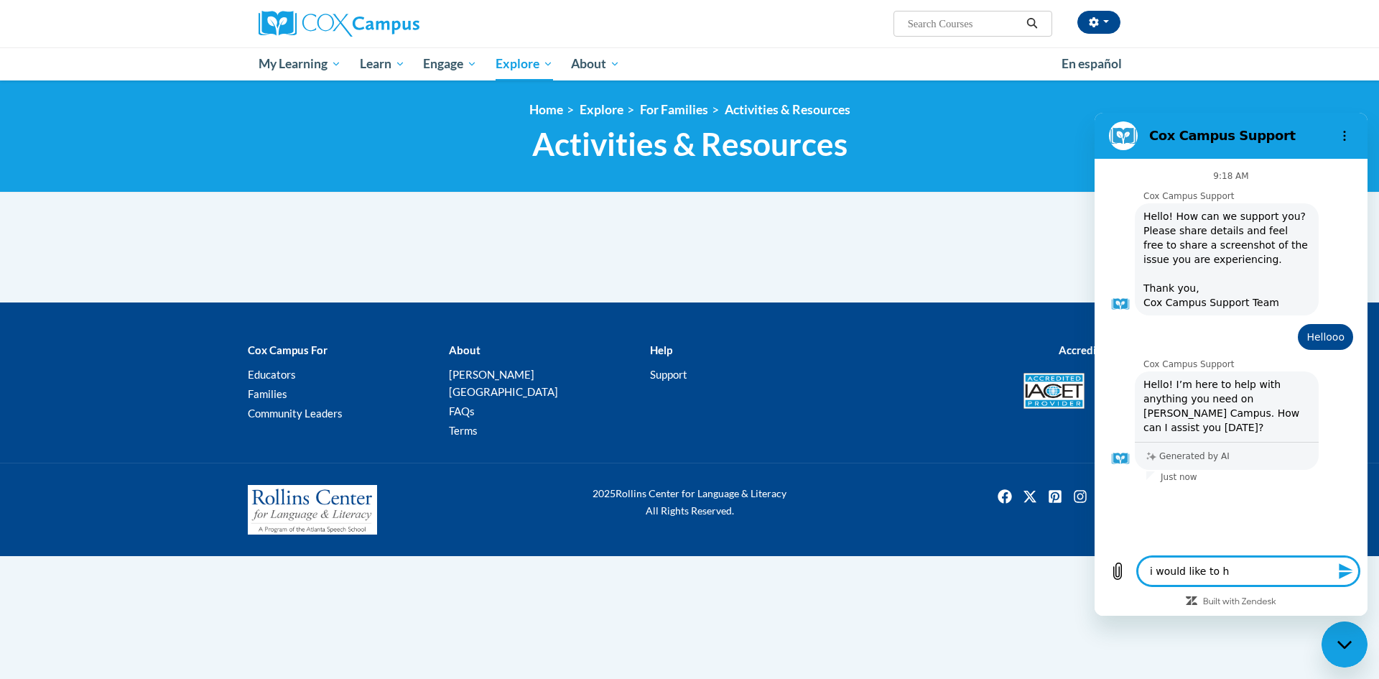
type textarea "x"
type textarea "i would like to hel"
type textarea "x"
type textarea "i would like to help"
type textarea "x"
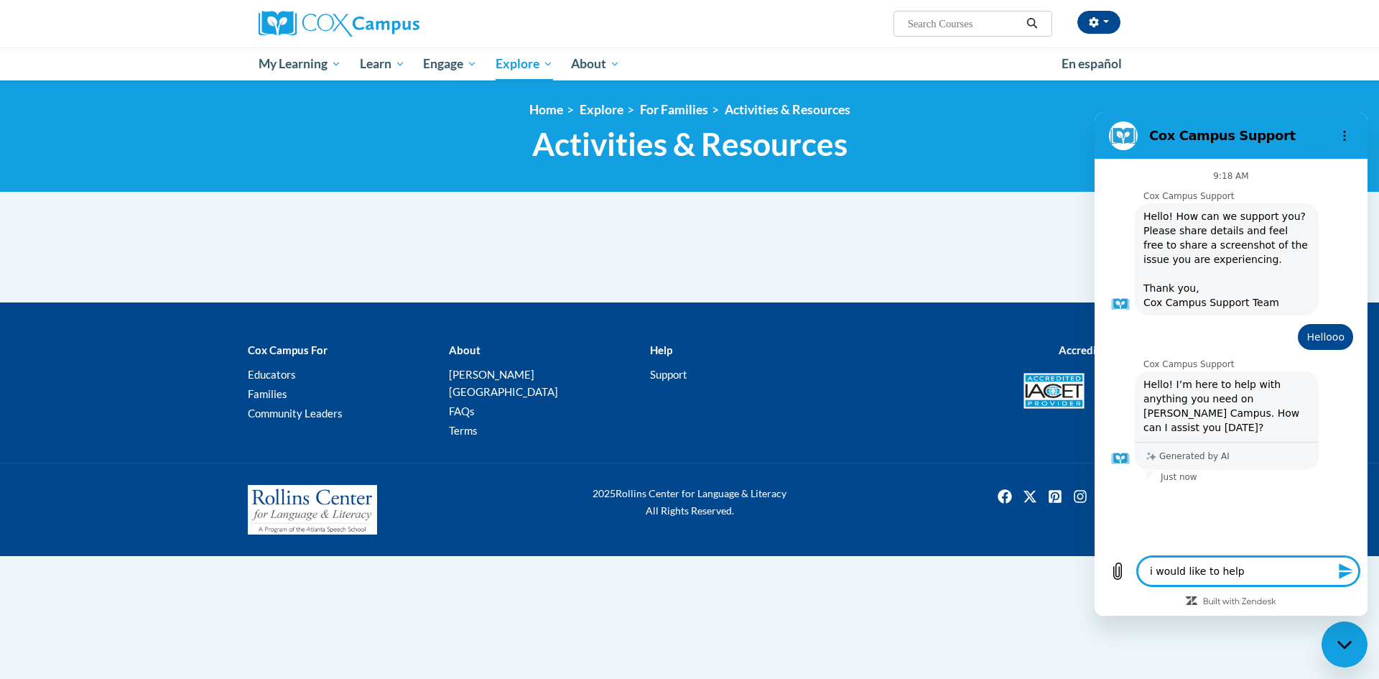
type textarea "i would like to help"
type textarea "x"
type textarea "i would like to help m"
type textarea "x"
type textarea "i would like to help m"
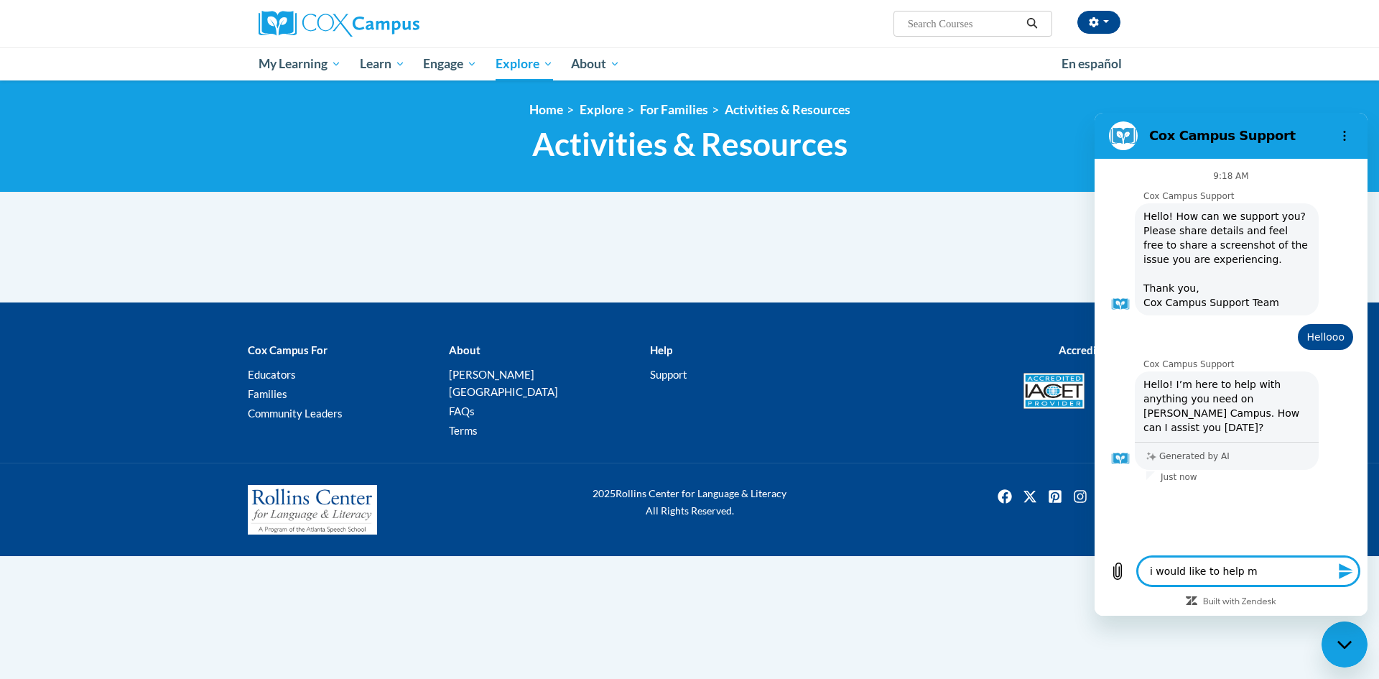
type textarea "x"
type textarea "i would like to help m"
type textarea "x"
type textarea "i would like to help mu"
type textarea "x"
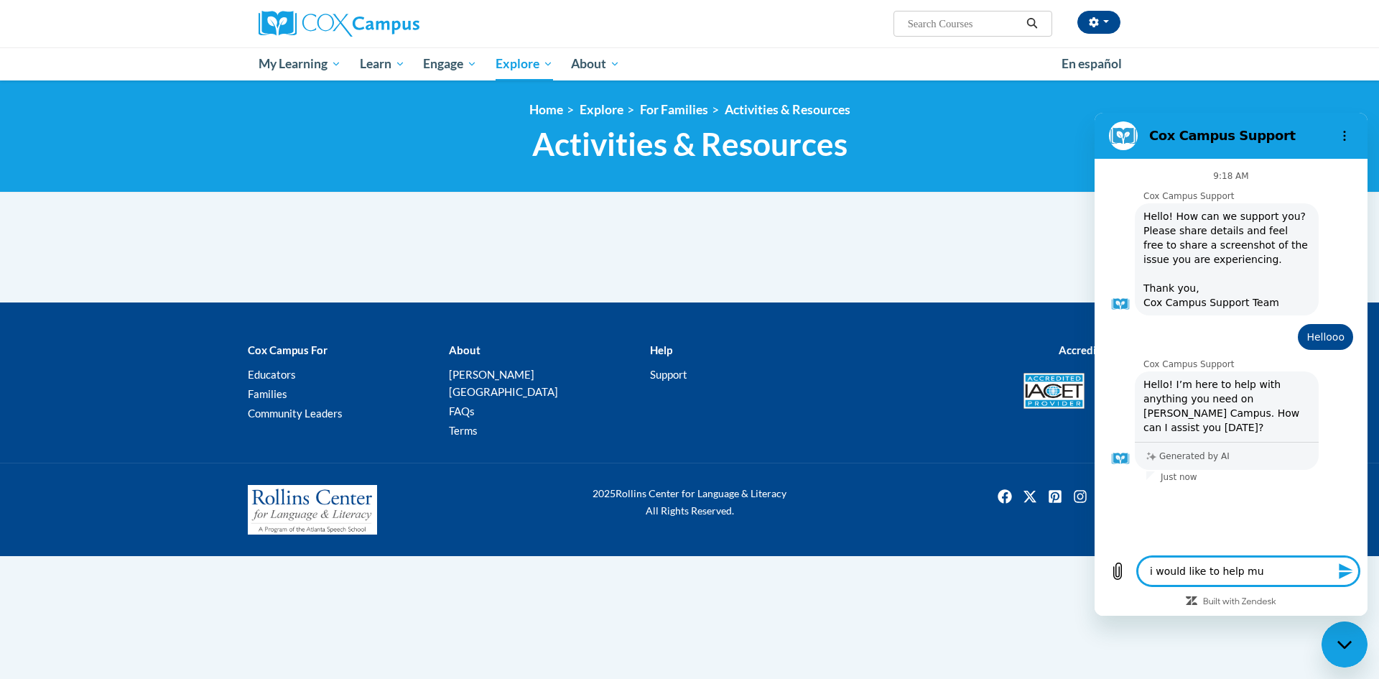
type textarea "i would like to help mu"
type textarea "x"
type textarea "i would like to help mu s"
type textarea "x"
type textarea "i would like to help mu sp"
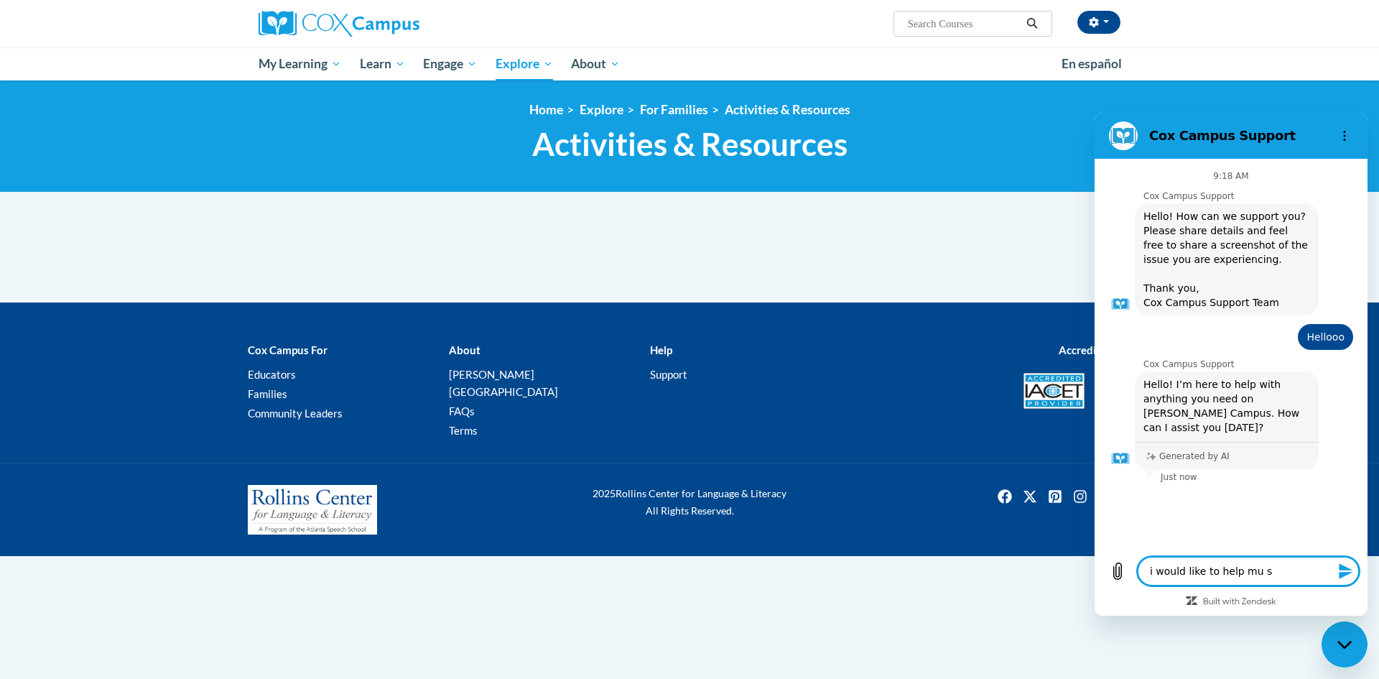
type textarea "x"
type textarea "i would like to help mu spn"
type textarea "x"
type textarea "i would like to help mu spn"
type textarea "x"
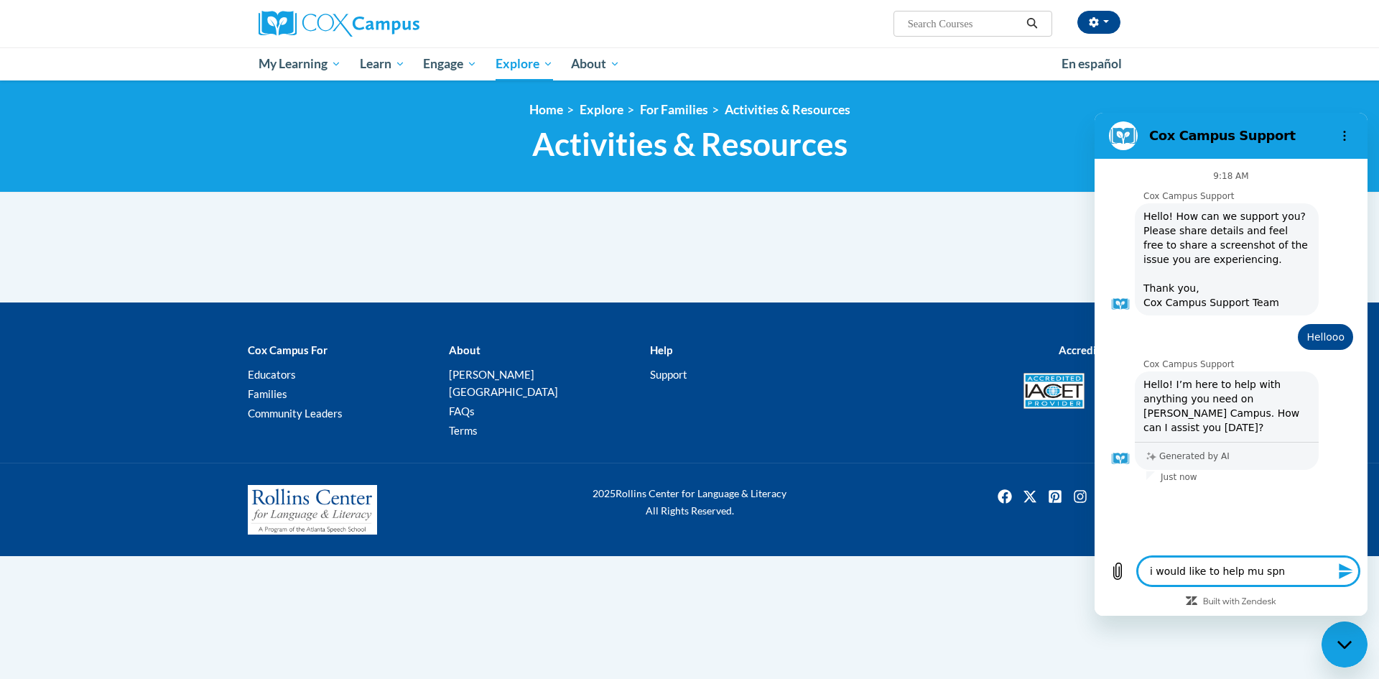
type textarea "i would like to help mu spn"
type textarea "x"
type textarea "i would like to help mu sp"
type textarea "x"
type textarea "i would like to help mu s"
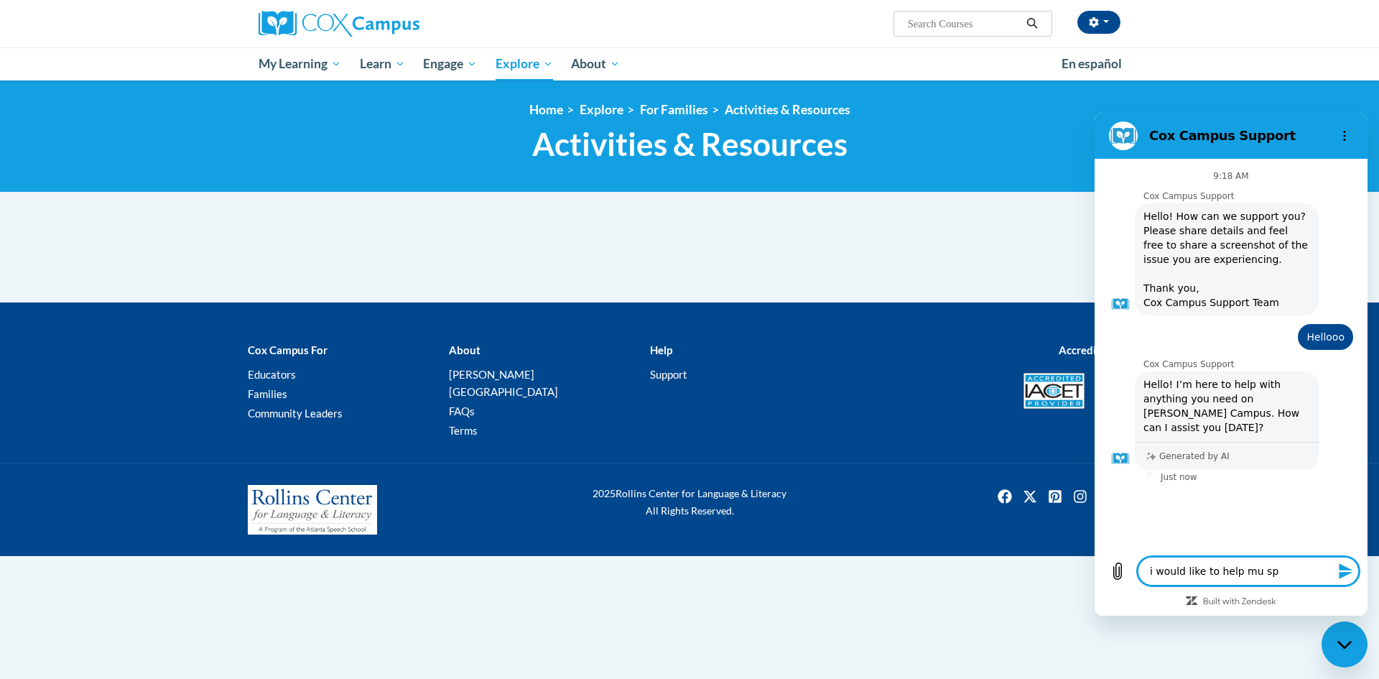
type textarea "x"
type textarea "i would like to help mu"
type textarea "x"
type textarea "i would like to help mu"
type textarea "x"
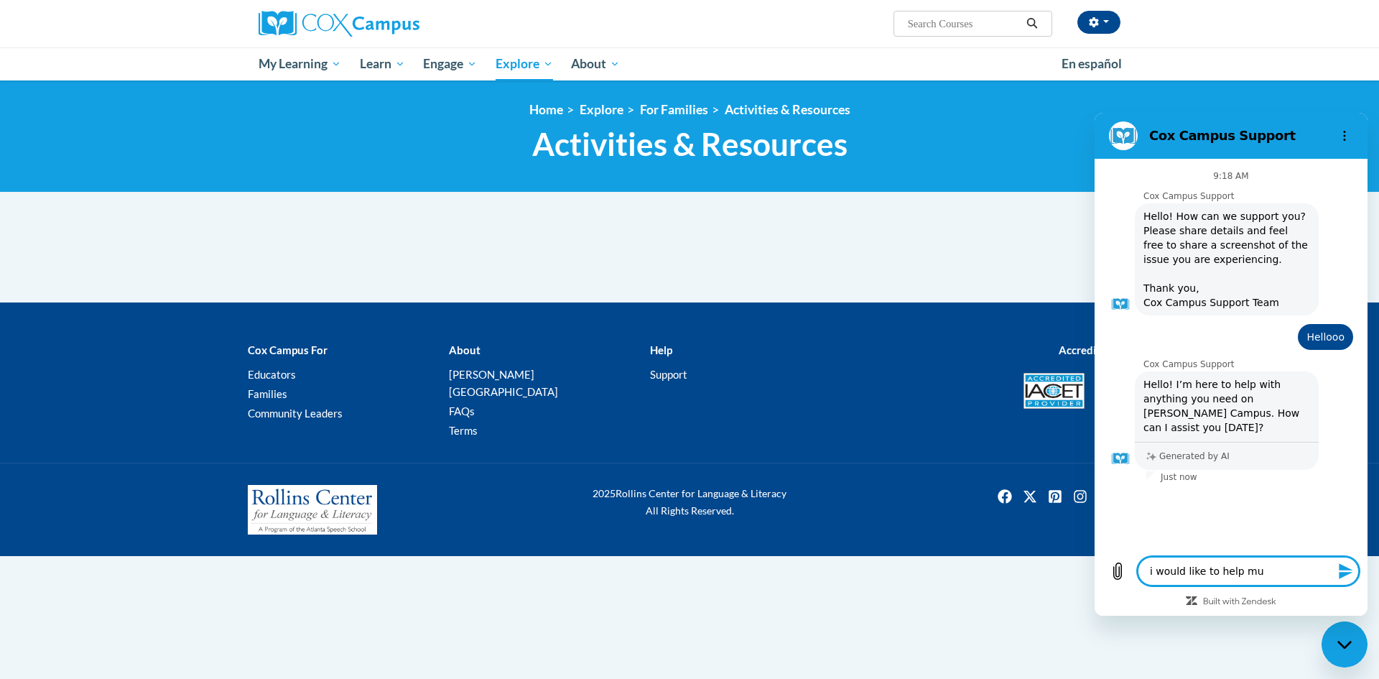
type textarea "i would like to help m"
type textarea "x"
type textarea "i would like to help my"
type textarea "x"
type textarea "i would like to help my"
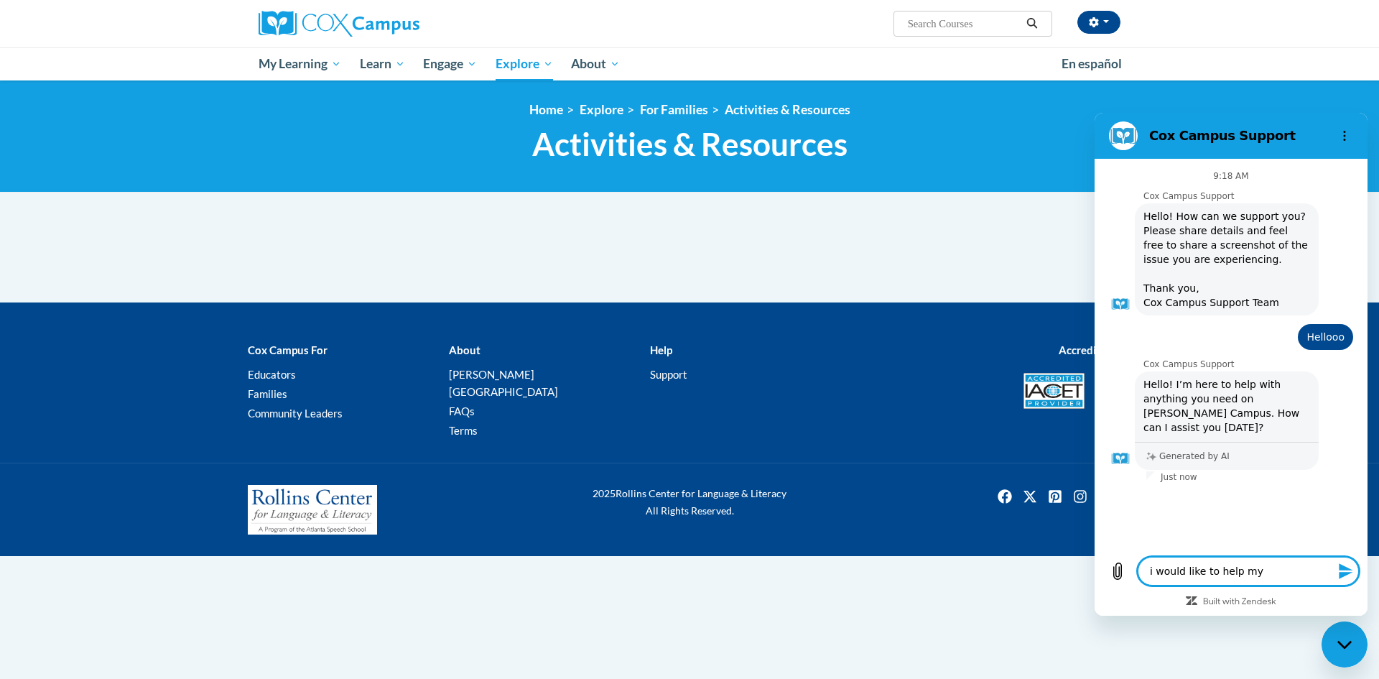
type textarea "x"
type textarea "i would like to help my t"
type textarea "x"
type textarea "i would like to help my to"
type textarea "x"
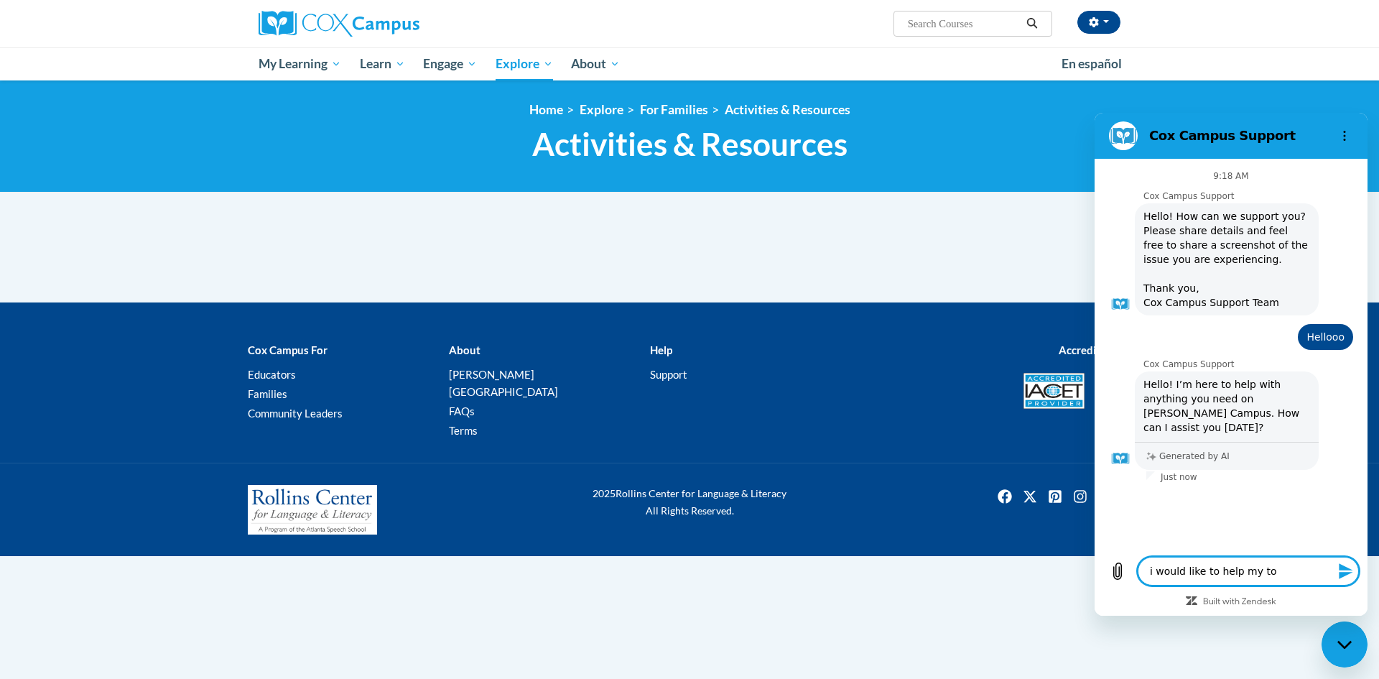
type textarea "i would like to help my to"
type textarea "x"
type textarea "i would like to help my to d"
type textarea "x"
type textarea "i would like to help my to de"
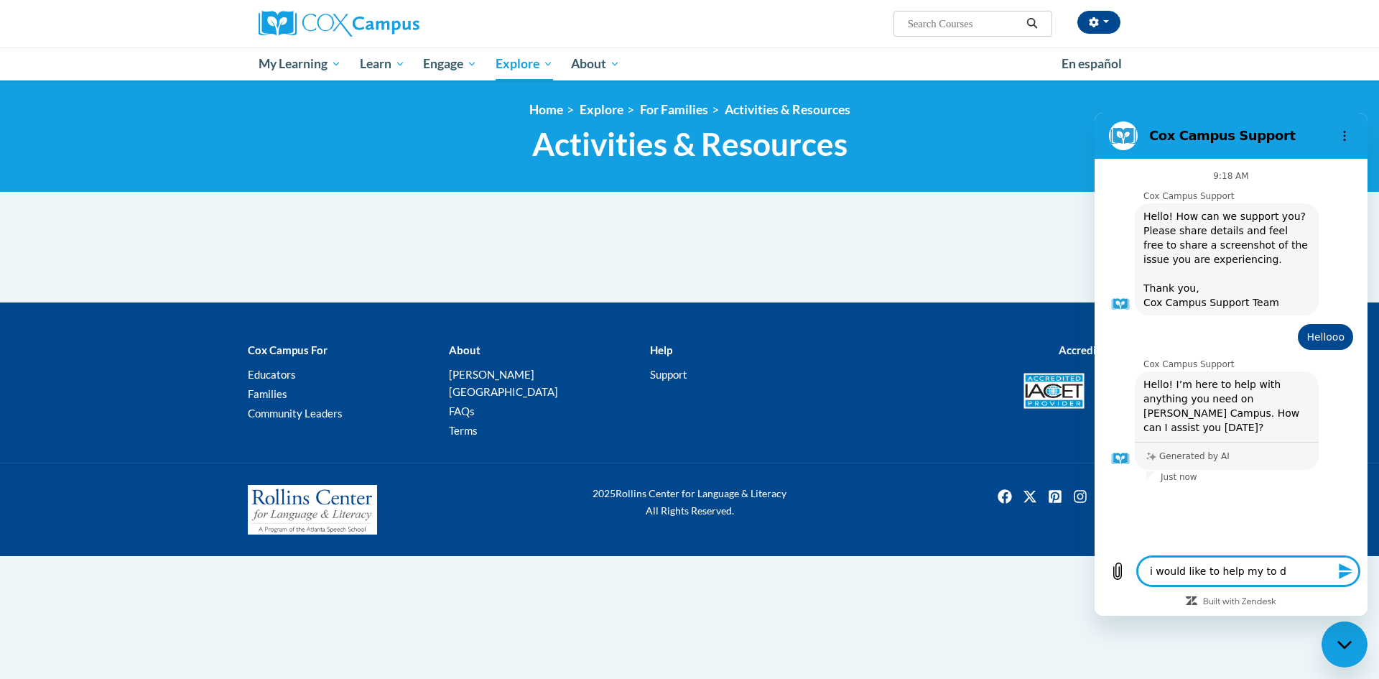
type textarea "x"
type textarea "i would like to help my to dev"
type textarea "x"
type textarea "i would like to help my to deve"
type textarea "x"
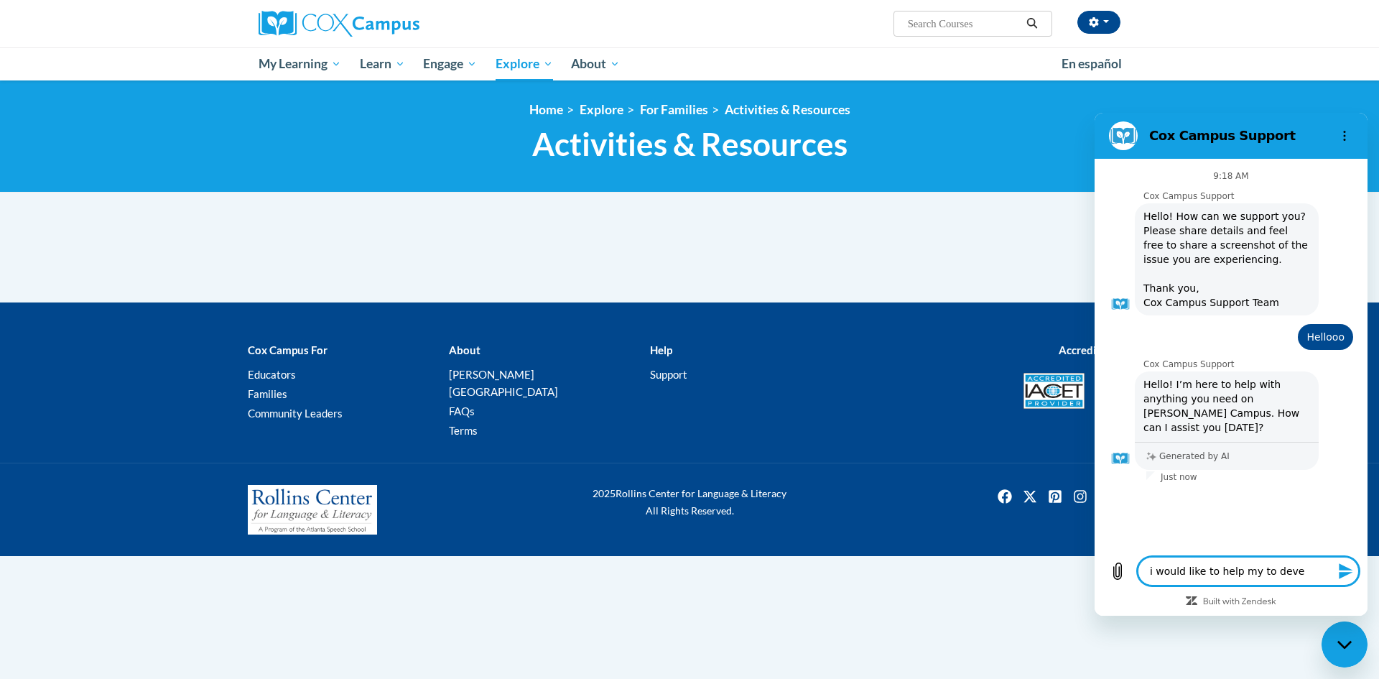
type textarea "i would like to help my to devep"
type textarea "x"
type textarea "i would like to help my to devepl"
type textarea "x"
type textarea "i would like to help my to deveplo"
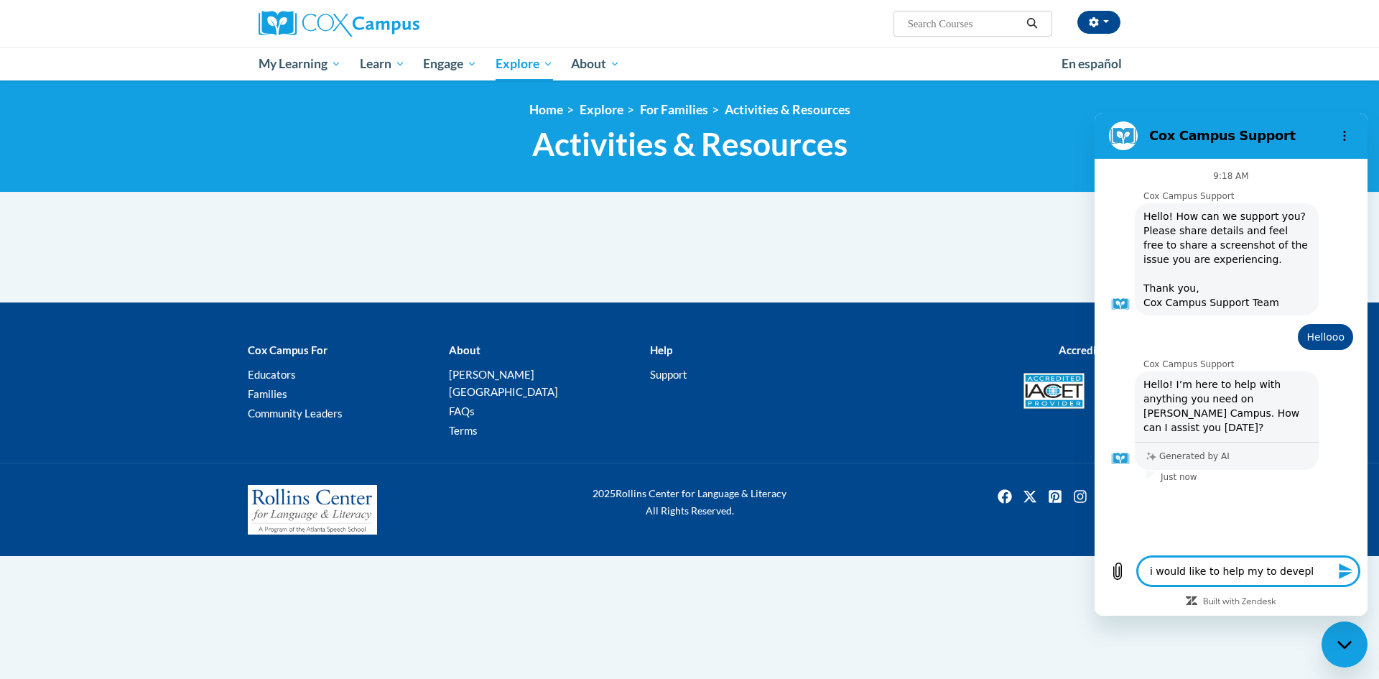
type textarea "x"
type textarea "i would like to help my to deveplom"
type textarea "x"
type textarea "i would like to help my to deveplome"
type textarea "x"
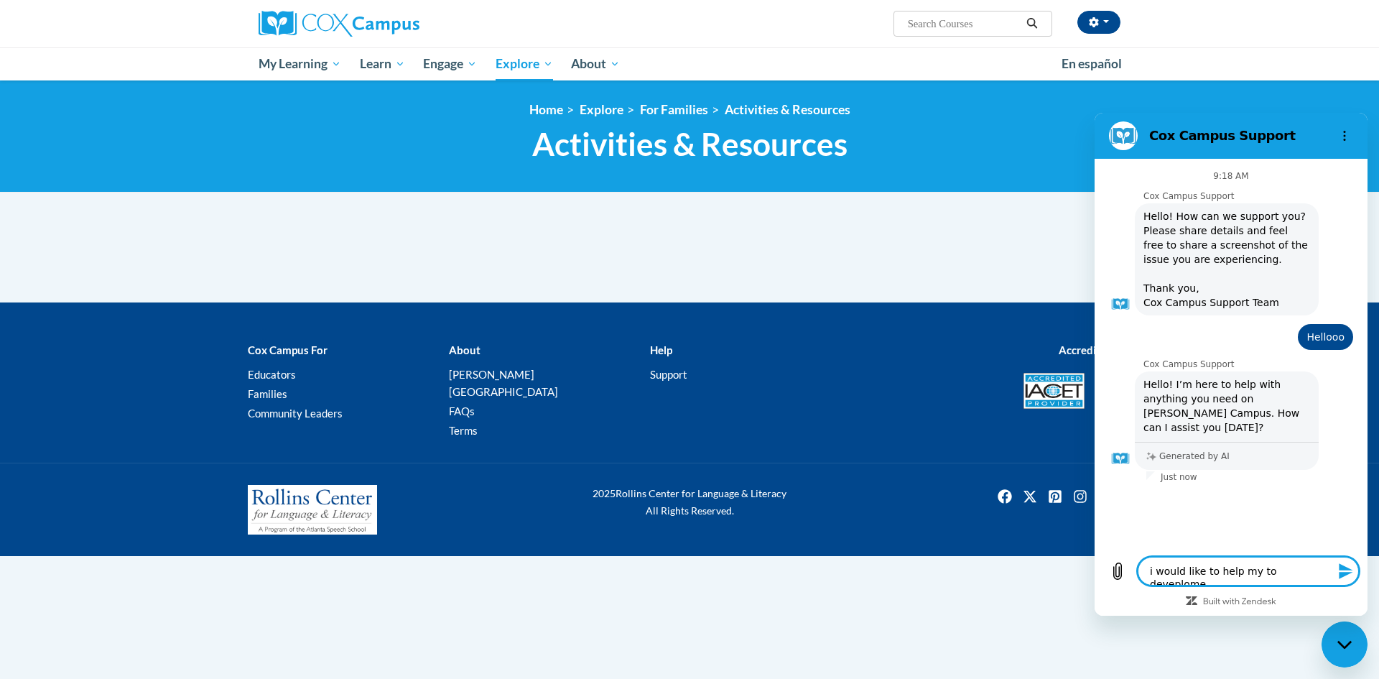
type textarea "i would like to help my to deveplomen"
type textarea "x"
type textarea "i would like to help my to deveploment"
type textarea "x"
type textarea "i would like to help my to deveplomente"
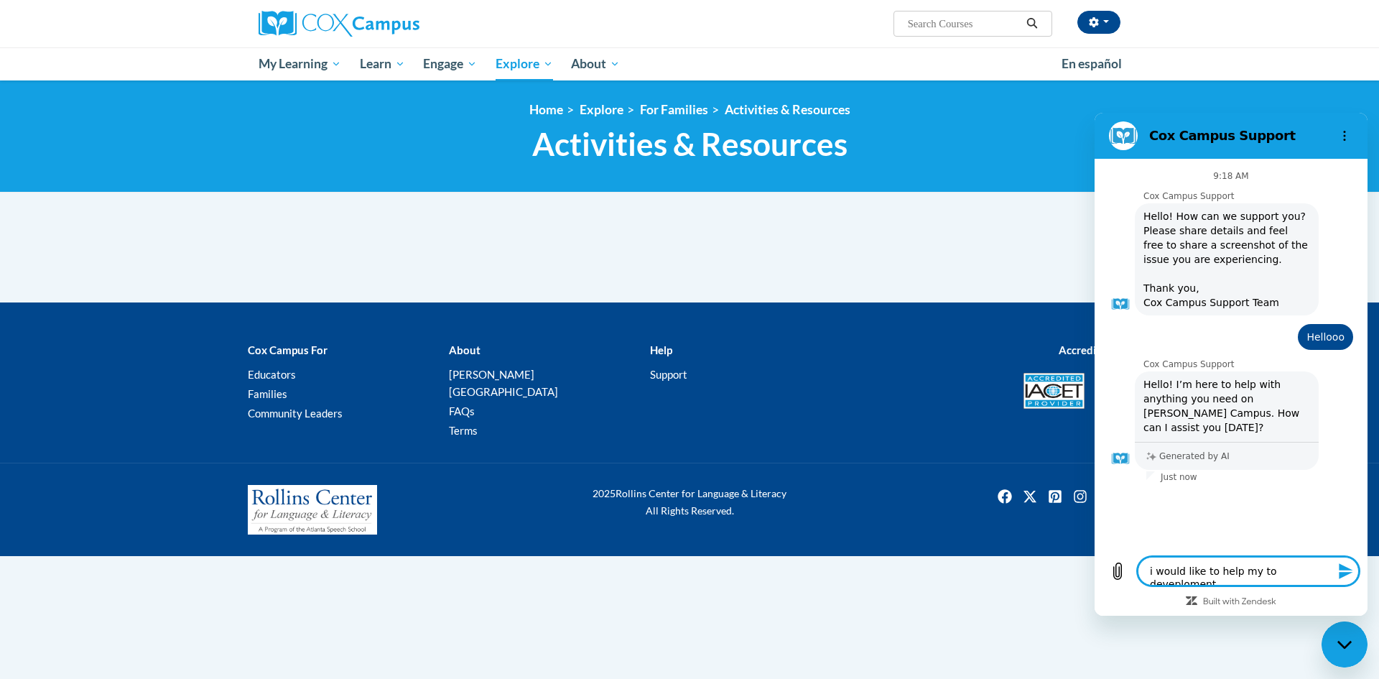
type textarea "x"
type textarea "i would like to help my to deveploment"
type textarea "x"
type textarea "i would like to help my to deveplomen"
type textarea "x"
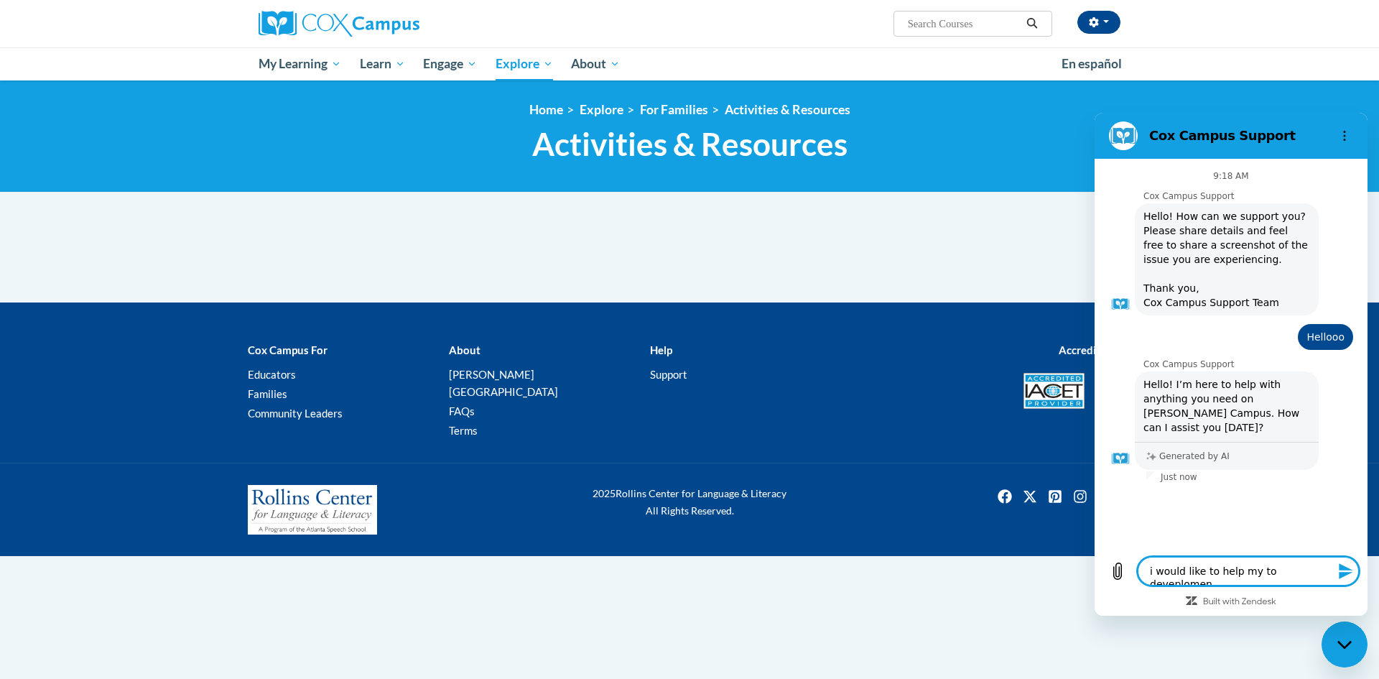
type textarea "i would like to help my to deveplome"
type textarea "x"
type textarea "i would like to help my to deveplom"
type textarea "x"
type textarea "i would like to help my to deveplo"
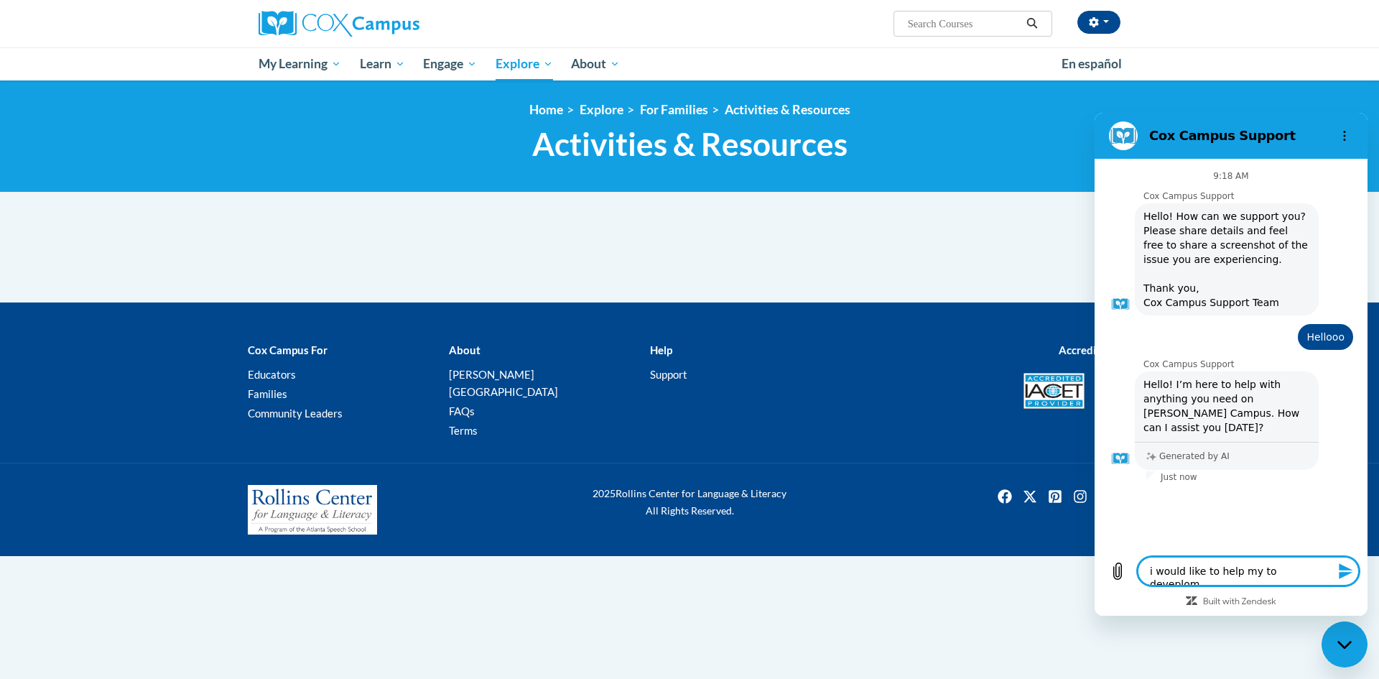
type textarea "x"
type textarea "i would like to help my to devepl"
type textarea "x"
type textarea "i would like to help my to devep"
type textarea "x"
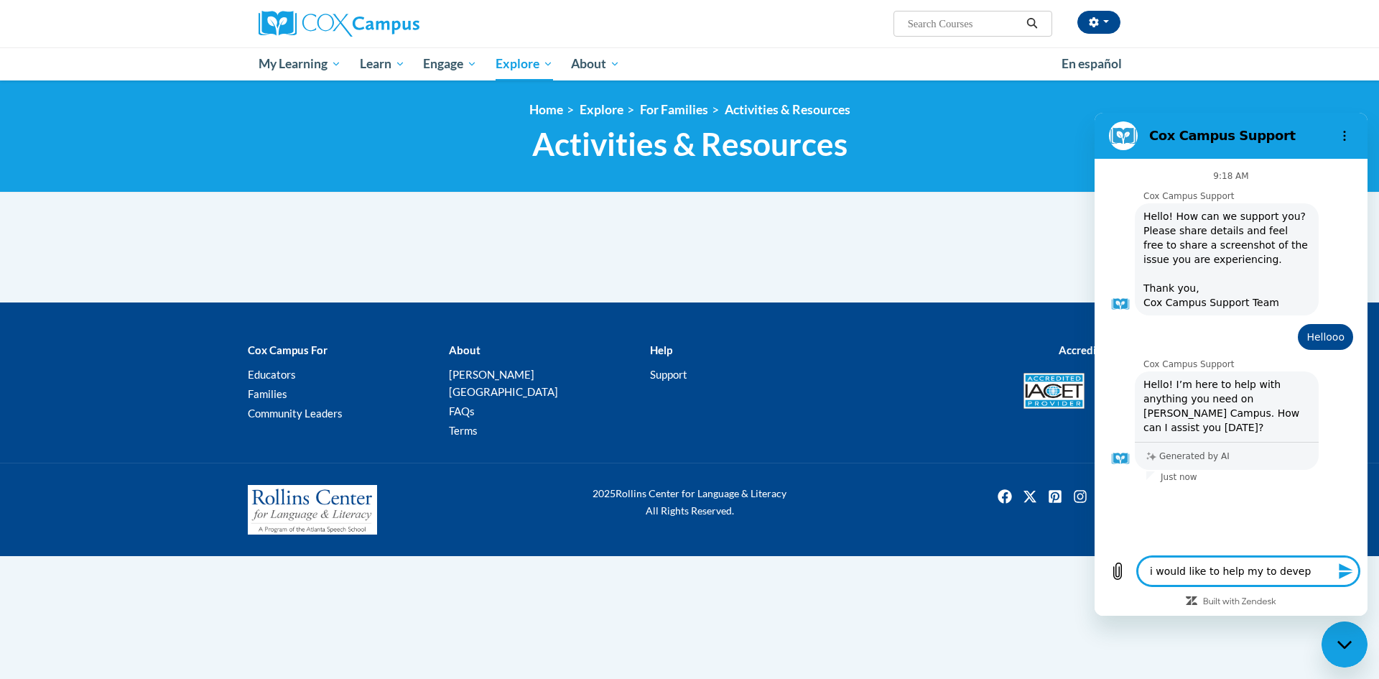
type textarea "i would like to help my to deve"
type textarea "x"
type textarea "i would like to help my to dev"
type textarea "x"
type textarea "i would like to help my to de"
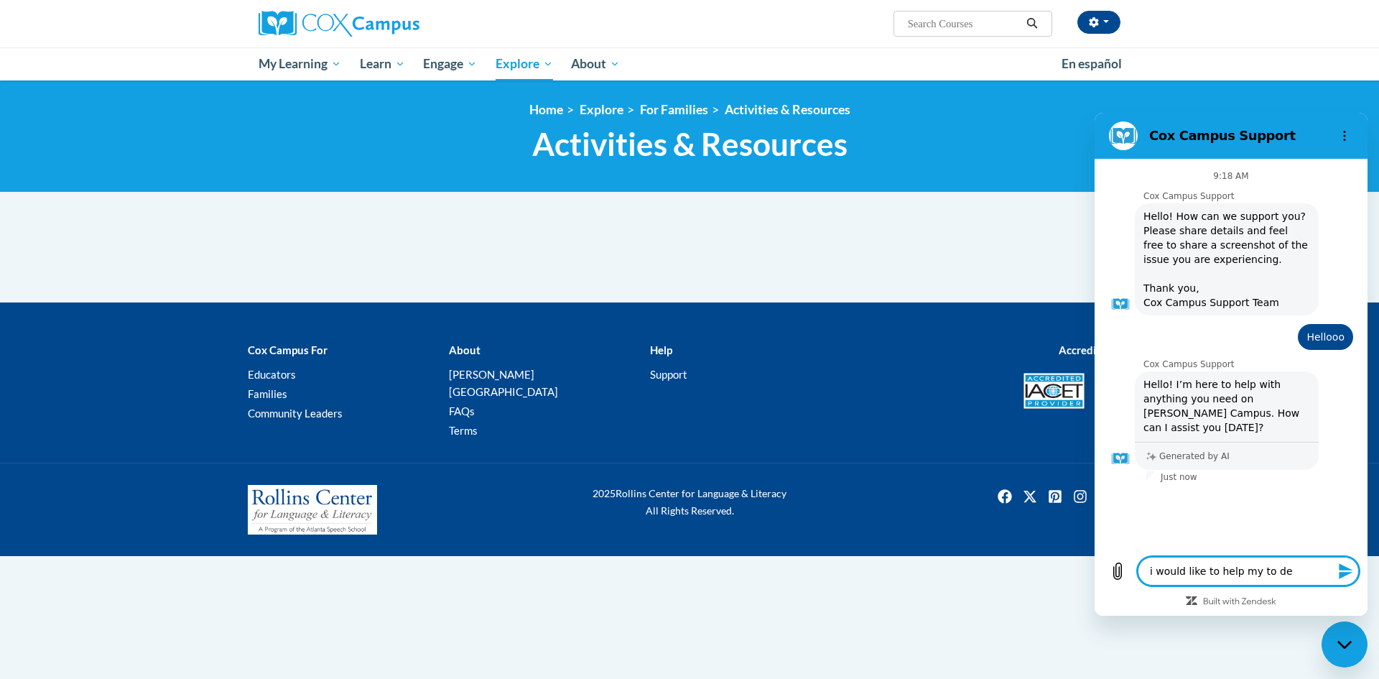
type textarea "x"
type textarea "i would like to help my to dev"
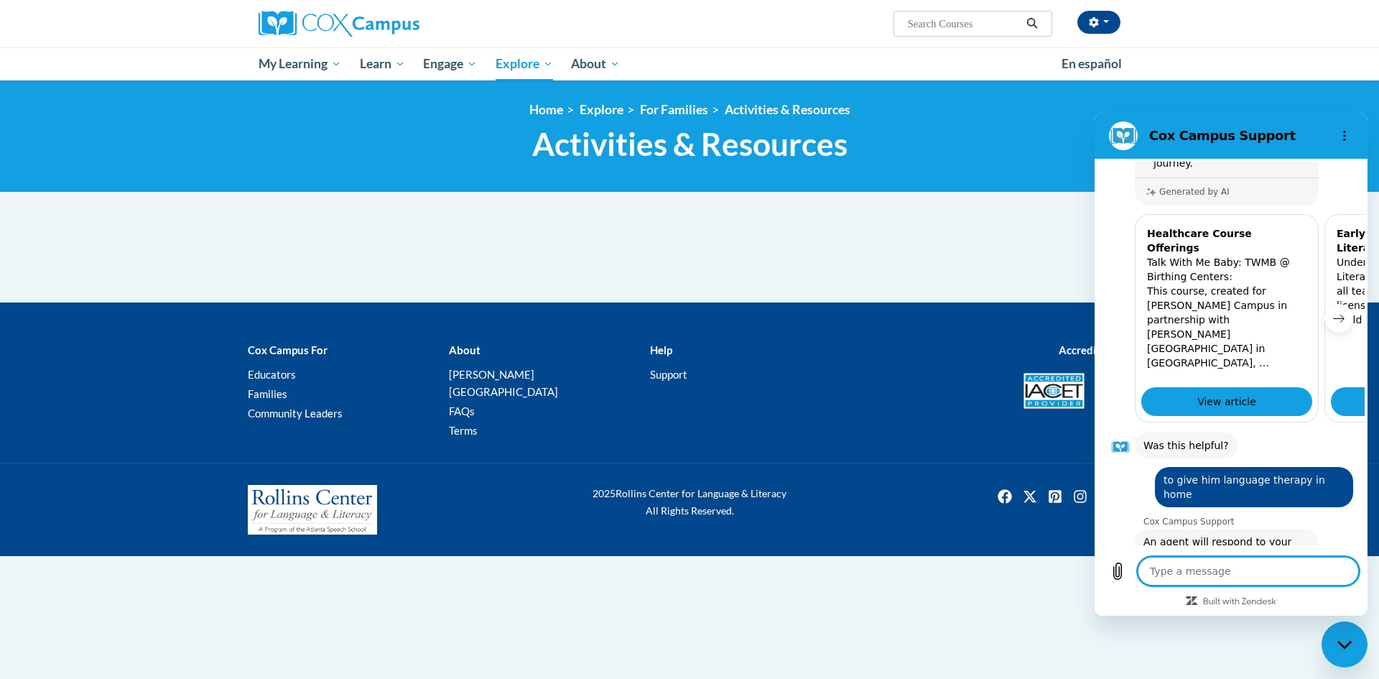
scroll to position [581, 0]
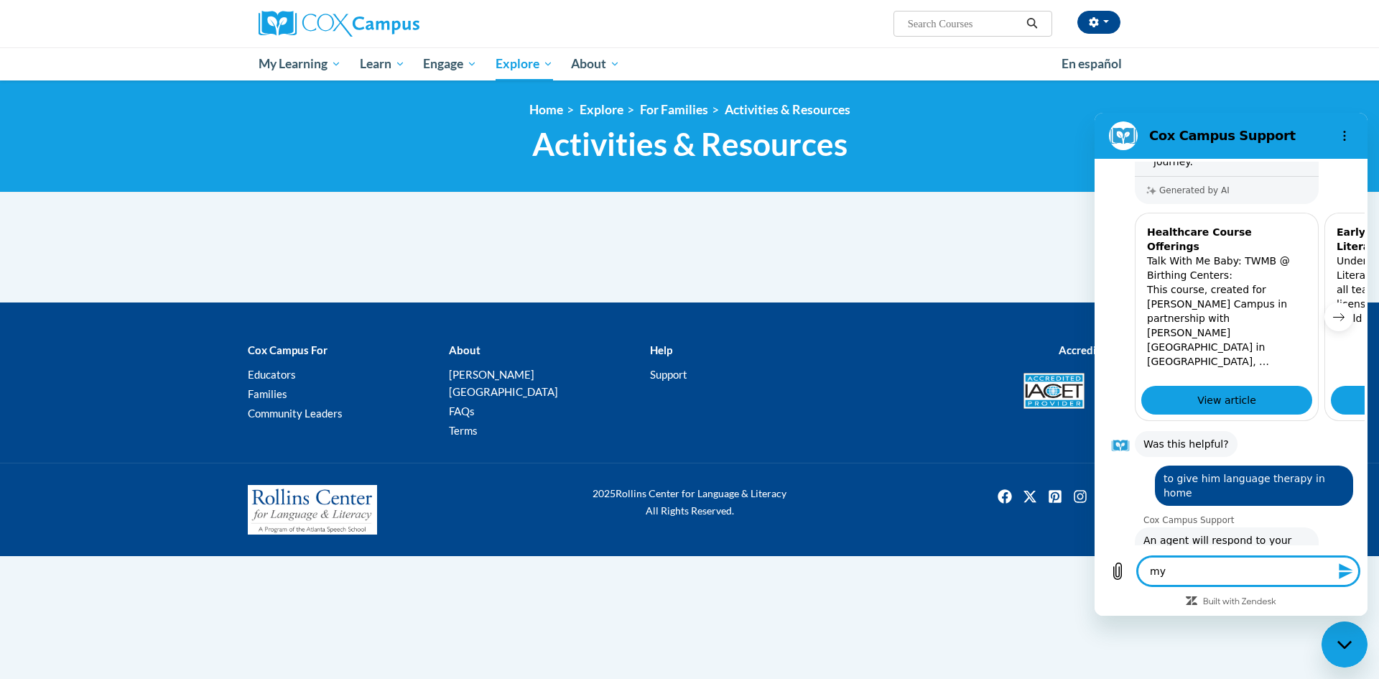
click at [1287, 586] on button "Talk to a human" at bounding box center [1304, 607] width 95 height 42
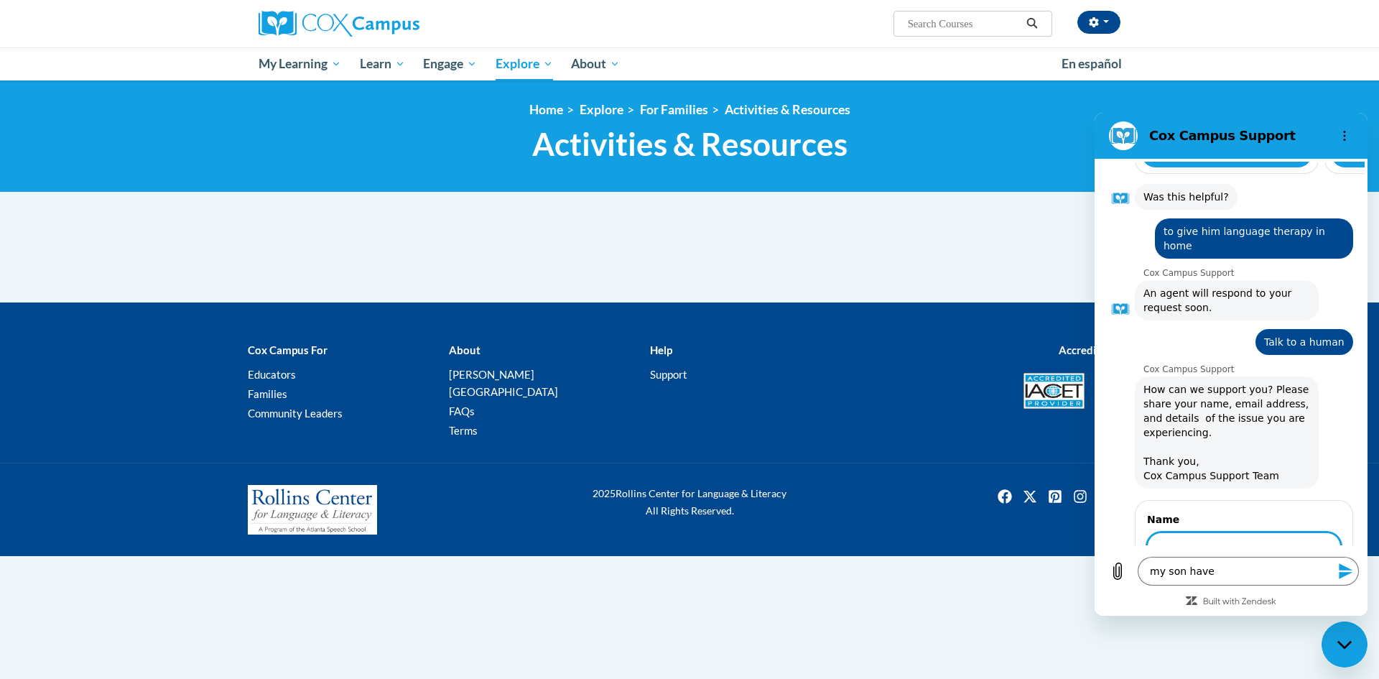
scroll to position [826, 0]
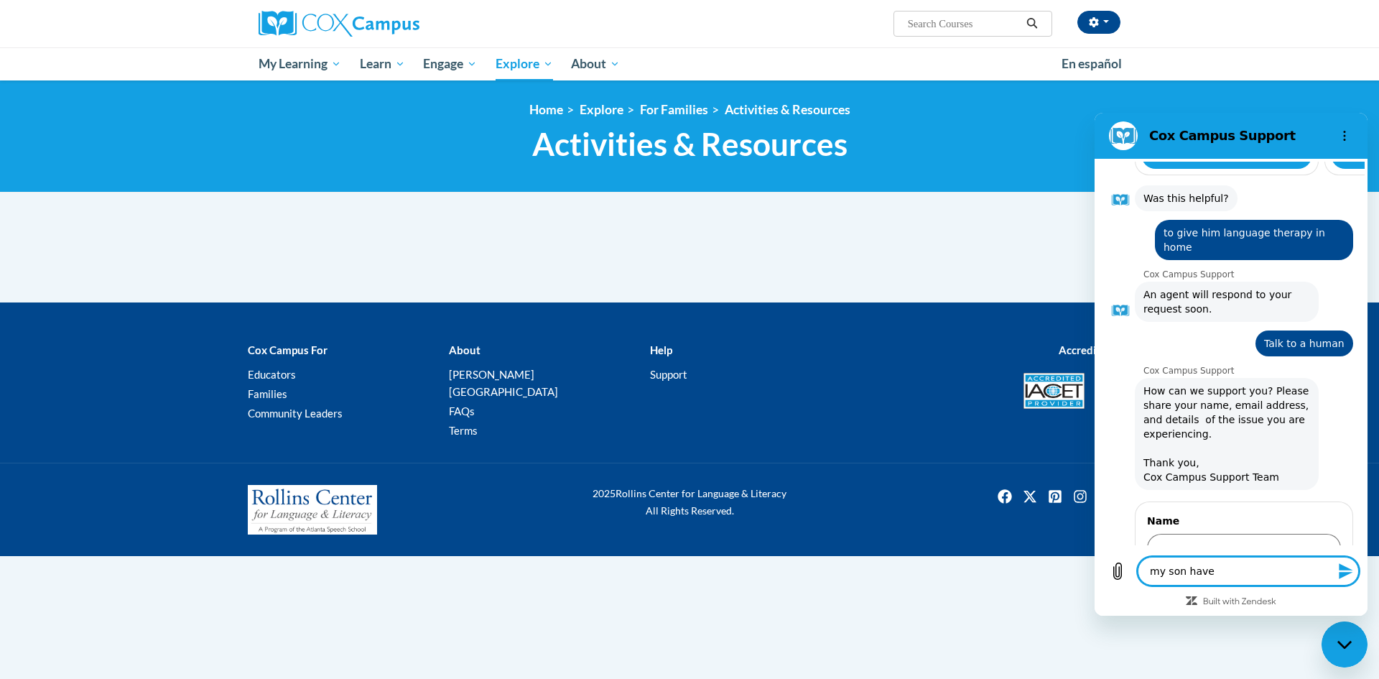
drag, startPoint x: 1232, startPoint y: 571, endPoint x: 1094, endPoint y: 569, distance: 138.6
click at [1094, 569] on html "Cox Campus Support 9:18 AM Cox Campus Support Cox Campus Support says: Hello! H…" at bounding box center [1230, 364] width 273 height 503
click at [1179, 533] on input "Name" at bounding box center [1244, 548] width 194 height 30
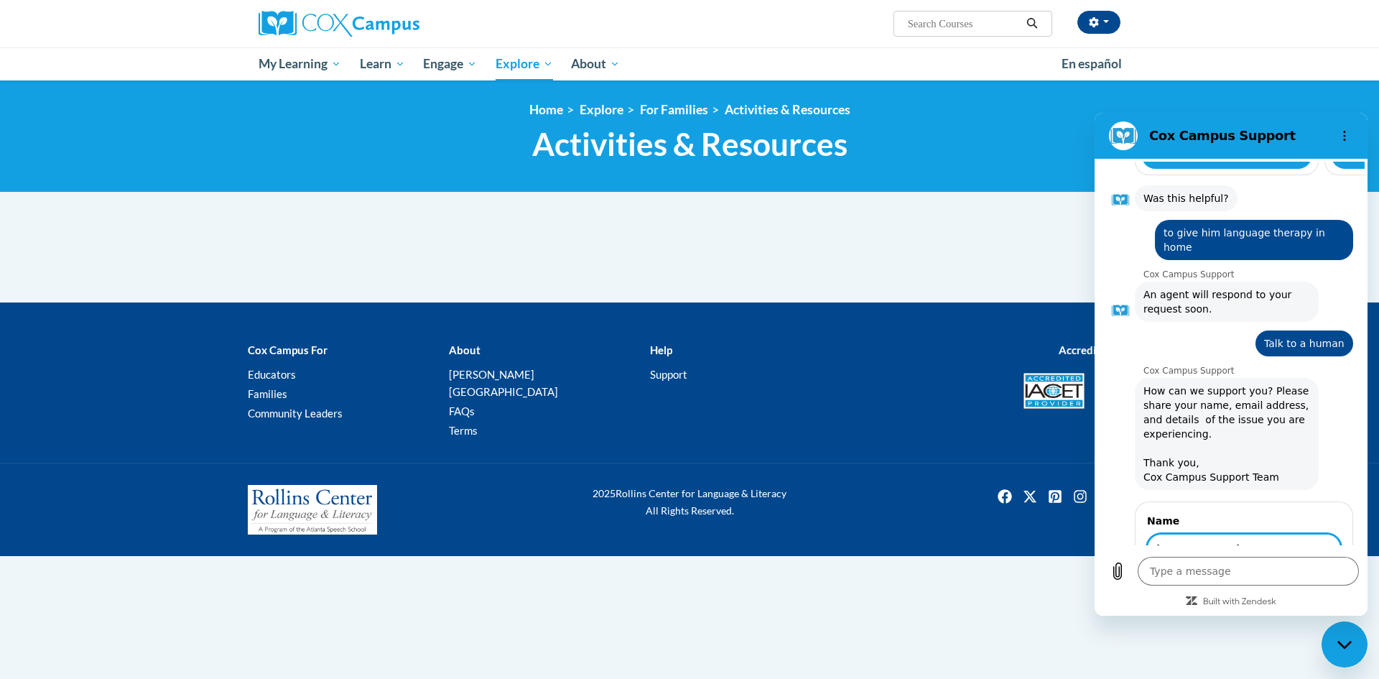
click at [1311, 581] on span "Next" at bounding box center [1317, 589] width 24 height 17
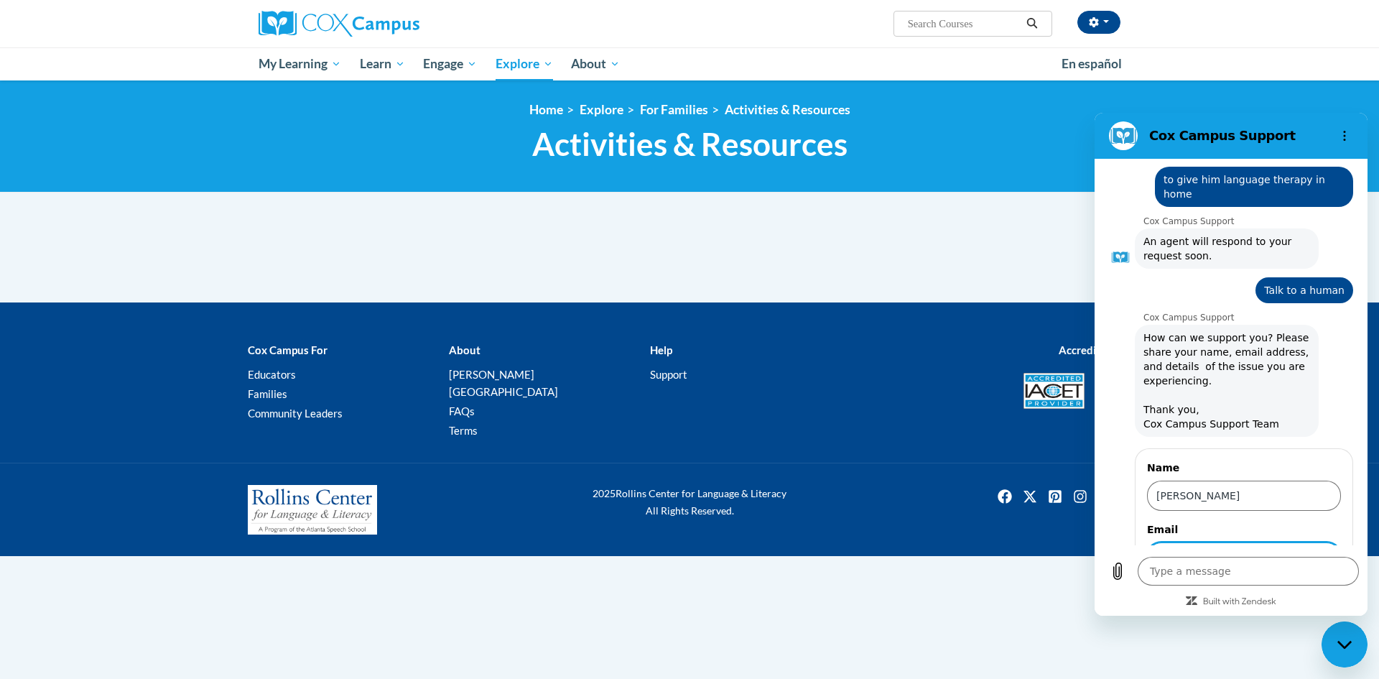
scroll to position [888, 0]
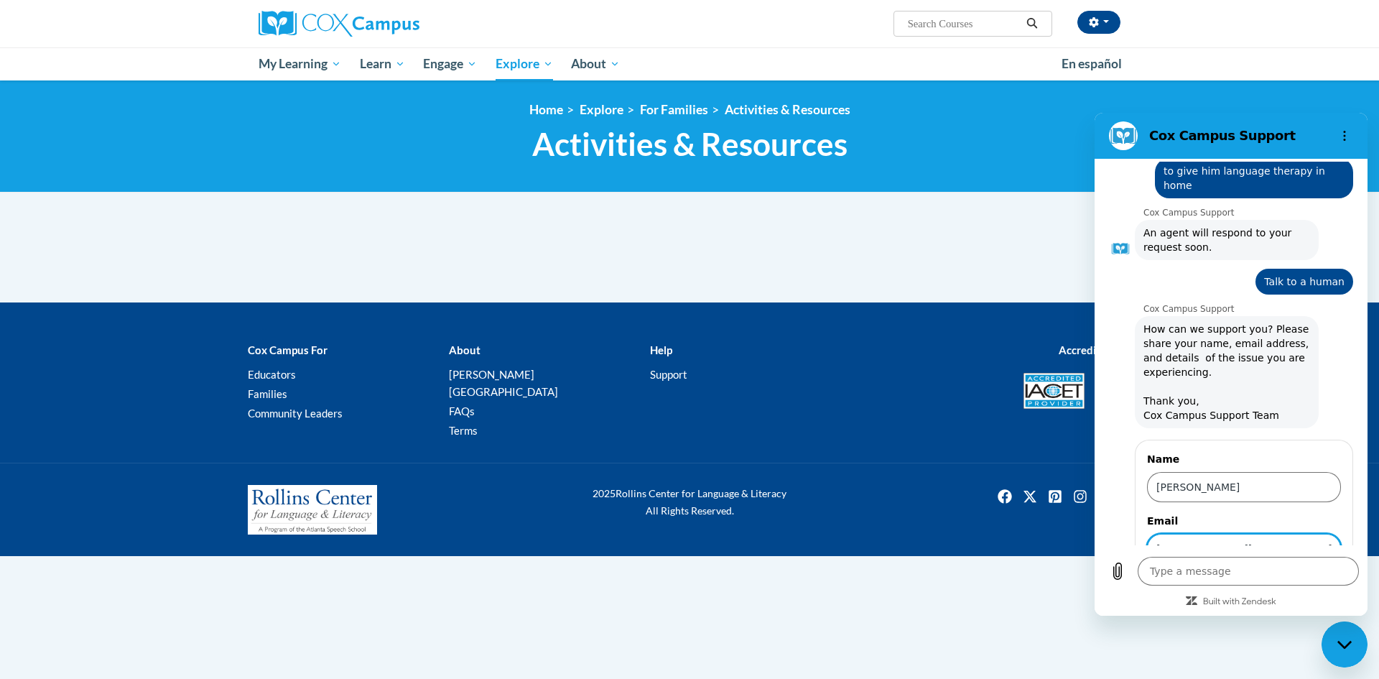
click at [1303, 581] on span "Send" at bounding box center [1315, 589] width 25 height 17
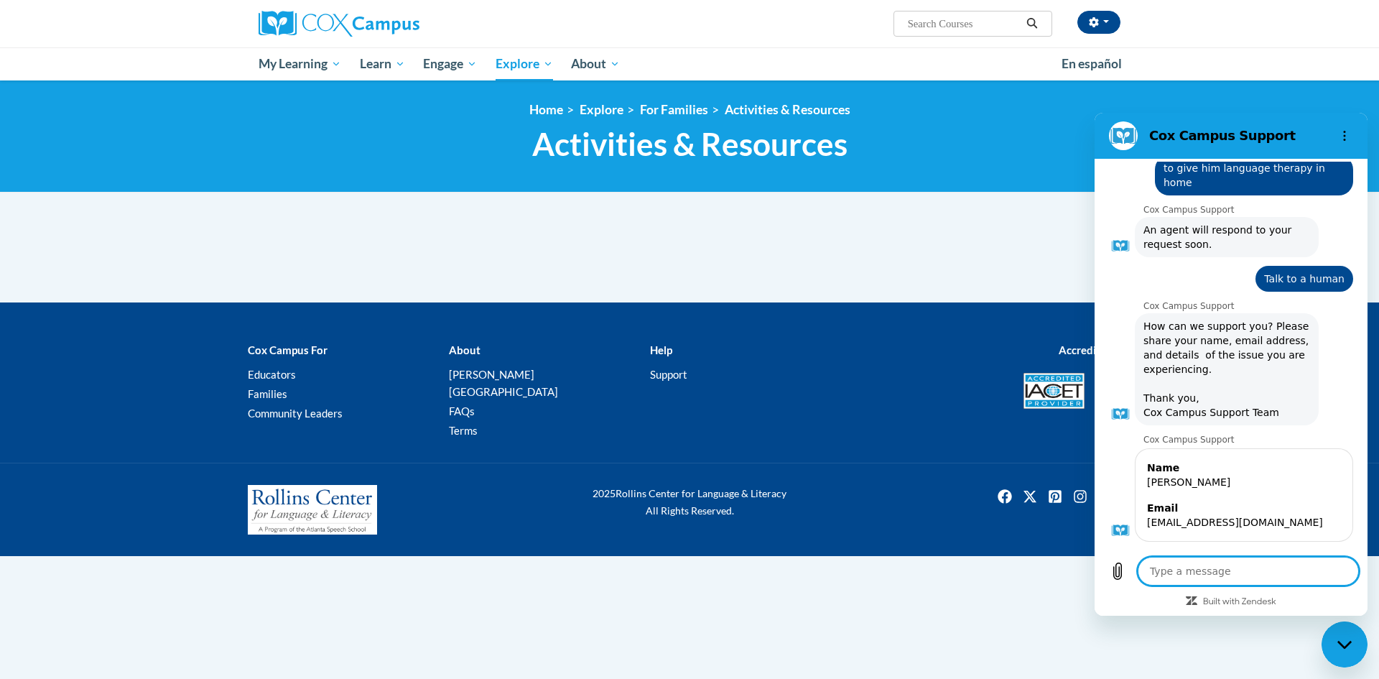
scroll to position [894, 0]
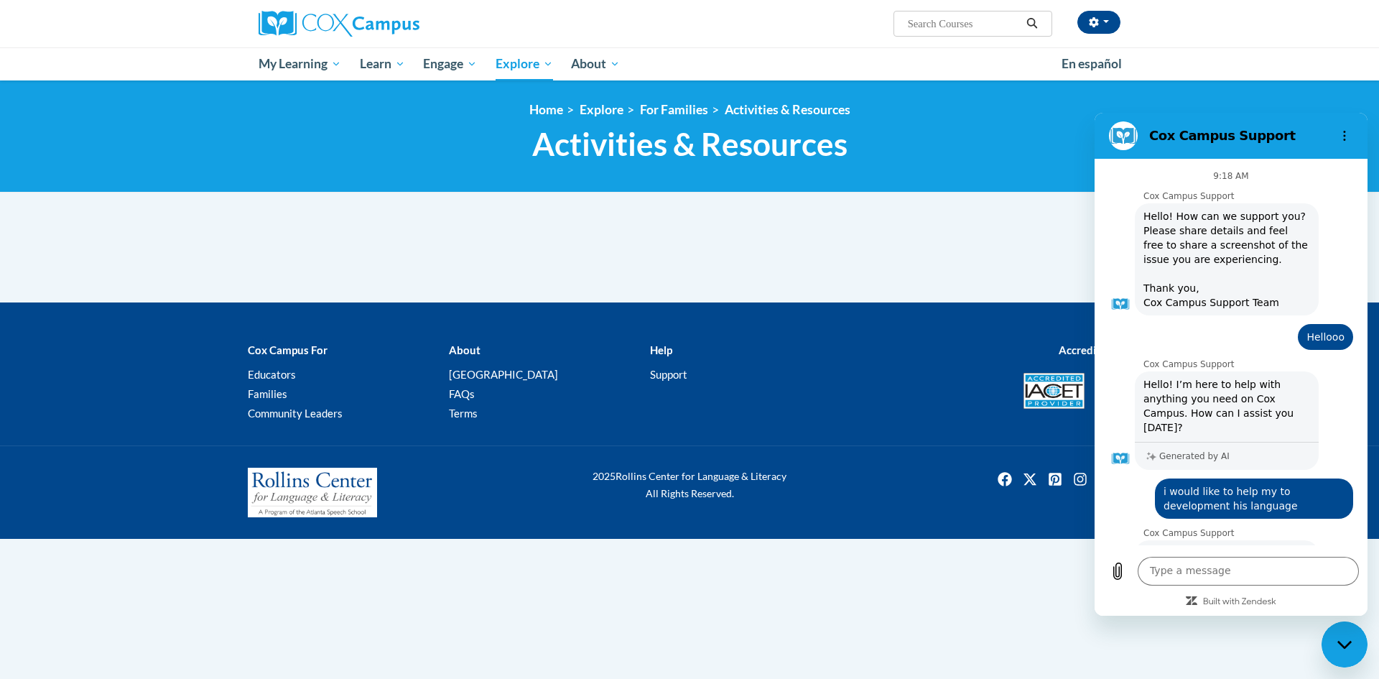
scroll to position [894, 0]
